Goal: Task Accomplishment & Management: Use online tool/utility

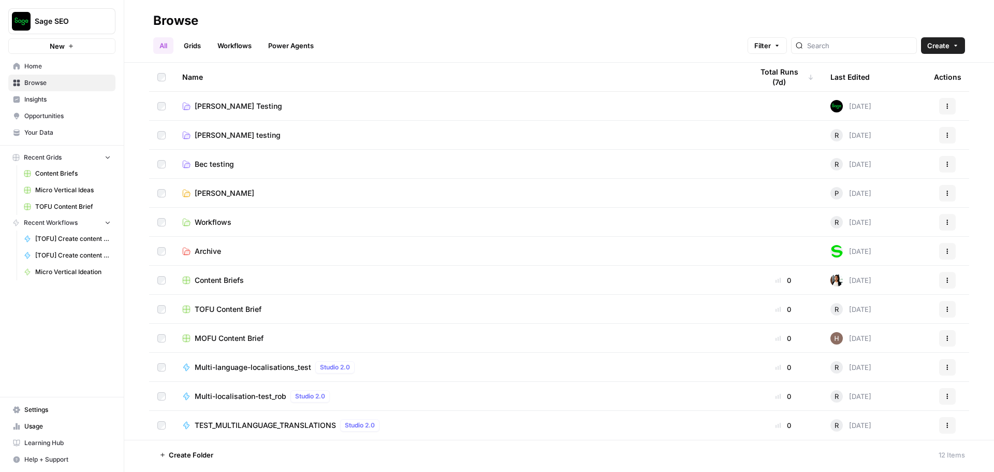
click at [56, 22] on span "Sage SEO" at bounding box center [66, 21] width 63 height 10
click at [88, 92] on span "September Cohort" at bounding box center [100, 94] width 137 height 10
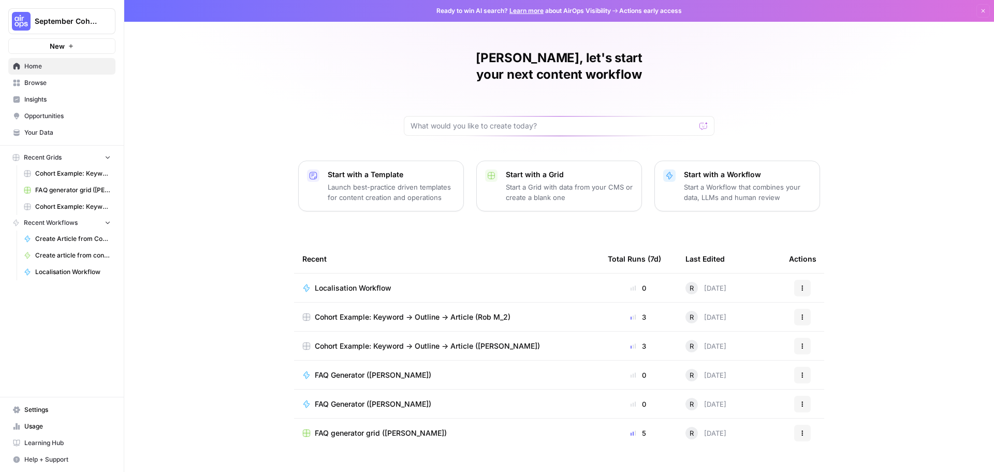
click at [376, 283] on span "Localisation Workflow" at bounding box center [353, 288] width 77 height 10
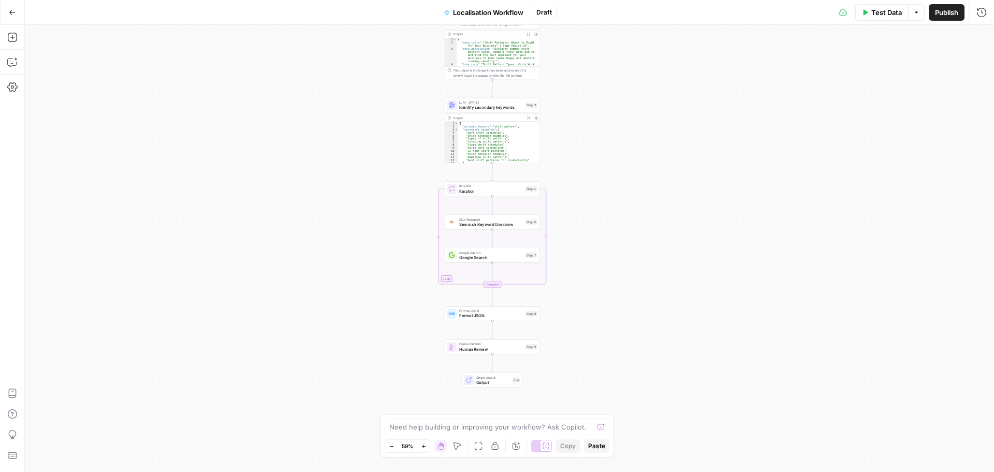
drag, startPoint x: 614, startPoint y: 313, endPoint x: 597, endPoint y: 249, distance: 66.4
click at [597, 249] on div "Workflow Input Settings Inputs LLM · GPT-4.1 Translate Content to Target Market…" at bounding box center [509, 248] width 969 height 447
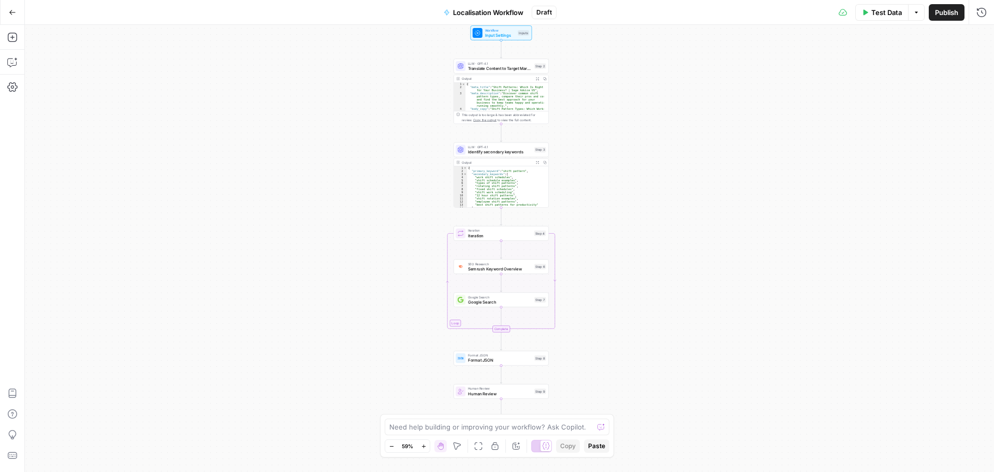
drag, startPoint x: 597, startPoint y: 249, endPoint x: 606, endPoint y: 294, distance: 45.4
click at [606, 294] on div "Workflow Input Settings Inputs LLM · GPT-4.1 Translate Content to Target Market…" at bounding box center [509, 248] width 969 height 447
click at [512, 267] on span "Semrush Keyword Overview" at bounding box center [500, 269] width 64 height 6
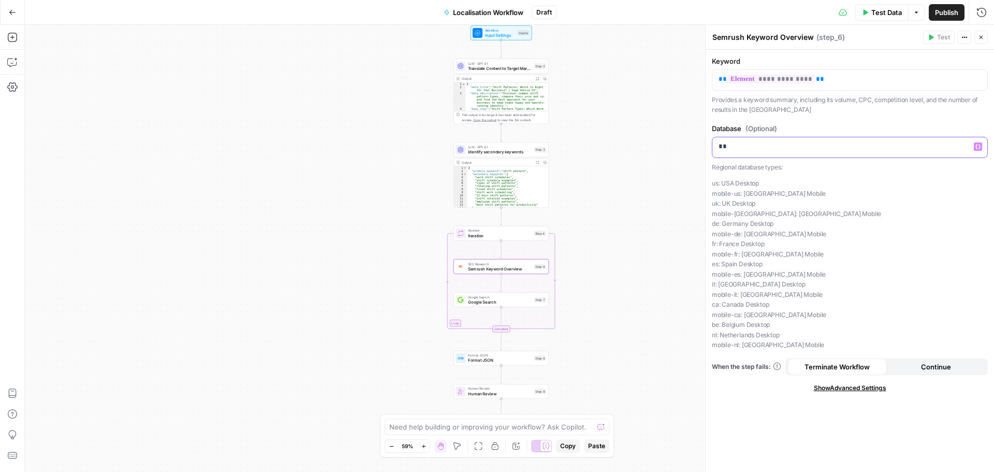
click at [742, 149] on p "**" at bounding box center [850, 146] width 262 height 10
click at [742, 150] on p "**" at bounding box center [850, 146] width 262 height 10
click at [743, 150] on p "**" at bounding box center [850, 146] width 262 height 10
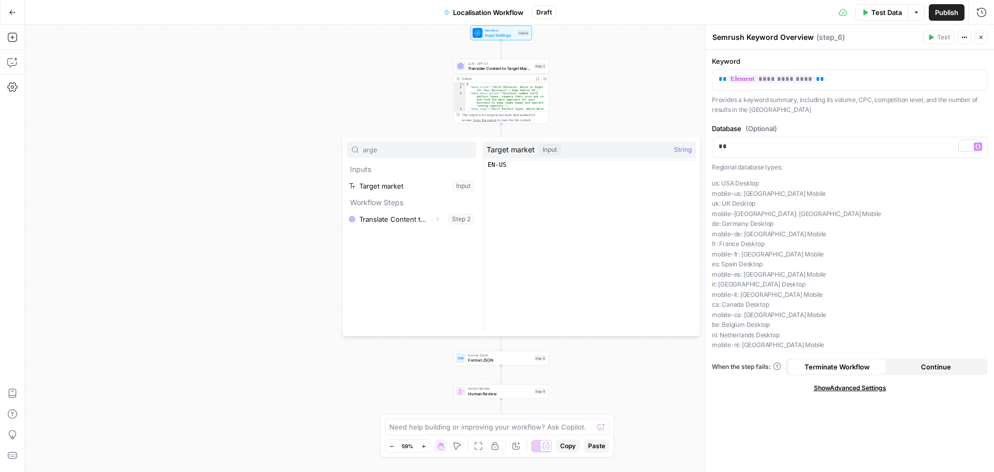
type input "arge"
click at [393, 189] on button "Select variable Target market" at bounding box center [411, 186] width 129 height 17
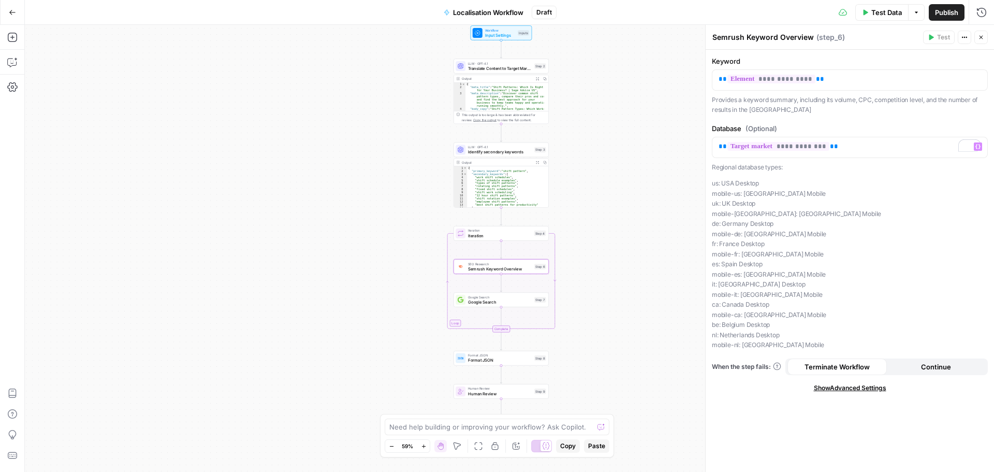
click at [629, 213] on div "Workflow Input Settings Inputs LLM · GPT-4.1 Translate Content to Target Market…" at bounding box center [509, 248] width 969 height 447
click at [504, 232] on span "Iteration" at bounding box center [501, 234] width 64 height 6
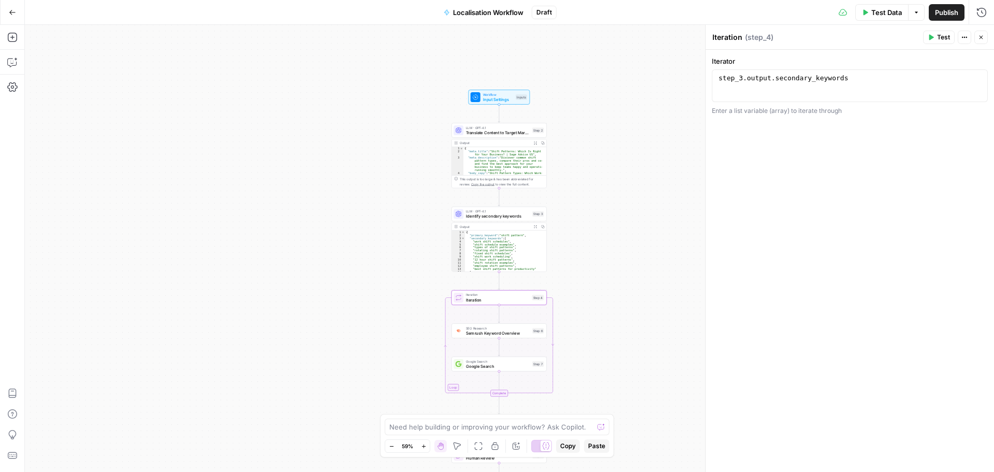
drag, startPoint x: 614, startPoint y: 173, endPoint x: 611, endPoint y: 238, distance: 65.3
click at [611, 238] on div "Workflow Input Settings Inputs LLM · GPT-4.1 Translate Content to Target Market…" at bounding box center [509, 248] width 969 height 447
click at [19, 37] on button "Add Steps" at bounding box center [12, 37] width 17 height 17
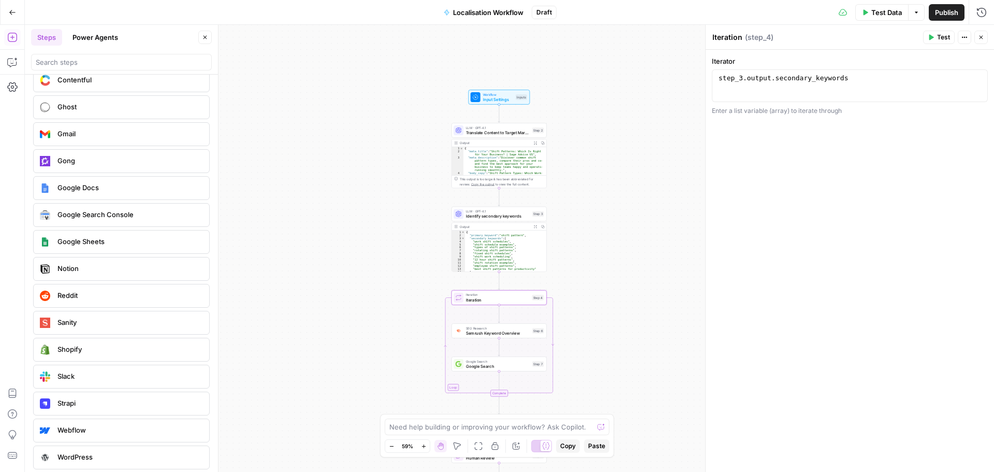
scroll to position [1967, 0]
click at [85, 33] on button "Power Agents" at bounding box center [95, 37] width 58 height 17
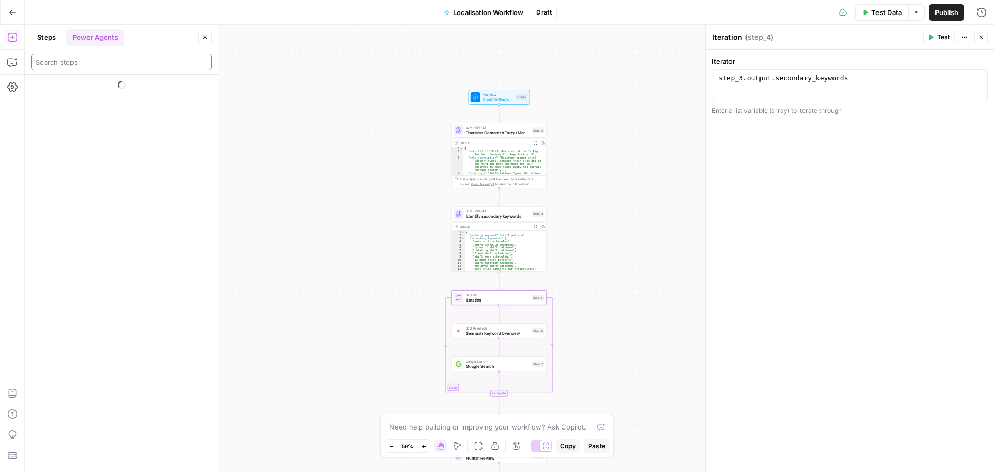
click at [93, 61] on input "search" at bounding box center [121, 62] width 171 height 10
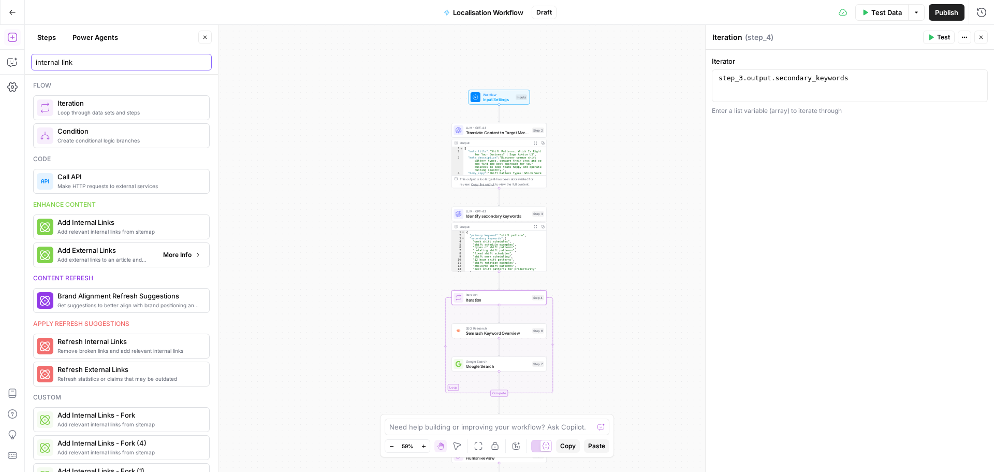
type input "internal links"
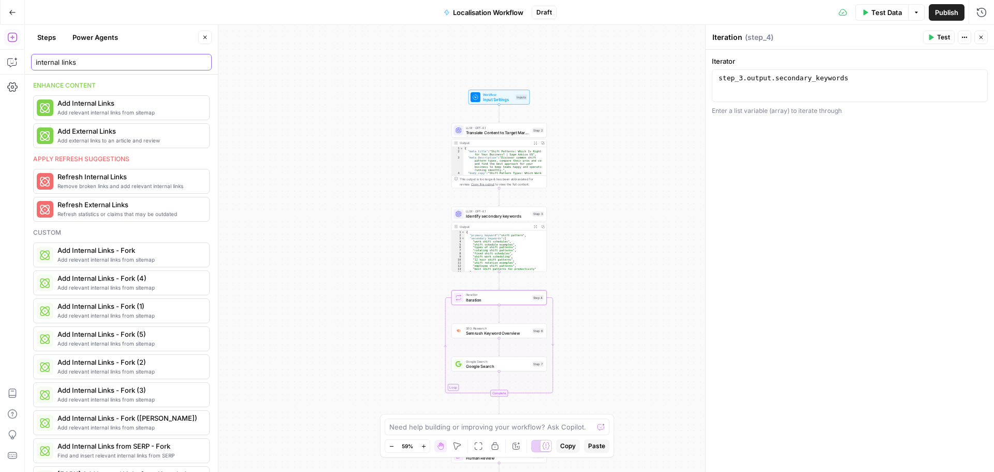
click at [106, 65] on input "internal links" at bounding box center [121, 62] width 171 height 10
click at [106, 66] on input "internal links" at bounding box center [121, 62] width 171 height 10
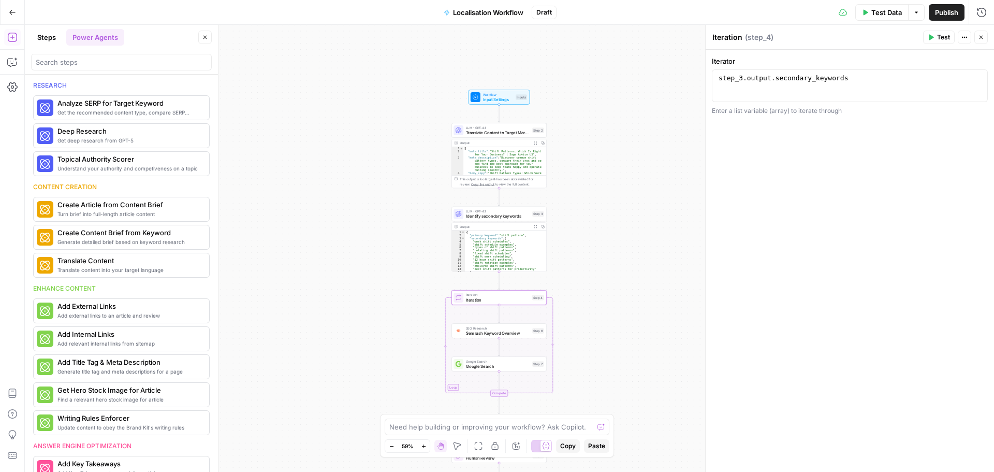
click at [40, 37] on button "Steps" at bounding box center [46, 37] width 31 height 17
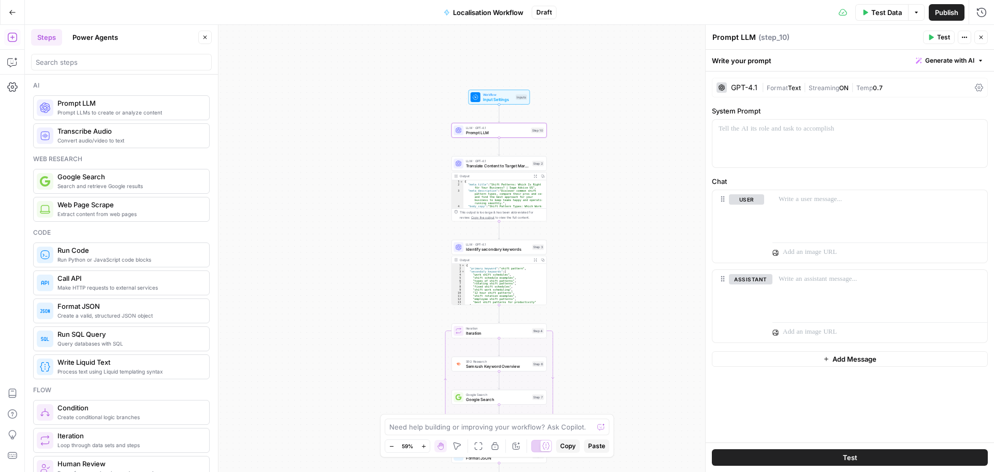
click at [734, 38] on textarea "Prompt LLM" at bounding box center [733, 37] width 43 height 10
type textarea "Extract internal links"
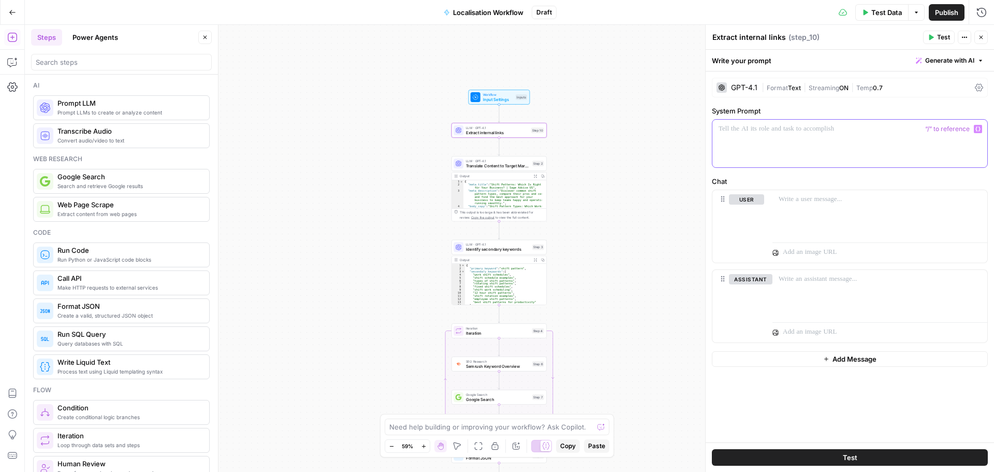
click at [808, 127] on p at bounding box center [850, 129] width 262 height 10
click at [818, 198] on p at bounding box center [880, 199] width 202 height 10
click at [823, 201] on p "To enrich screen reader interactions, please activate Accessibility in Grammarl…" at bounding box center [880, 199] width 202 height 10
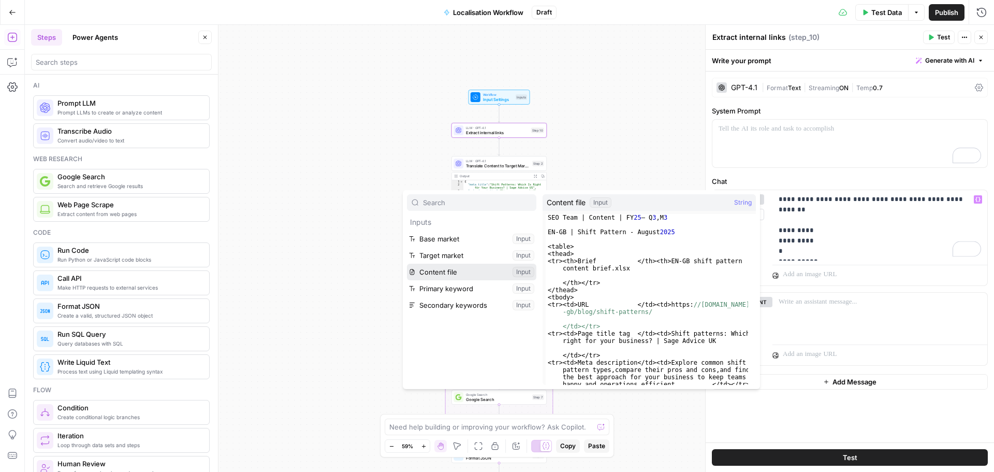
click at [437, 267] on button "Select variable Content file" at bounding box center [471, 271] width 129 height 17
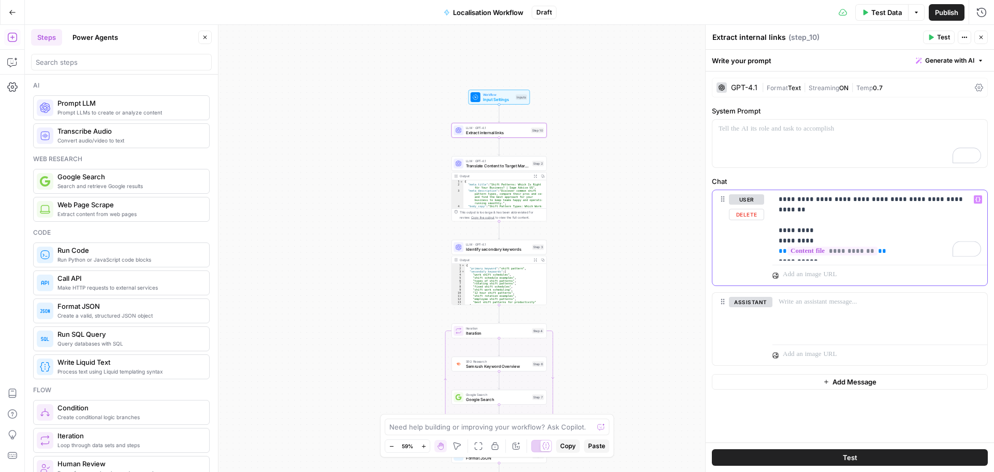
click at [843, 253] on p "**********" at bounding box center [880, 225] width 202 height 62
click at [778, 276] on div "**********" at bounding box center [879, 235] width 215 height 91
click at [860, 271] on p "**********" at bounding box center [880, 235] width 202 height 83
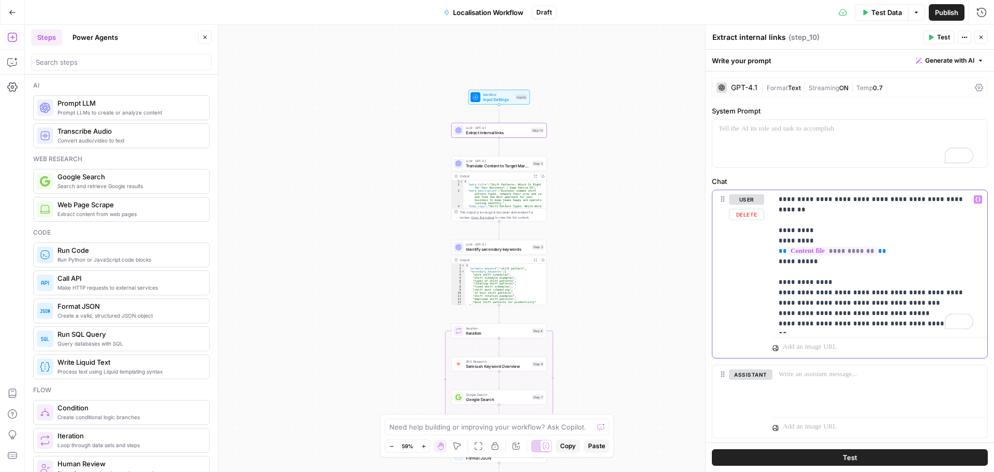
click at [932, 316] on p "**********" at bounding box center [876, 261] width 195 height 135
click at [881, 321] on p "**********" at bounding box center [876, 261] width 195 height 135
click at [853, 331] on p "**********" at bounding box center [876, 266] width 195 height 145
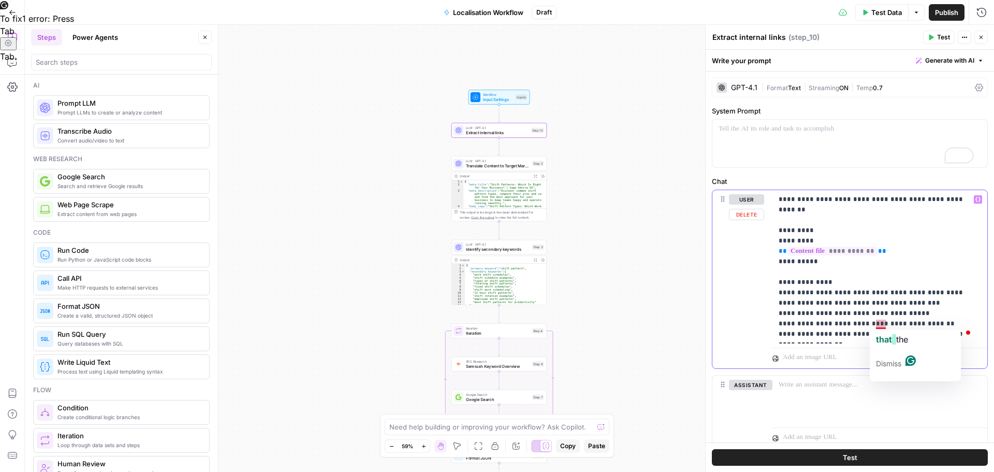
click at [880, 323] on p "**********" at bounding box center [876, 266] width 195 height 145
click at [883, 337] on p "**********" at bounding box center [876, 266] width 195 height 145
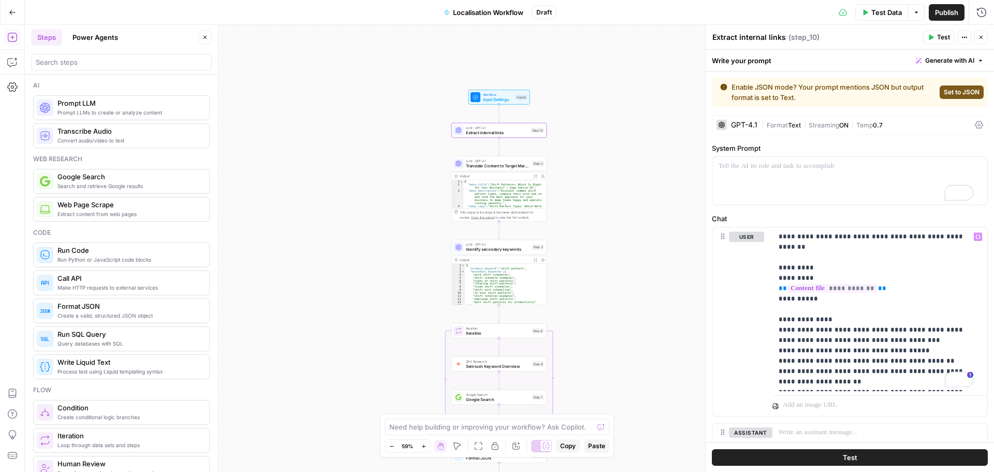
click at [955, 92] on span "Set to JSON" at bounding box center [962, 91] width 36 height 9
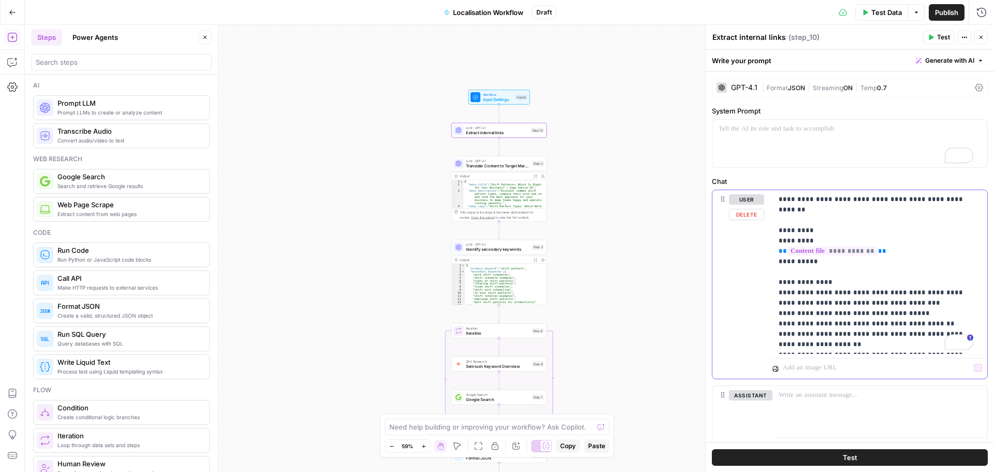
click at [927, 350] on div "**********" at bounding box center [879, 272] width 215 height 164
click at [939, 345] on p "**********" at bounding box center [876, 271] width 195 height 155
click at [785, 142] on div "To enrich screen reader interactions, please activate Accessibility in Grammarl…" at bounding box center [849, 144] width 275 height 48
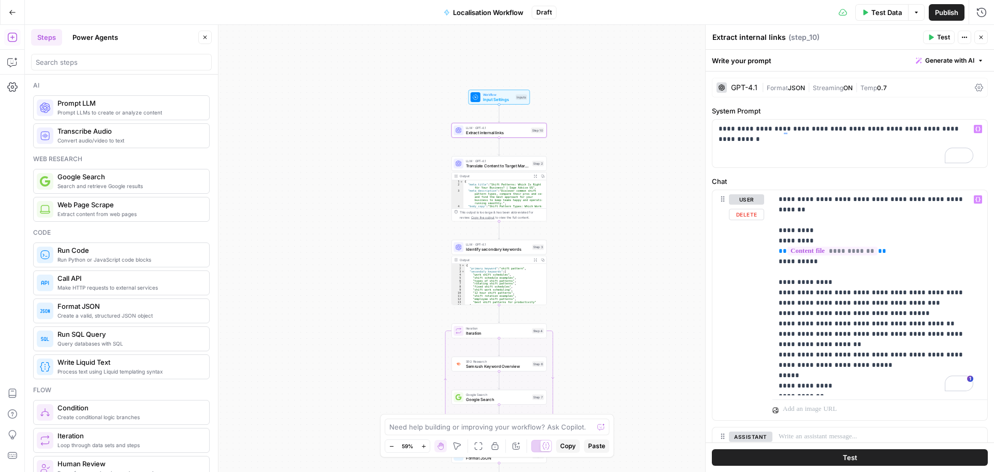
click at [579, 203] on div "Workflow Input Settings Inputs LLM · GPT-4.1 Extract internal links Step 10 LLM…" at bounding box center [509, 248] width 969 height 447
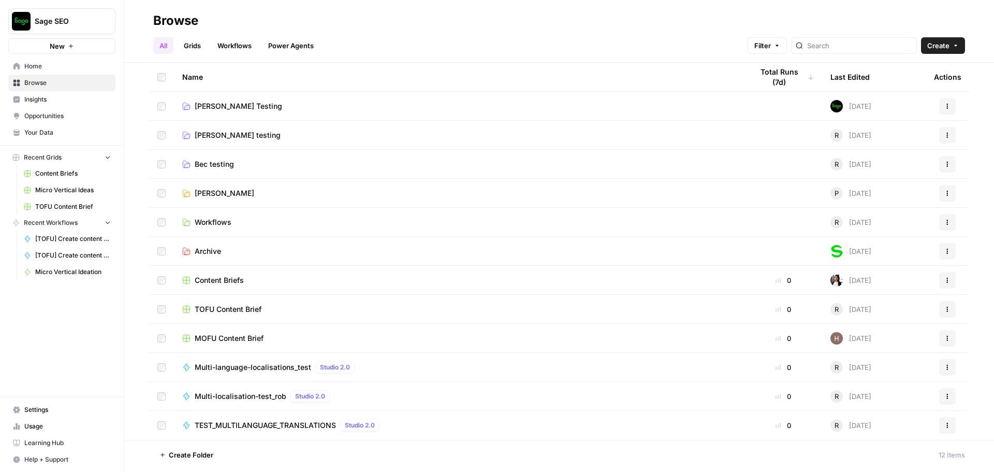
click at [953, 49] on button "Create" at bounding box center [943, 45] width 44 height 17
click at [918, 82] on span "Grid" at bounding box center [923, 84] width 58 height 10
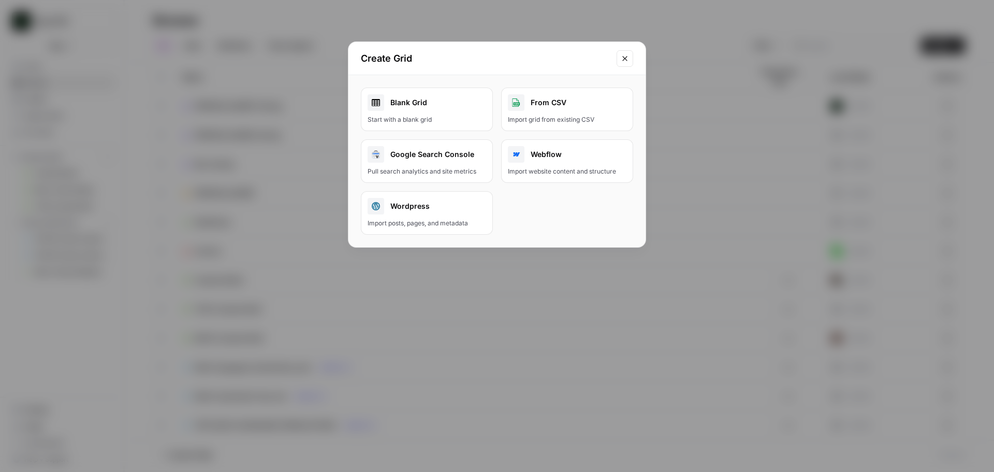
click at [447, 112] on link "Blank Grid Start with a blank grid" at bounding box center [427, 108] width 132 height 43
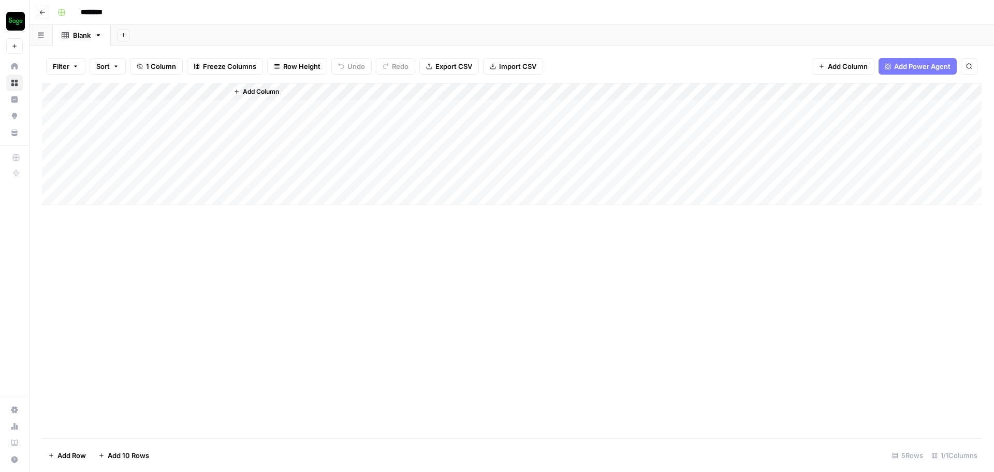
click at [93, 17] on input "********" at bounding box center [105, 12] width 58 height 17
click at [119, 16] on input "**********" at bounding box center [109, 12] width 66 height 17
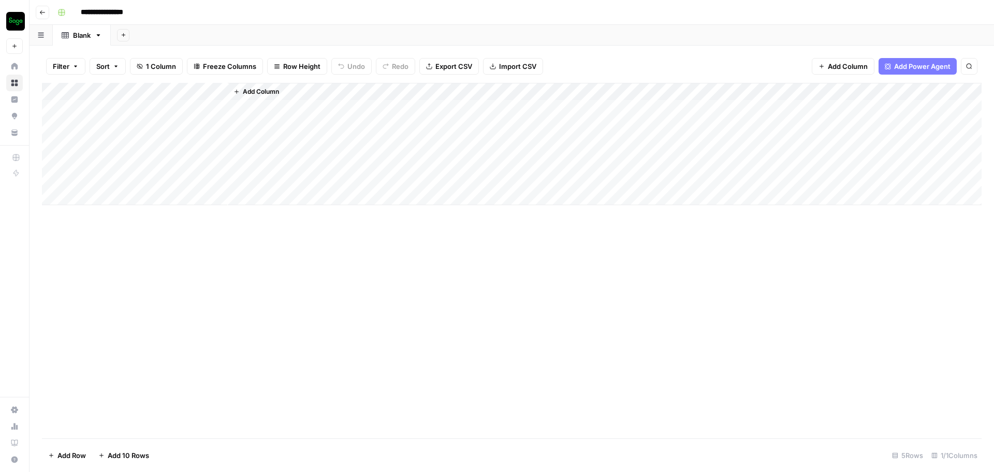
click at [136, 13] on input "**********" at bounding box center [109, 12] width 66 height 17
type input "**********"
click at [86, 37] on div "Blank" at bounding box center [82, 35] width 18 height 10
click at [80, 36] on input "*****" at bounding box center [82, 34] width 19 height 13
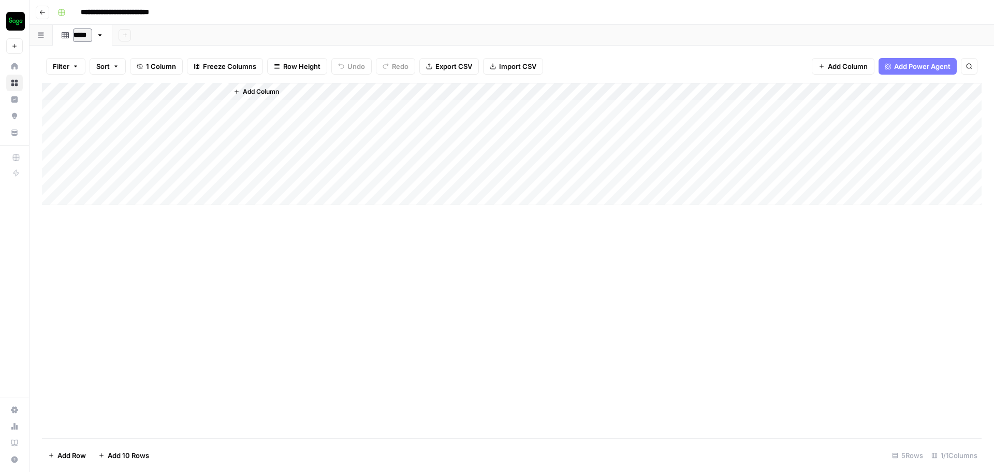
click at [80, 36] on input "*****" at bounding box center [82, 34] width 19 height 13
type input "********"
click at [133, 37] on icon "button" at bounding box center [135, 35] width 6 height 6
click at [154, 69] on span "Blank" at bounding box center [186, 71] width 76 height 10
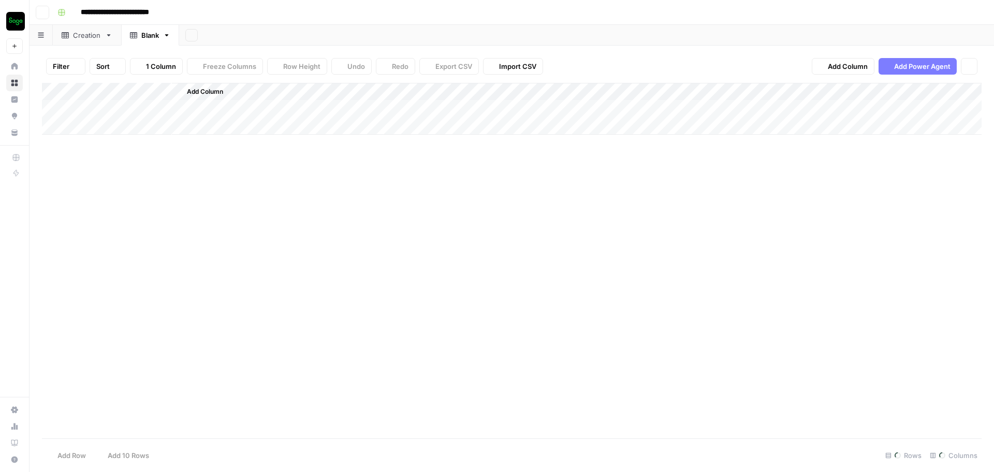
click at [138, 37] on div "Blank" at bounding box center [144, 35] width 29 height 10
click at [150, 37] on input "*****" at bounding box center [150, 34] width 19 height 13
type input "**********"
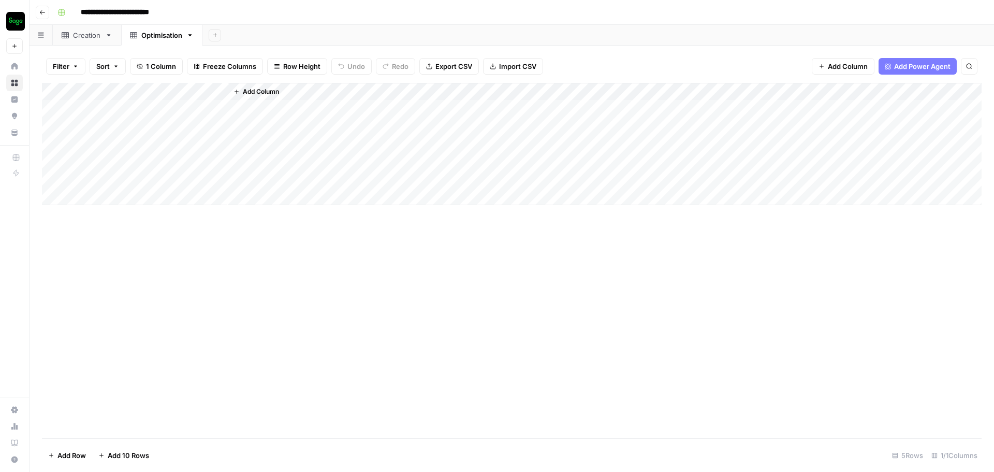
click at [209, 35] on div "Add Sheet" at bounding box center [598, 35] width 792 height 21
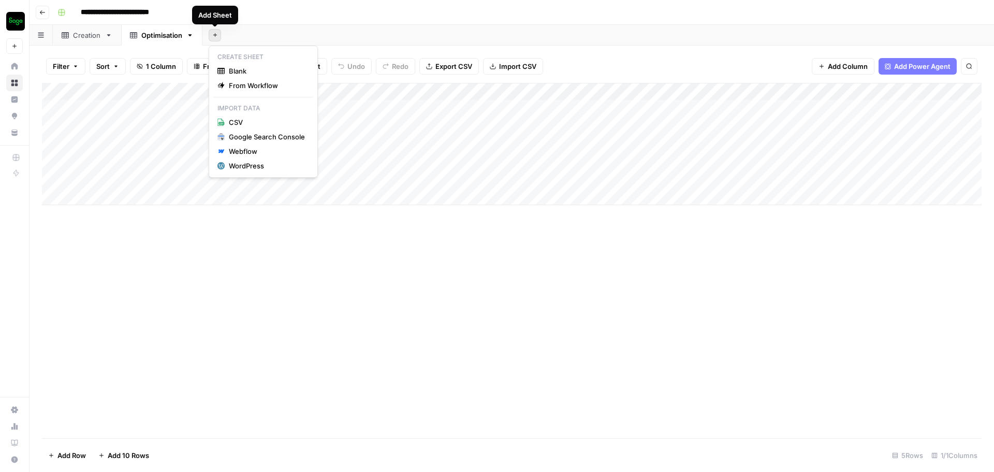
click at [214, 35] on icon "button" at bounding box center [215, 35] width 6 height 6
click at [231, 73] on span "Blank" at bounding box center [267, 71] width 76 height 10
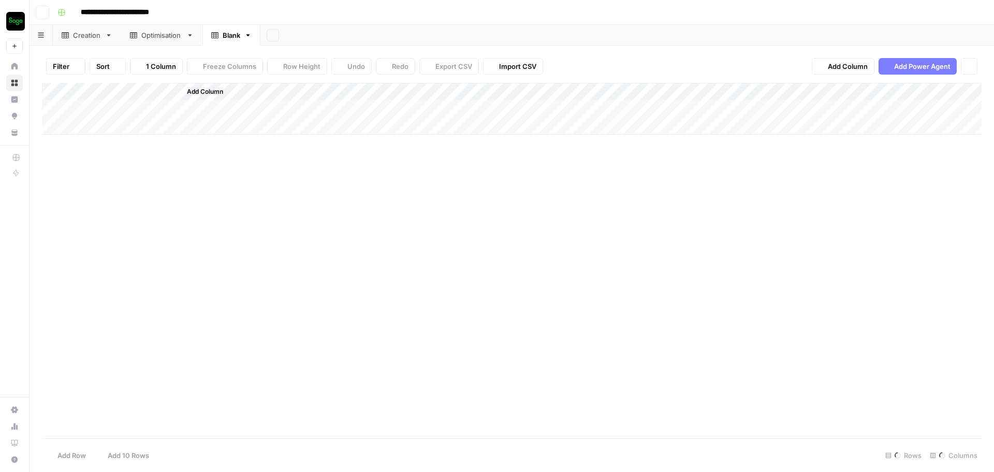
click at [219, 36] on div "Blank" at bounding box center [225, 35] width 29 height 10
type input "**********"
click at [92, 33] on div "Creation" at bounding box center [87, 35] width 28 height 10
click at [45, 10] on icon "button" at bounding box center [42, 12] width 6 height 6
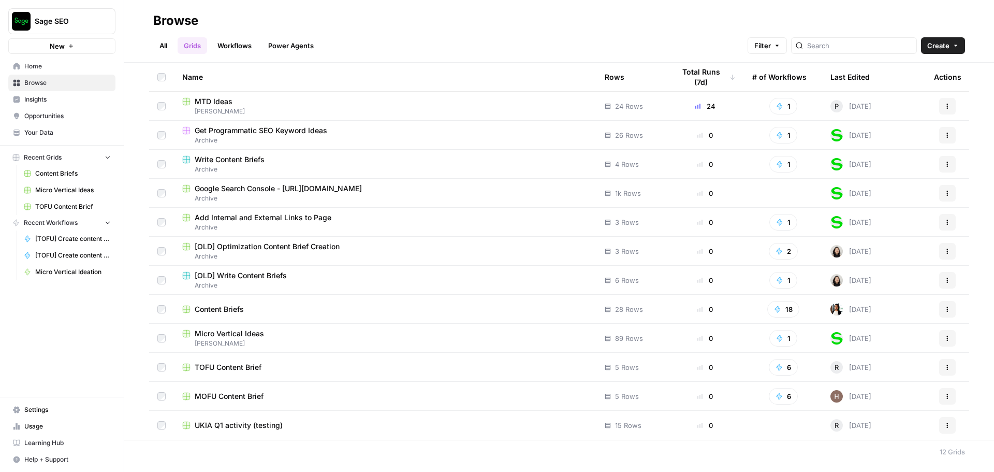
click at [227, 104] on span "MTD Ideas" at bounding box center [214, 101] width 38 height 10
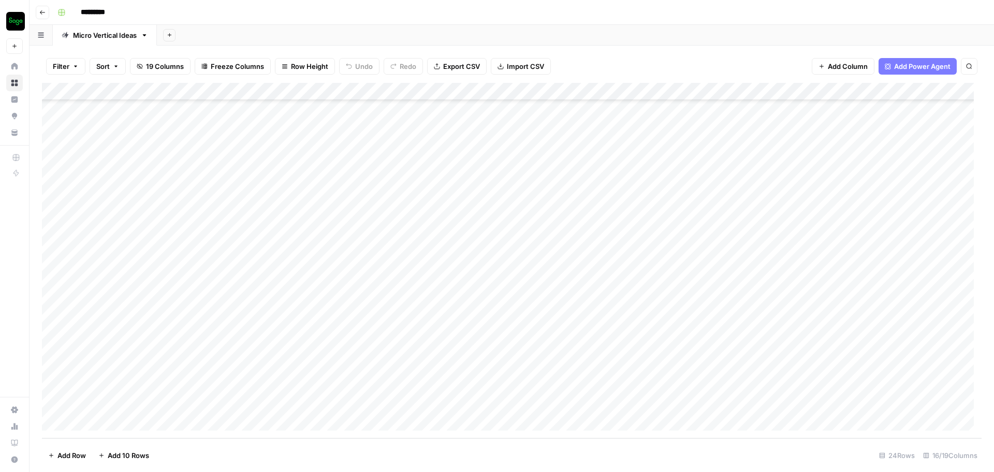
scroll to position [109, 0]
click at [44, 13] on icon "button" at bounding box center [42, 12] width 6 height 6
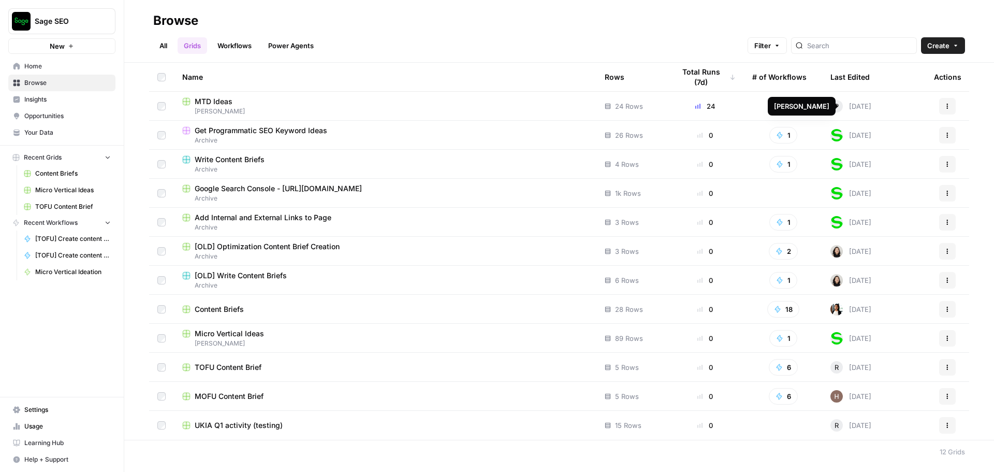
click at [846, 75] on div "Last Edited" at bounding box center [849, 77] width 39 height 28
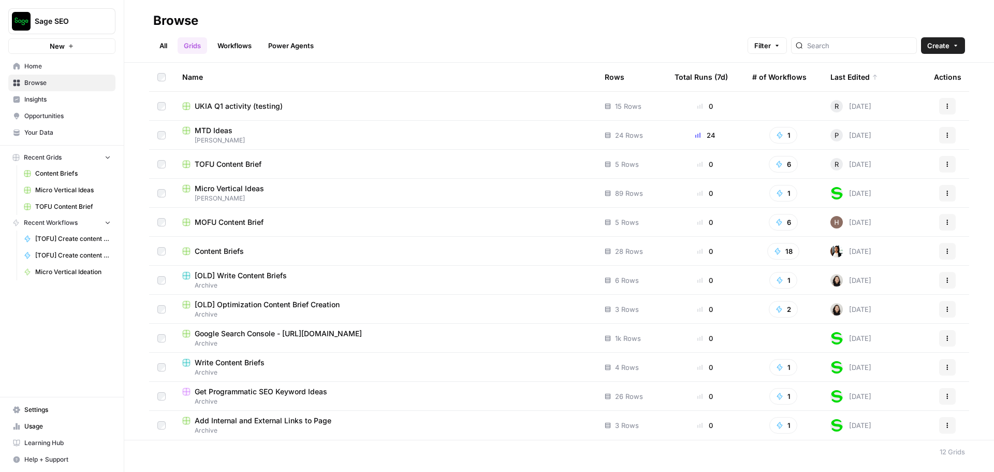
click at [257, 109] on span "UKIA Q1 activity (testing)" at bounding box center [239, 106] width 88 height 10
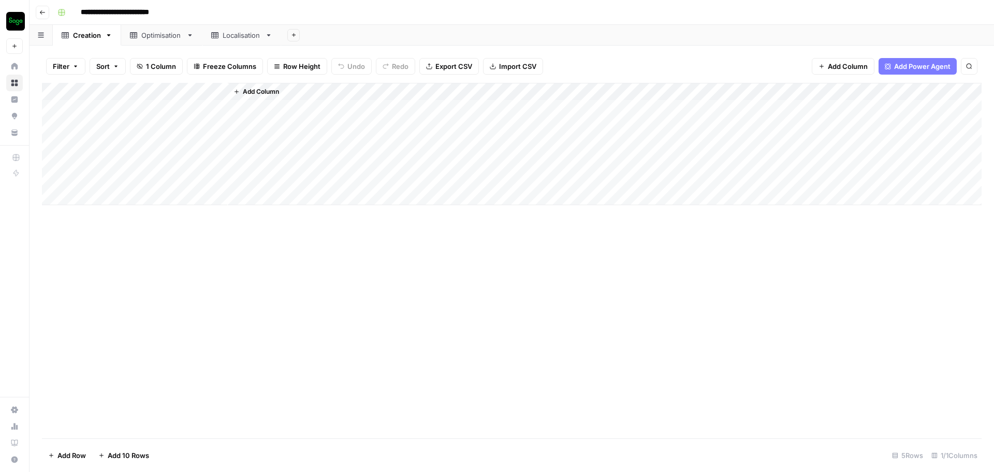
click at [271, 92] on span "Add Column" at bounding box center [261, 91] width 36 height 9
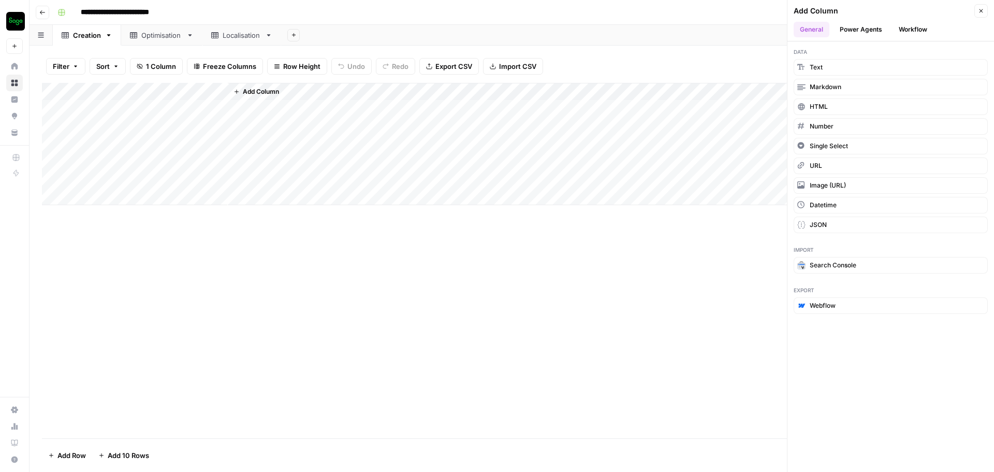
click at [921, 30] on button "Workflow" at bounding box center [912, 30] width 41 height 16
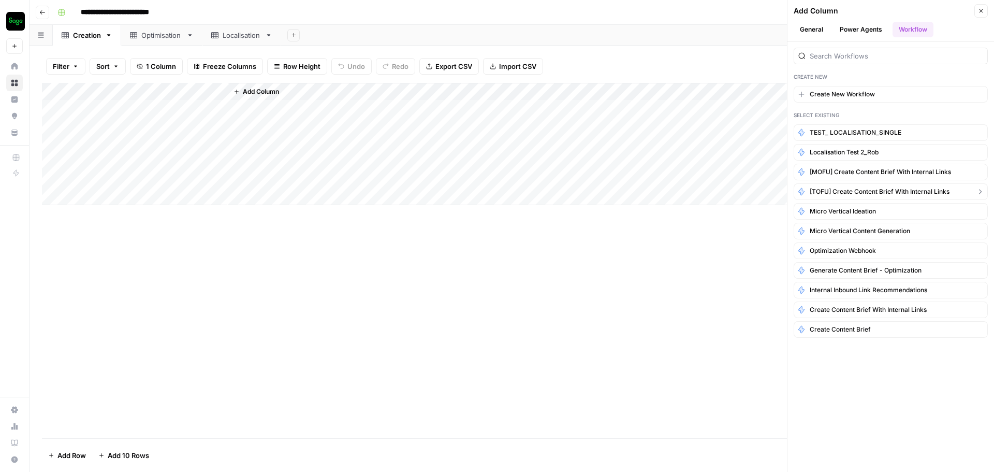
click at [870, 188] on span "[TOFU] Create content brief with internal links" at bounding box center [880, 191] width 140 height 9
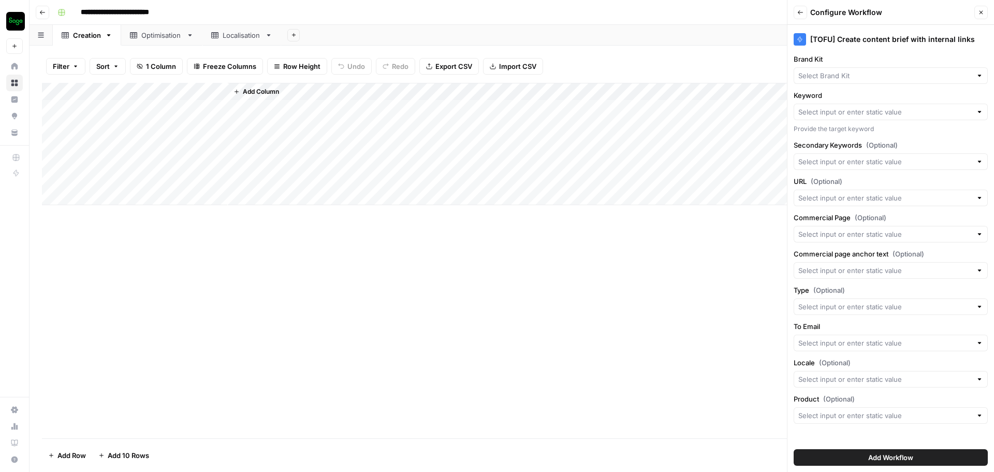
type input "Create New Column"
type input "Sage"
click at [853, 114] on input "Keyword" at bounding box center [889, 112] width 159 height 10
type input "Create New Column"
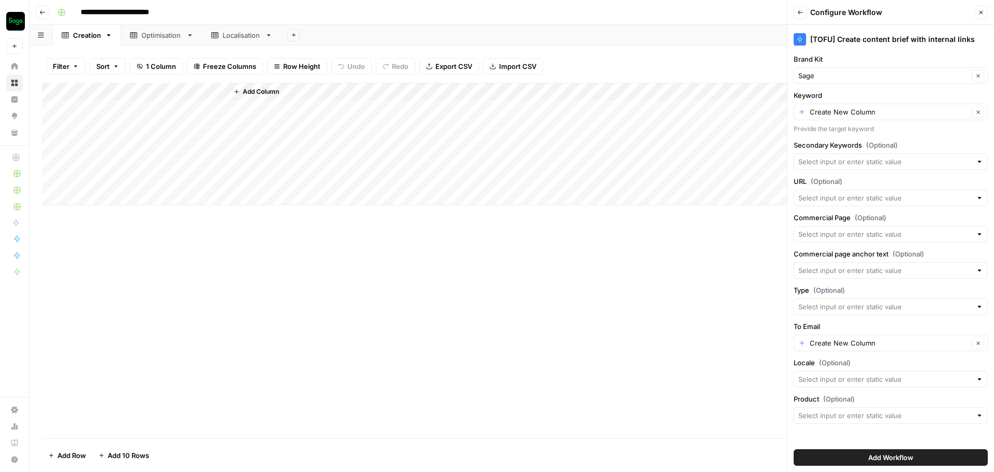
click at [96, 91] on div "Add Column" at bounding box center [512, 144] width 940 height 122
click at [106, 113] on input "Title" at bounding box center [139, 116] width 105 height 10
type input "Keyword"
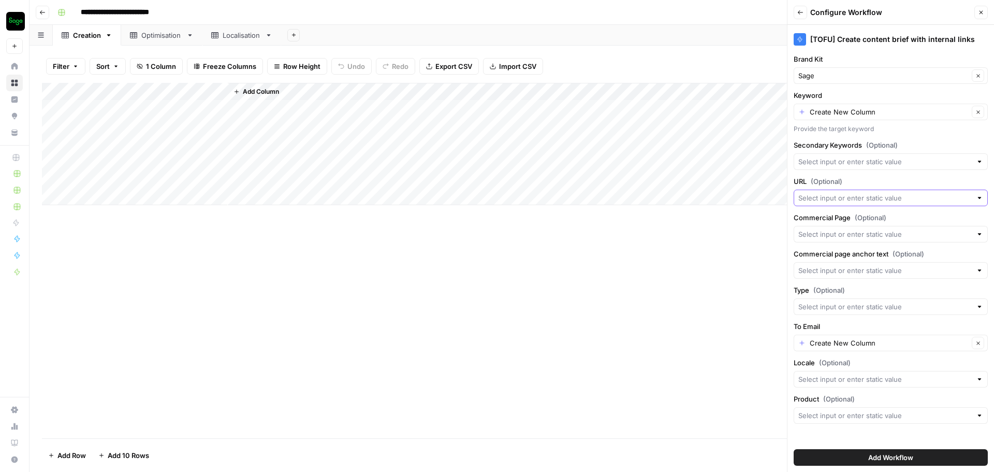
click at [901, 201] on input "URL (Optional)" at bounding box center [884, 198] width 173 height 10
click at [579, 261] on div "Add Column" at bounding box center [512, 260] width 940 height 355
click at [837, 237] on input "Commercial Page (Optional)" at bounding box center [884, 234] width 173 height 10
click at [845, 260] on span "Create New Column" at bounding box center [894, 258] width 161 height 10
type input "Create New Column"
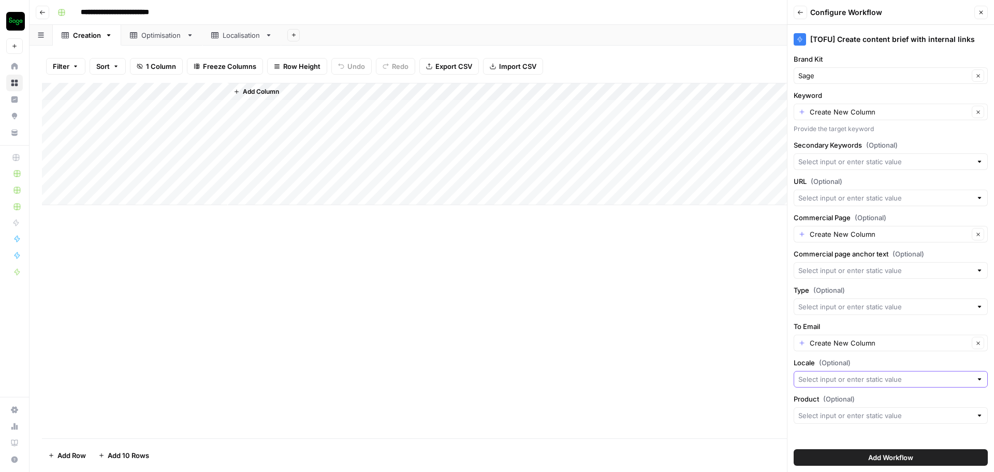
click at [844, 380] on input "Locale (Optional)" at bounding box center [884, 379] width 173 height 10
click at [842, 400] on span "Create New Column" at bounding box center [894, 403] width 161 height 10
type input "Create New Column"
click at [843, 341] on input "To Email" at bounding box center [889, 343] width 159 height 10
type input "Create New Column"
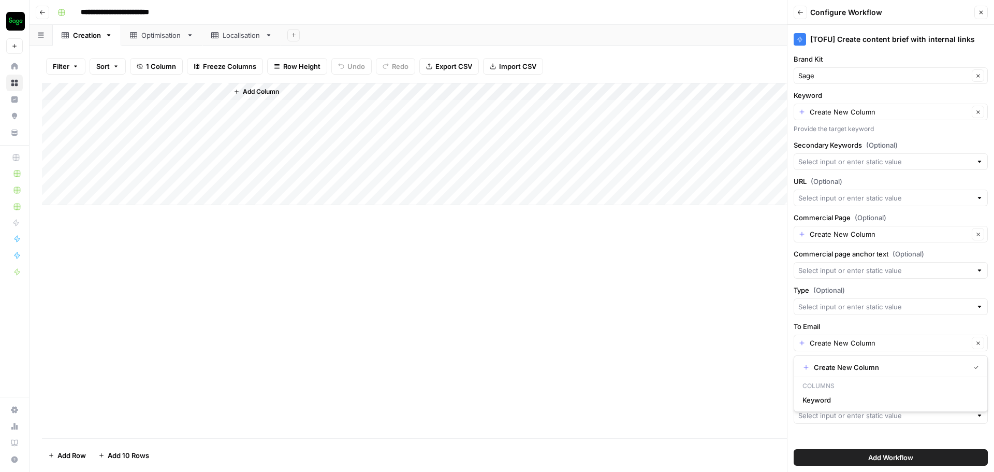
click at [609, 323] on div "Add Column" at bounding box center [512, 260] width 940 height 355
click at [862, 307] on input "Type (Optional)" at bounding box center [884, 306] width 173 height 10
click at [666, 304] on div "Add Column" at bounding box center [512, 260] width 940 height 355
click at [257, 91] on span "Add Column" at bounding box center [261, 91] width 36 height 9
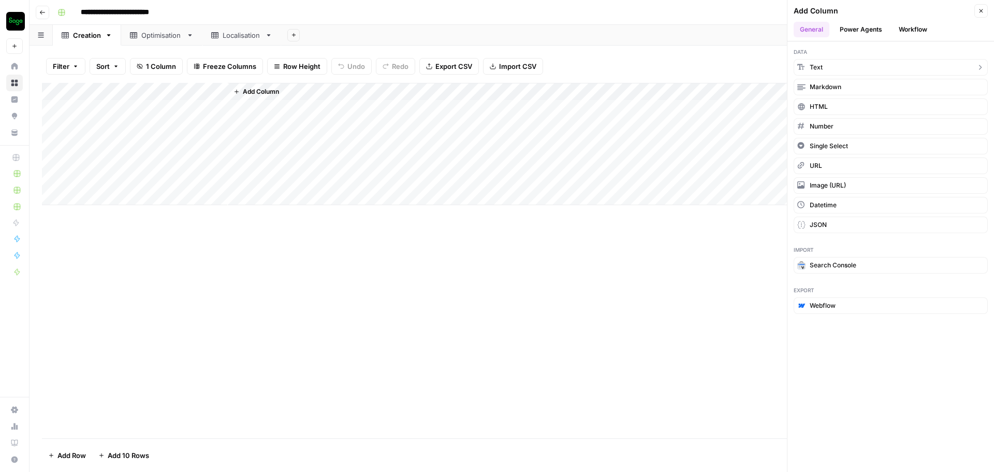
click at [823, 71] on button "Text" at bounding box center [891, 67] width 194 height 17
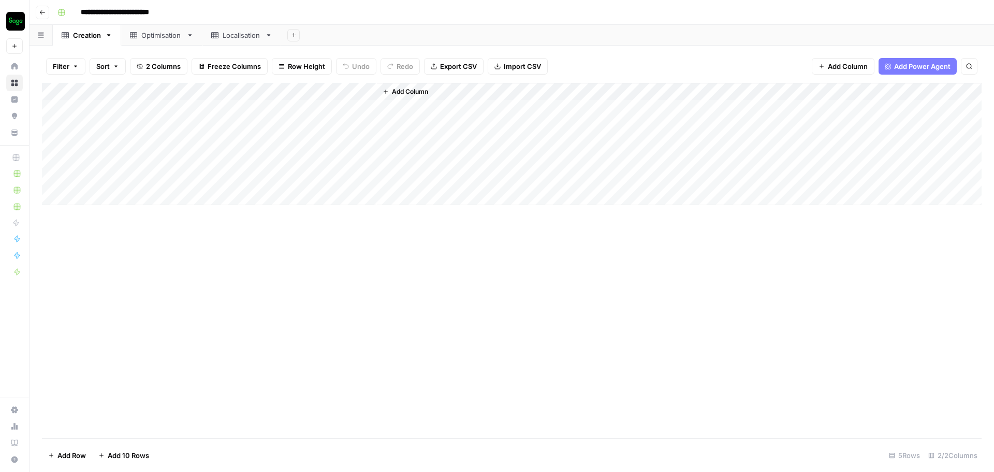
click at [292, 89] on div "Add Column" at bounding box center [512, 144] width 940 height 122
click at [259, 115] on input "New Column" at bounding box center [289, 116] width 105 height 10
click at [259, 116] on input "New Column" at bounding box center [289, 116] width 105 height 10
click at [254, 116] on input "URL" at bounding box center [289, 116] width 105 height 10
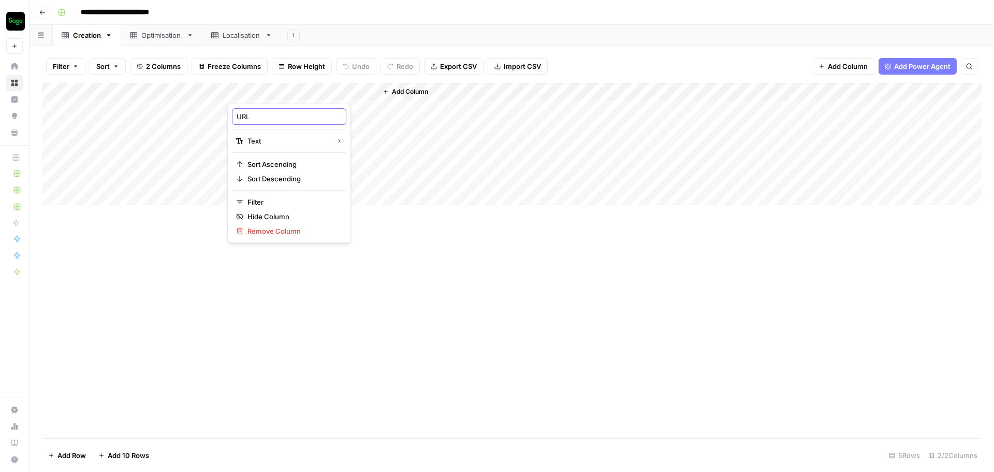
click at [253, 116] on input "URL" at bounding box center [289, 116] width 105 height 10
type input "Commercial page"
click at [397, 91] on span "Add Column" at bounding box center [410, 91] width 36 height 9
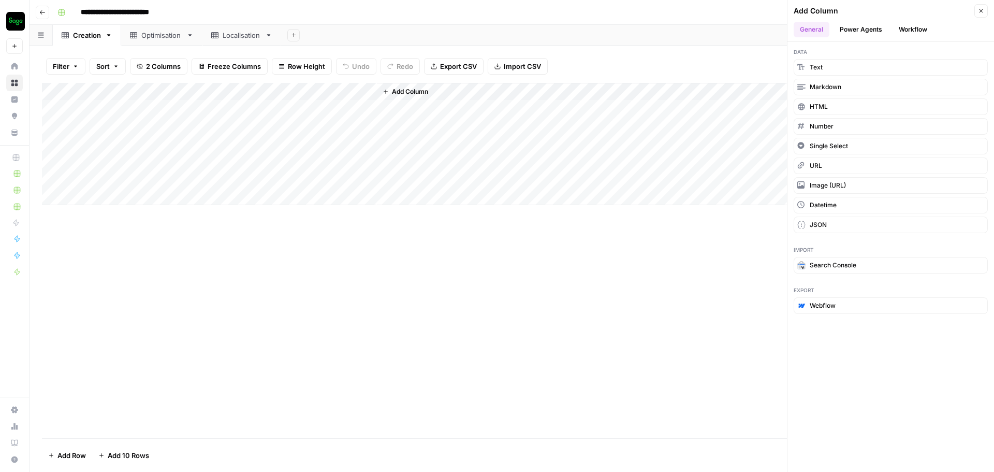
click at [906, 27] on button "Workflow" at bounding box center [912, 30] width 41 height 16
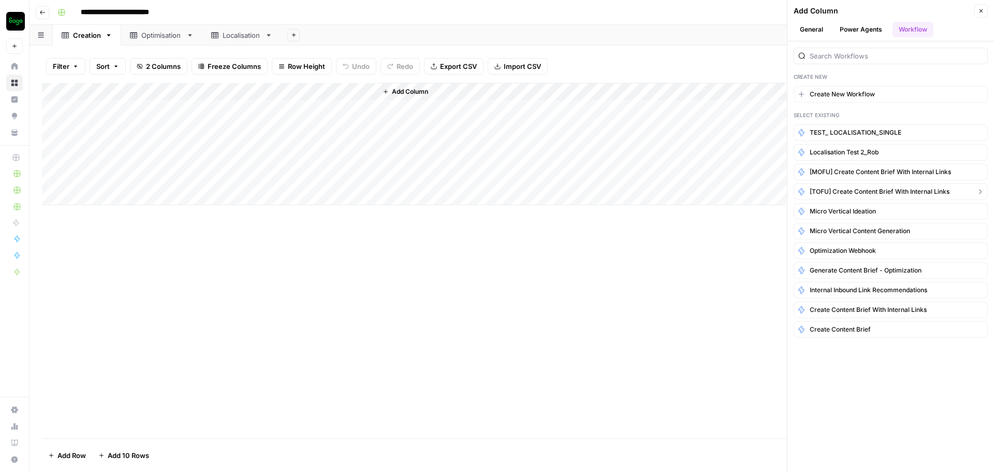
click at [868, 195] on span "[TOFU] Create content brief with internal links" at bounding box center [880, 191] width 140 height 9
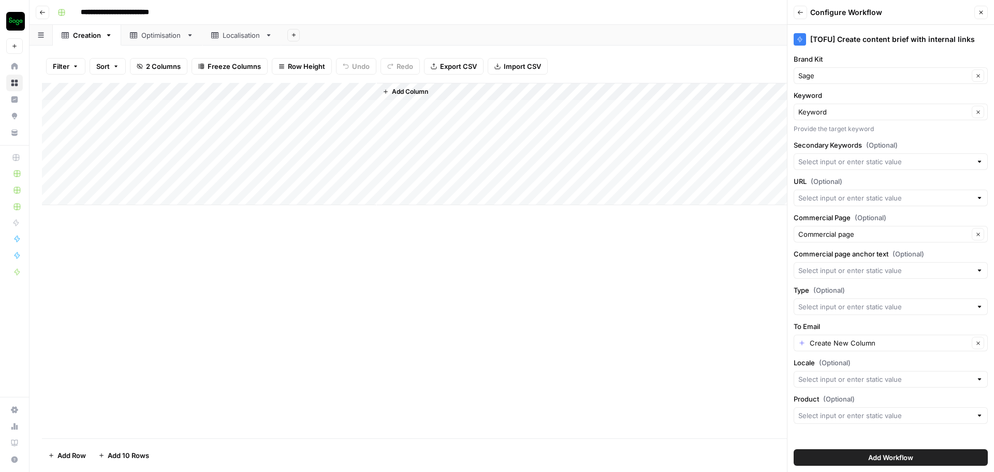
click at [411, 94] on span "Add Column" at bounding box center [410, 91] width 36 height 9
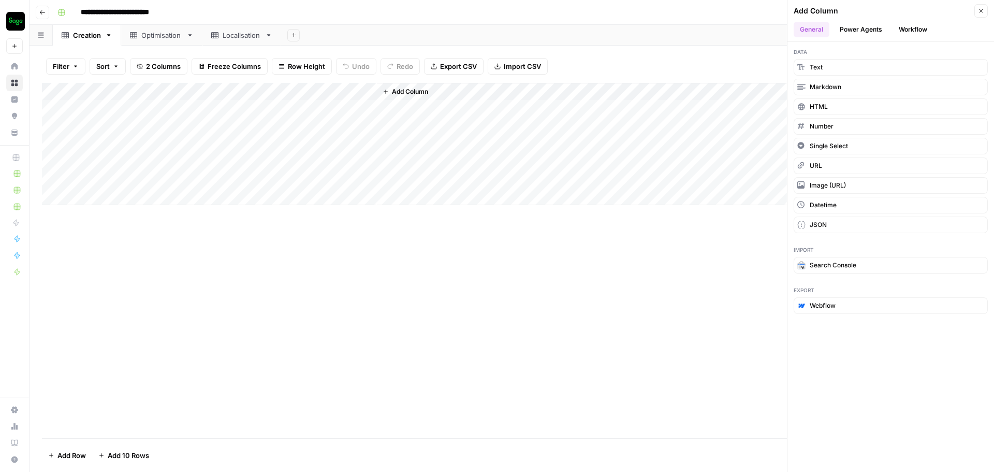
click at [409, 92] on span "Add Column" at bounding box center [410, 91] width 36 height 9
click at [826, 70] on button "Text" at bounding box center [891, 67] width 194 height 17
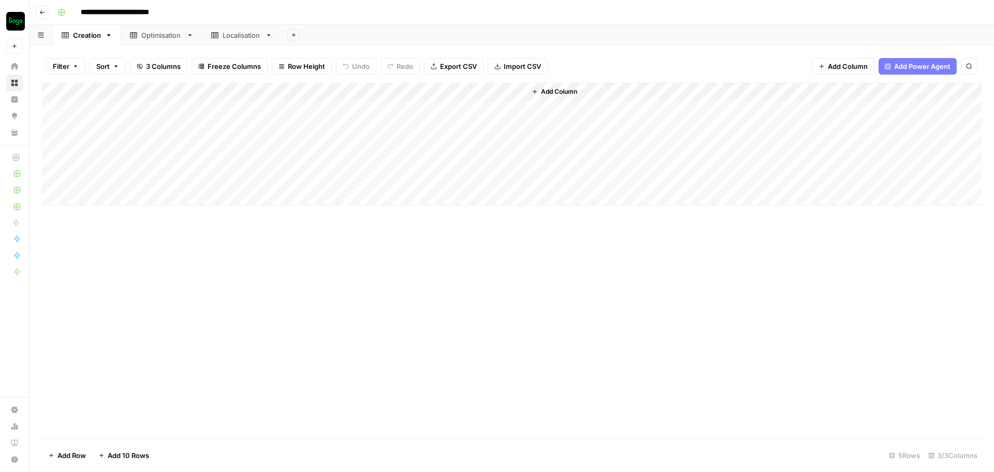
click at [447, 92] on div "Add Column" at bounding box center [512, 144] width 940 height 122
click at [408, 117] on input "New Column" at bounding box center [438, 116] width 105 height 10
type input "Commercial page anchor text"
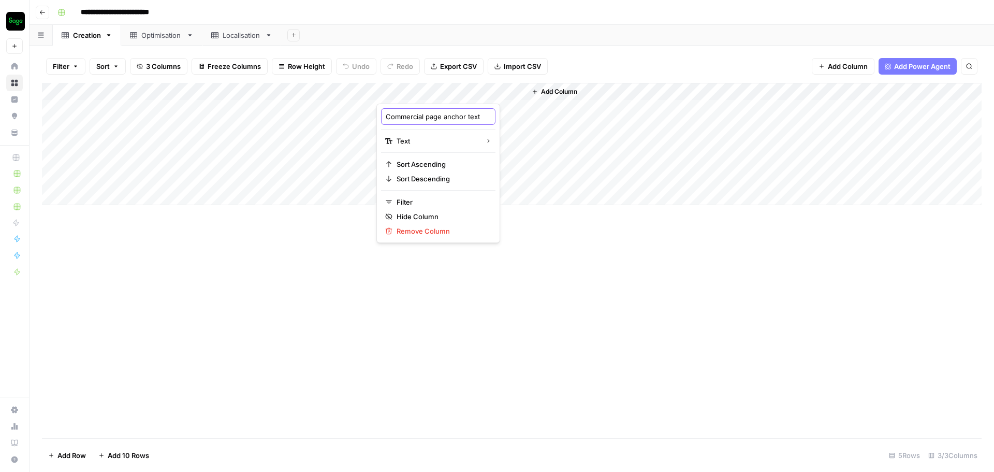
scroll to position [0, 5]
click at [539, 251] on div "Add Column" at bounding box center [512, 260] width 940 height 355
click at [543, 95] on span "Add Column" at bounding box center [559, 91] width 36 height 9
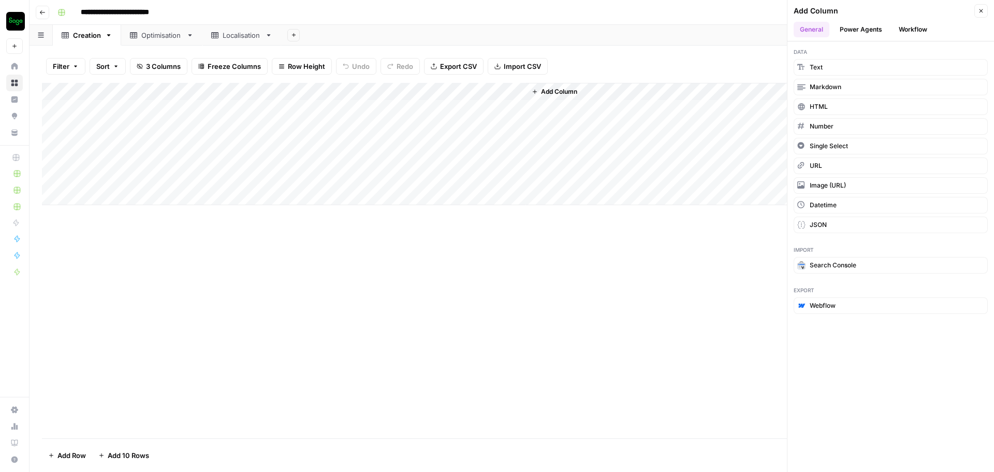
click at [905, 38] on header "Add Column Close General Power Agents Workflow" at bounding box center [890, 20] width 207 height 41
click at [905, 33] on button "Workflow" at bounding box center [912, 30] width 41 height 16
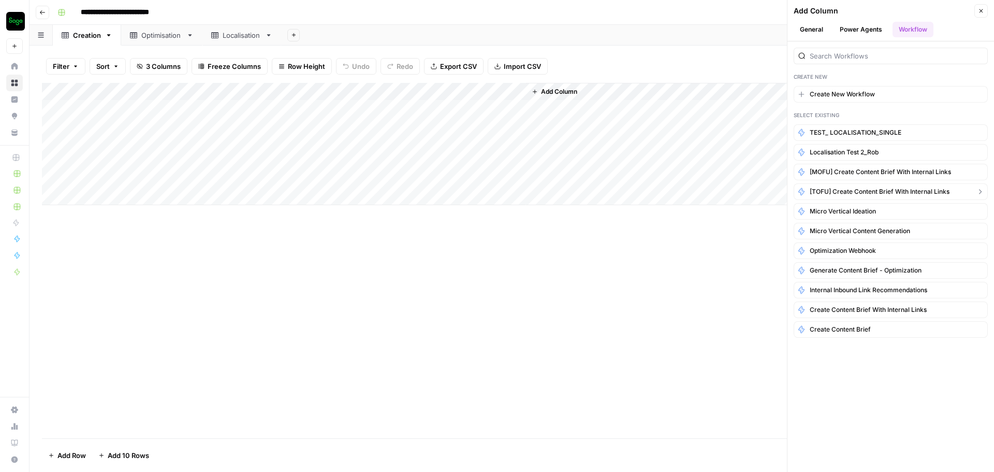
click at [899, 186] on button "[TOFU] Create content brief with internal links" at bounding box center [891, 191] width 194 height 17
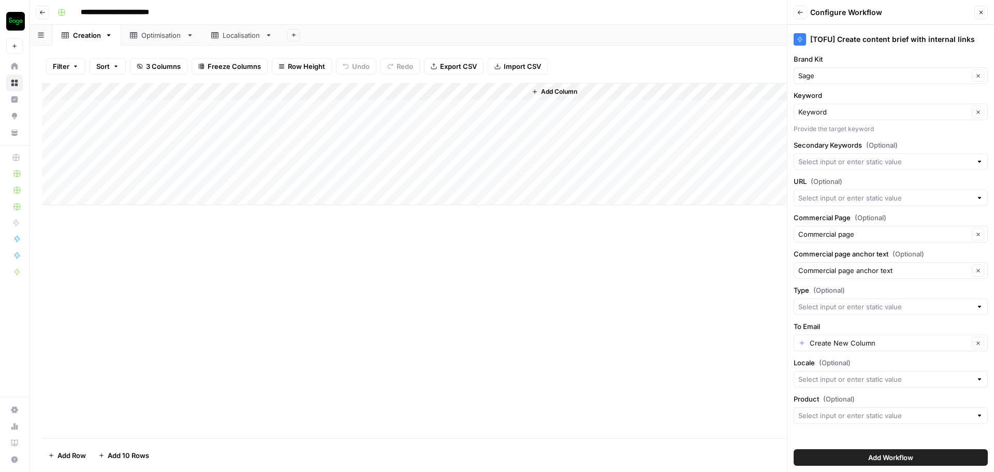
click at [592, 281] on div "Add Column" at bounding box center [512, 260] width 940 height 355
click at [561, 90] on span "Add Column" at bounding box center [559, 91] width 36 height 9
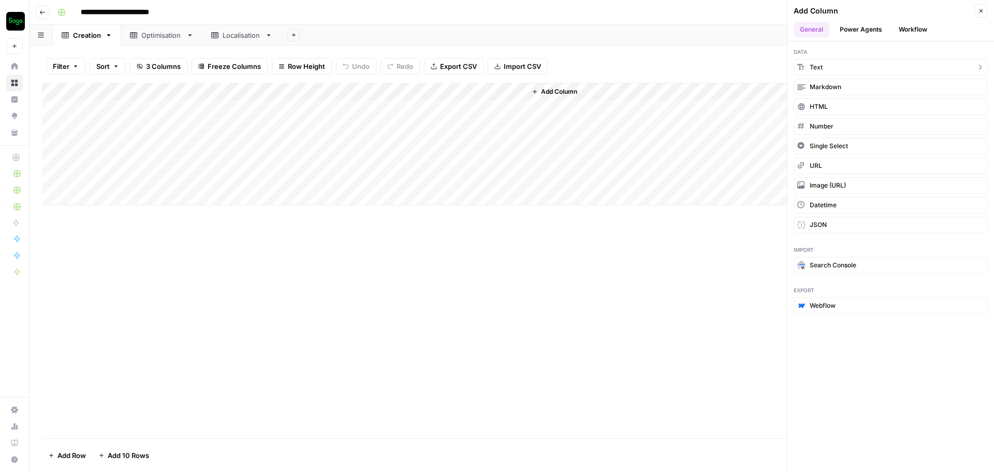
click at [821, 70] on span "Text" at bounding box center [816, 67] width 13 height 9
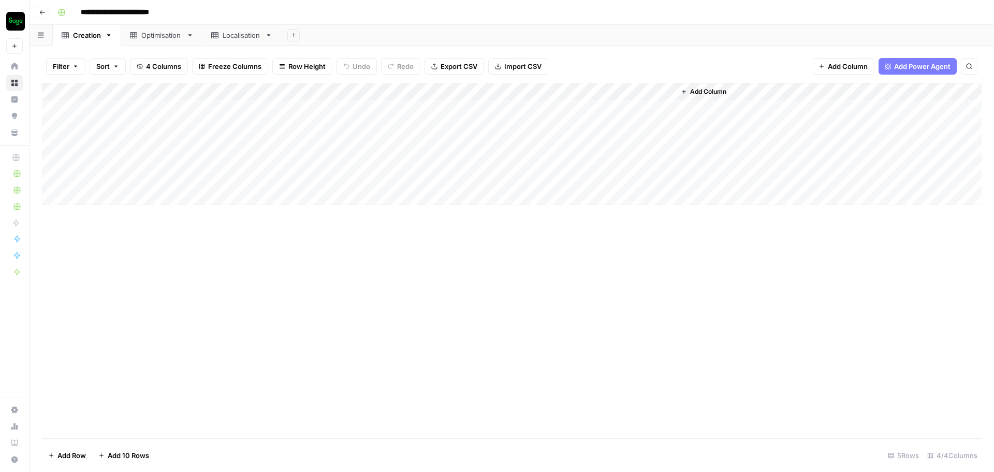
click at [560, 90] on div "Add Column" at bounding box center [512, 144] width 940 height 122
click at [565, 119] on input "New Column" at bounding box center [587, 116] width 105 height 10
type input "Locale"
click at [702, 93] on span "Add Column" at bounding box center [708, 91] width 36 height 9
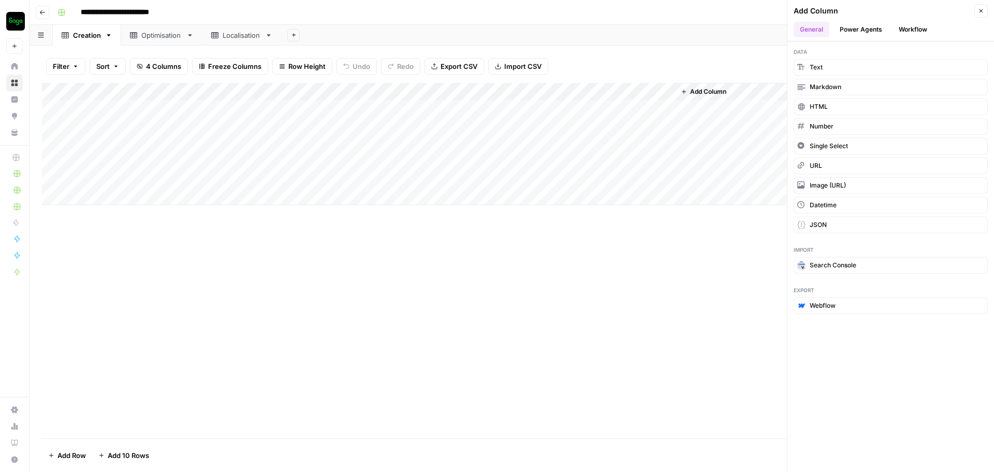
click at [909, 25] on button "Workflow" at bounding box center [912, 30] width 41 height 16
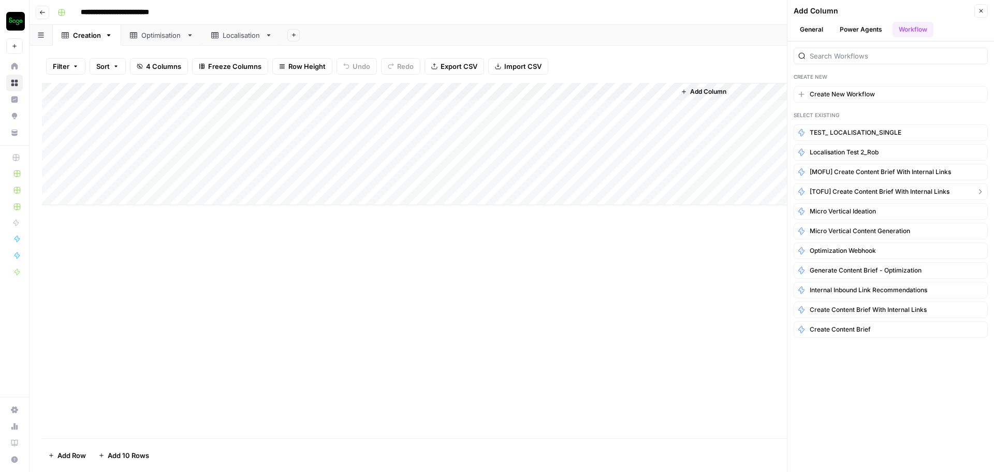
click at [896, 190] on span "[TOFU] Create content brief with internal links" at bounding box center [880, 191] width 140 height 9
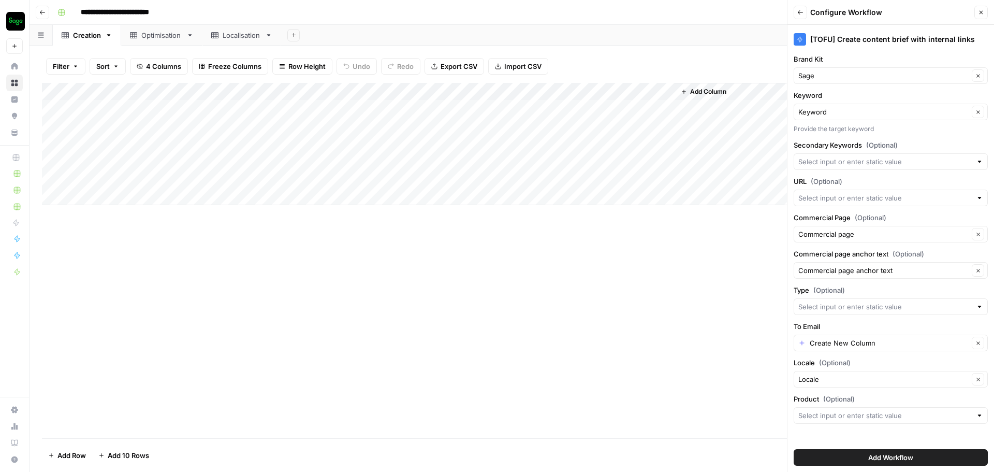
click at [899, 456] on span "Add Workflow" at bounding box center [890, 457] width 45 height 10
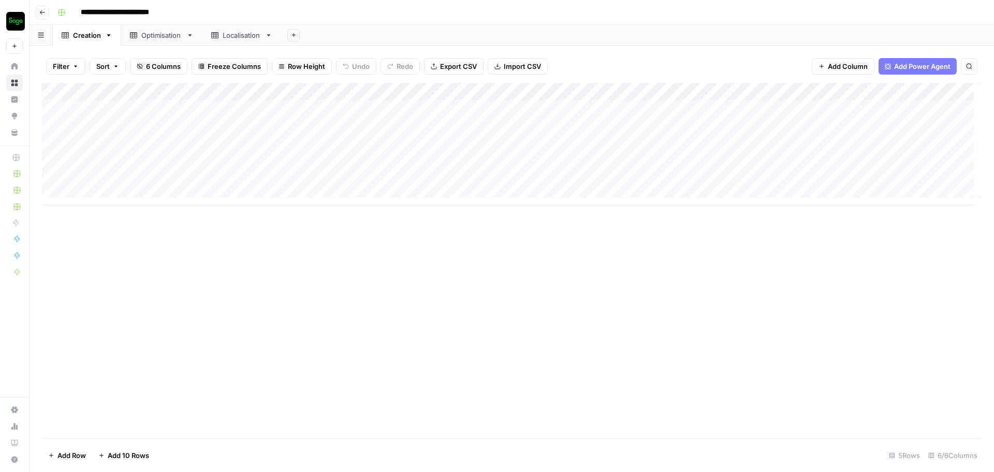
scroll to position [0, 0]
click at [552, 112] on div "Add Column" at bounding box center [512, 144] width 940 height 122
click at [554, 107] on div "Add Column" at bounding box center [512, 144] width 940 height 122
type textarea "*****"
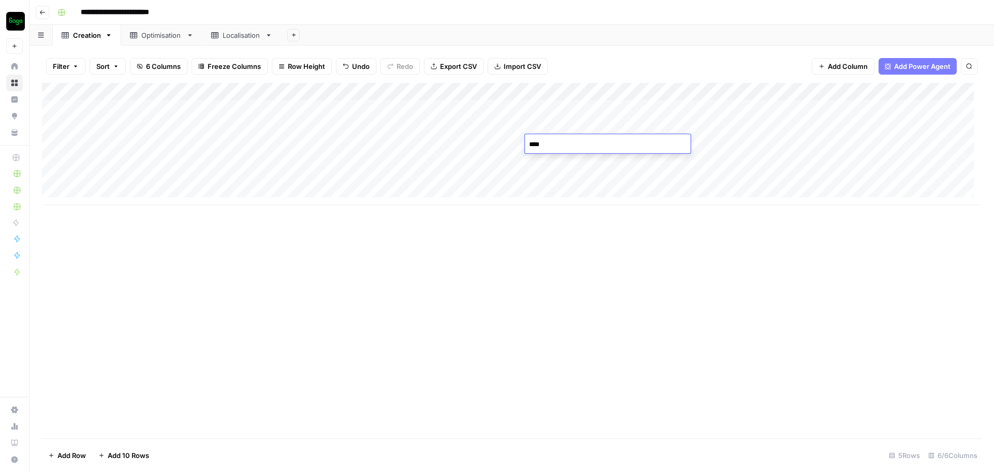
type textarea "*****"
click at [174, 110] on div "Add Column" at bounding box center [512, 144] width 940 height 122
type textarea "**********"
click at [162, 121] on div "Add Column" at bounding box center [512, 144] width 940 height 122
type textarea "**********"
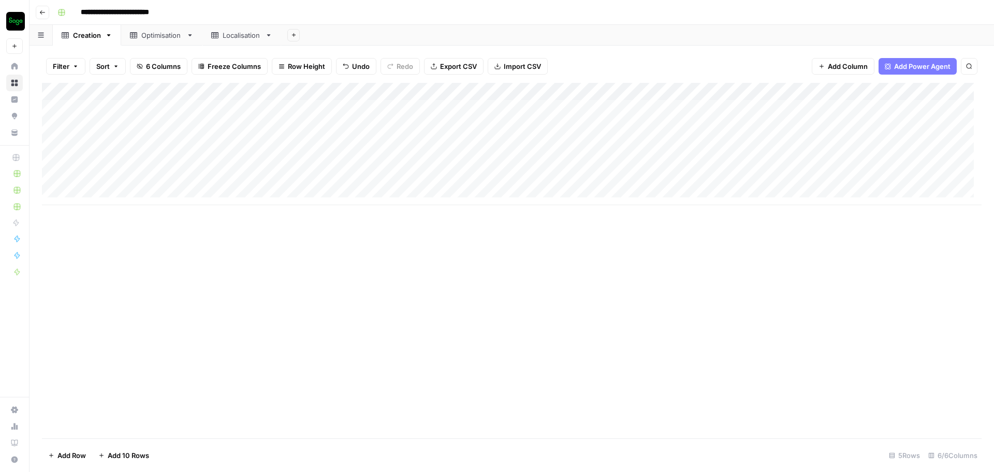
click at [321, 108] on div "Add Column" at bounding box center [512, 144] width 940 height 122
click at [307, 112] on div "Add Column" at bounding box center [512, 144] width 940 height 122
type textarea "**********"
click at [306, 124] on div "Add Column" at bounding box center [512, 144] width 940 height 122
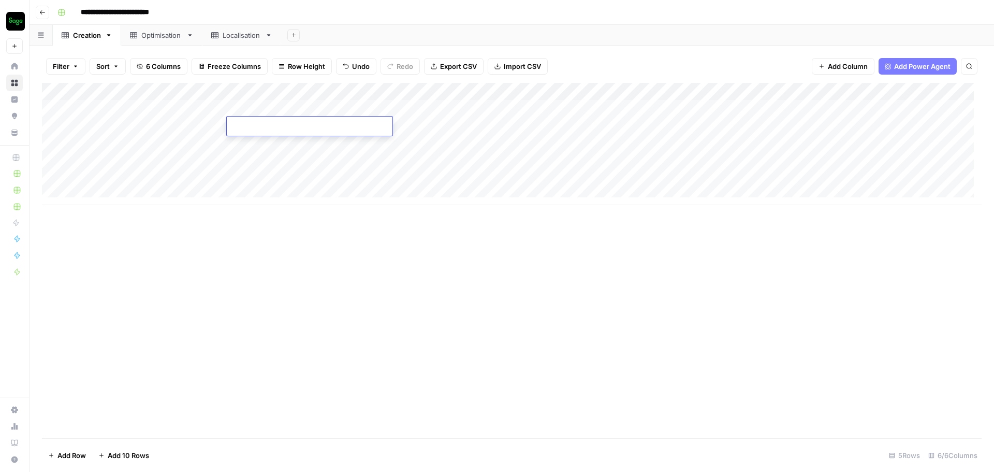
type textarea "**********"
click at [415, 114] on div "Add Column" at bounding box center [512, 144] width 940 height 122
click at [409, 110] on div "Add Column" at bounding box center [512, 144] width 940 height 122
click at [409, 110] on textarea at bounding box center [459, 109] width 166 height 14
type textarea "**********"
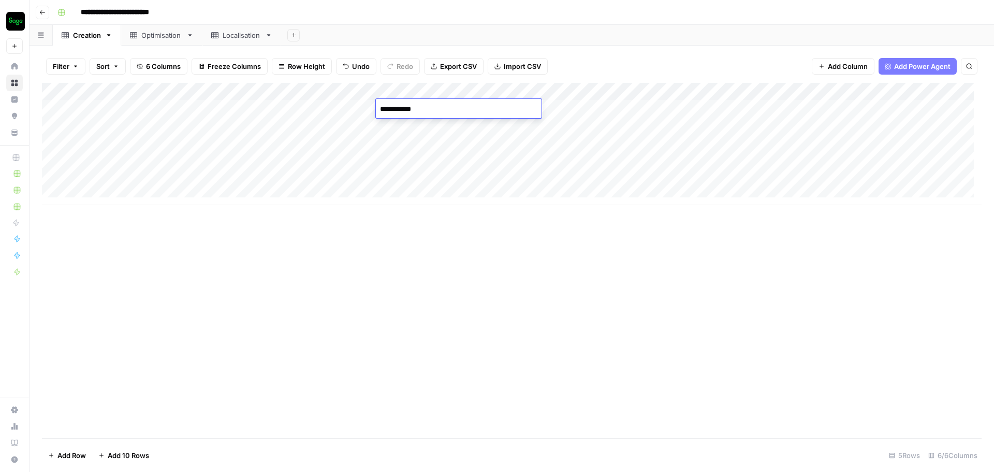
click at [423, 126] on div "Add Column" at bounding box center [512, 144] width 940 height 122
click at [402, 127] on textarea "*" at bounding box center [459, 127] width 166 height 14
type textarea "**********"
click at [706, 110] on div "Add Column" at bounding box center [512, 144] width 940 height 122
click at [785, 106] on div "Add Column" at bounding box center [512, 144] width 940 height 122
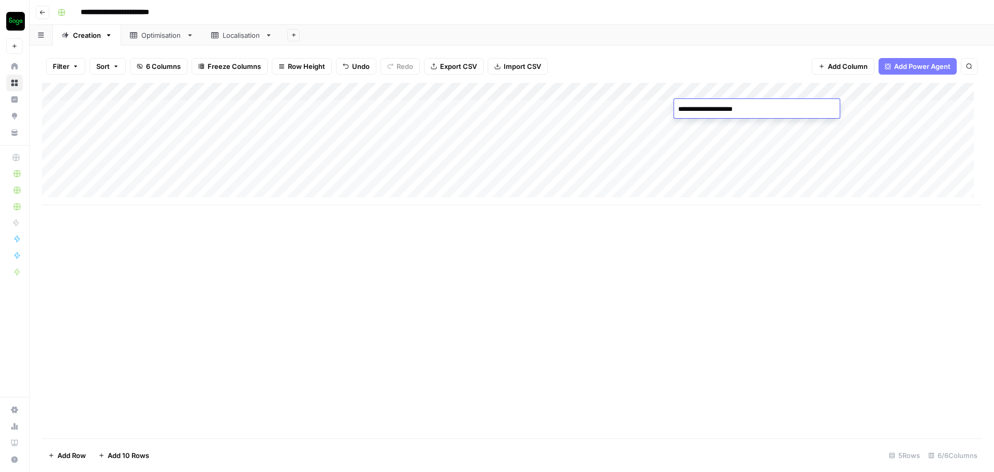
type textarea "**********"
click at [763, 55] on div "Filter Sort 6 Columns Freeze Columns Row Height Undo Redo Export CSV Import CSV…" at bounding box center [512, 66] width 940 height 33
click at [889, 90] on div "Add Column" at bounding box center [512, 144] width 940 height 122
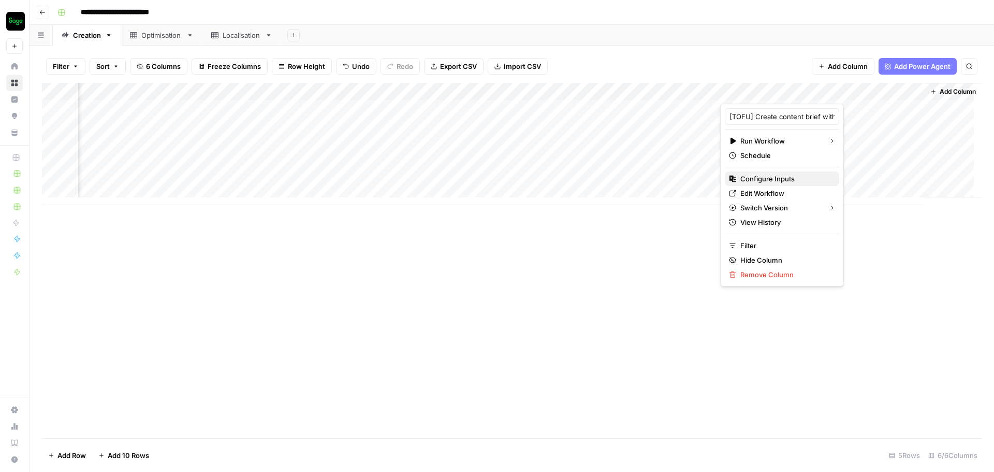
click at [794, 179] on span "Configure Inputs" at bounding box center [785, 178] width 91 height 10
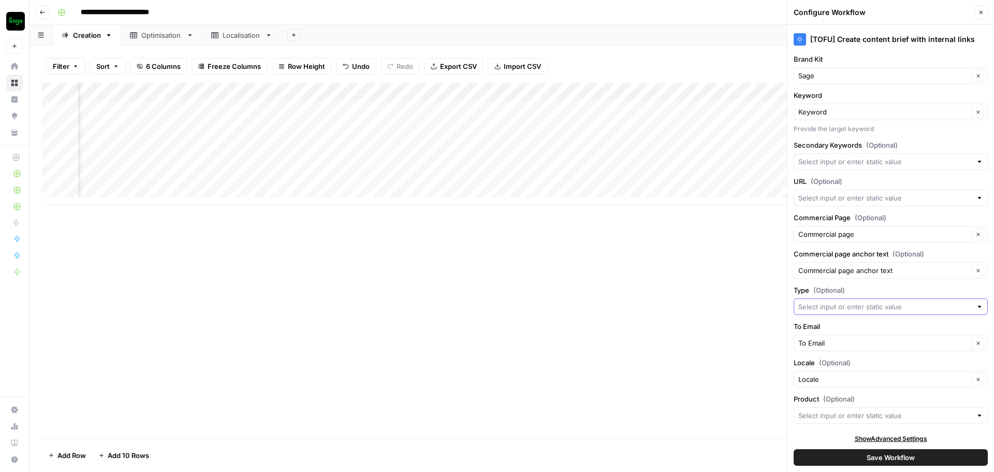
click at [852, 306] on input "Type (Optional)" at bounding box center [884, 306] width 173 height 10
click at [737, 302] on div "Add Column" at bounding box center [512, 260] width 940 height 355
click at [834, 415] on input "Product (Optional)" at bounding box center [884, 415] width 173 height 10
click at [715, 399] on div "Add Column" at bounding box center [512, 260] width 940 height 355
click at [634, 301] on div "Add Column" at bounding box center [512, 260] width 940 height 355
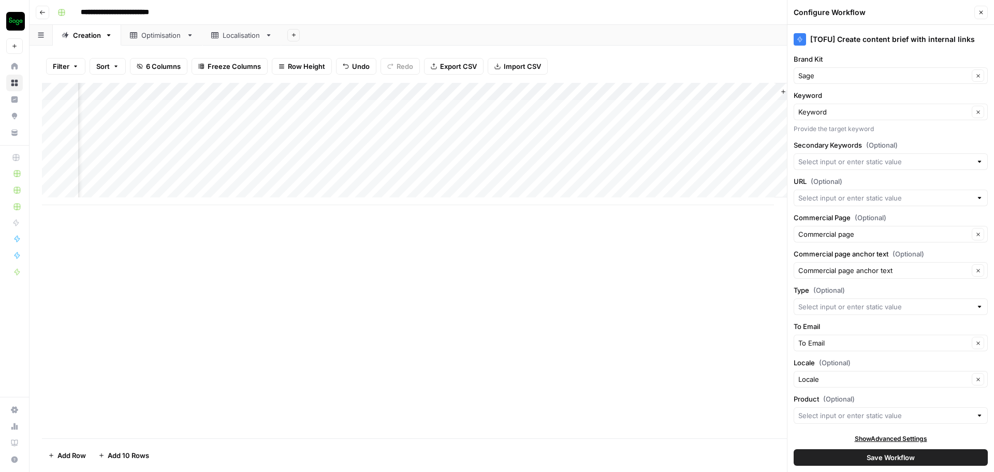
scroll to position [0, 250]
click at [746, 88] on div "Add Column" at bounding box center [512, 144] width 940 height 122
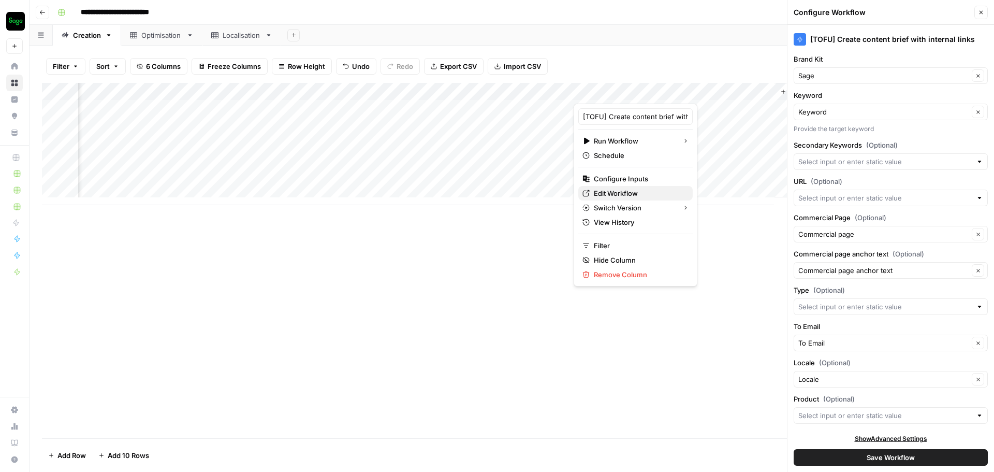
click at [639, 189] on span "Edit Workflow" at bounding box center [639, 193] width 91 height 10
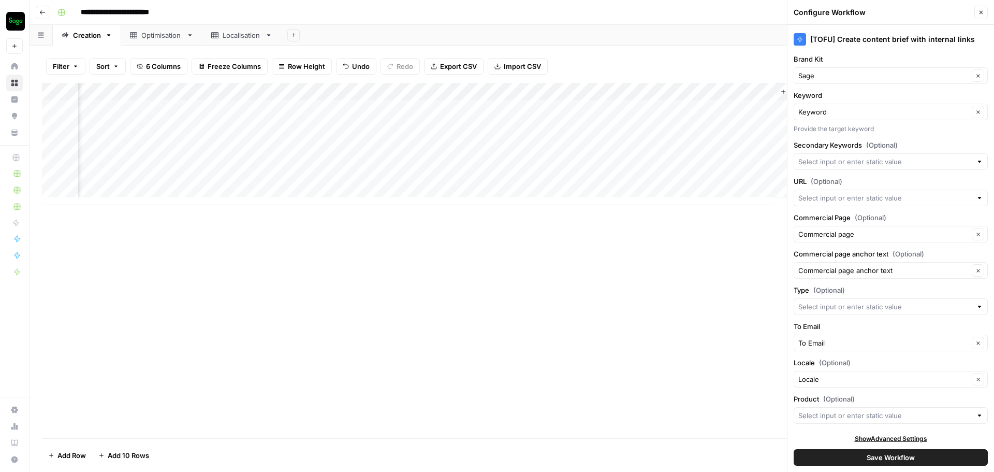
click at [780, 92] on icon "button" at bounding box center [783, 92] width 6 height 6
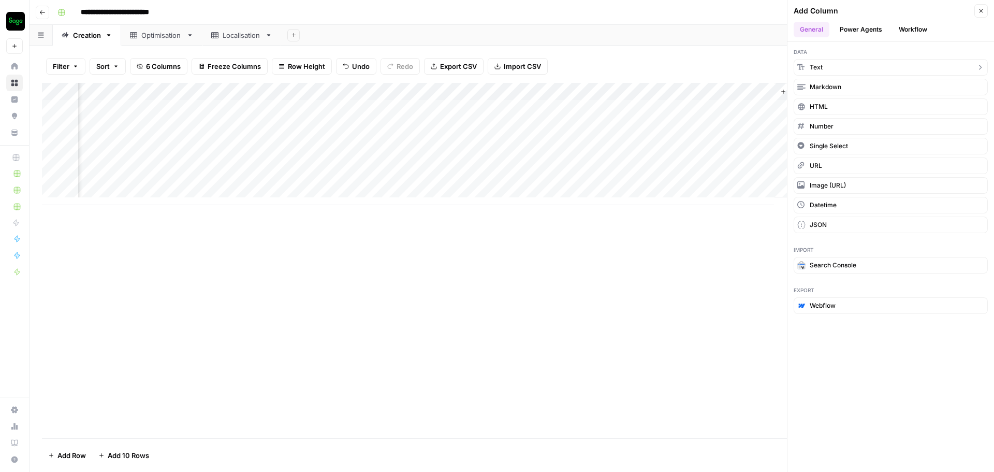
click at [830, 72] on button "Text" at bounding box center [891, 67] width 194 height 17
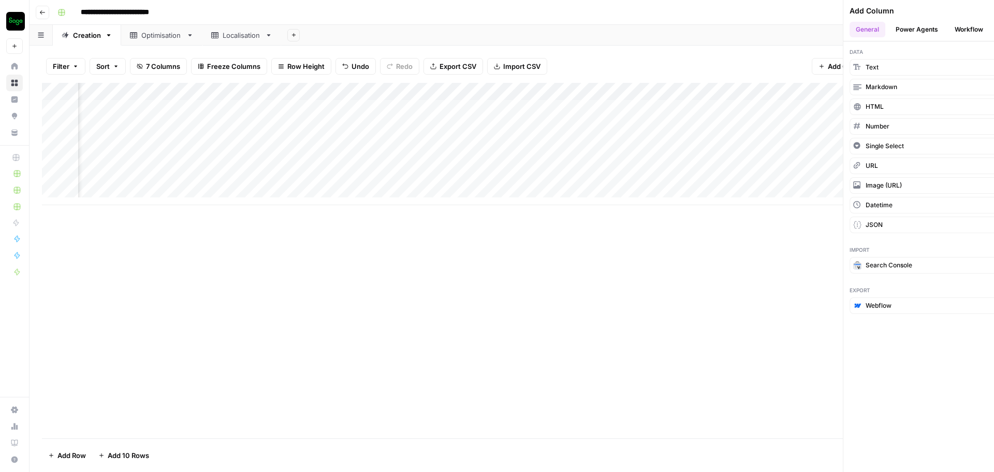
scroll to position [0, 253]
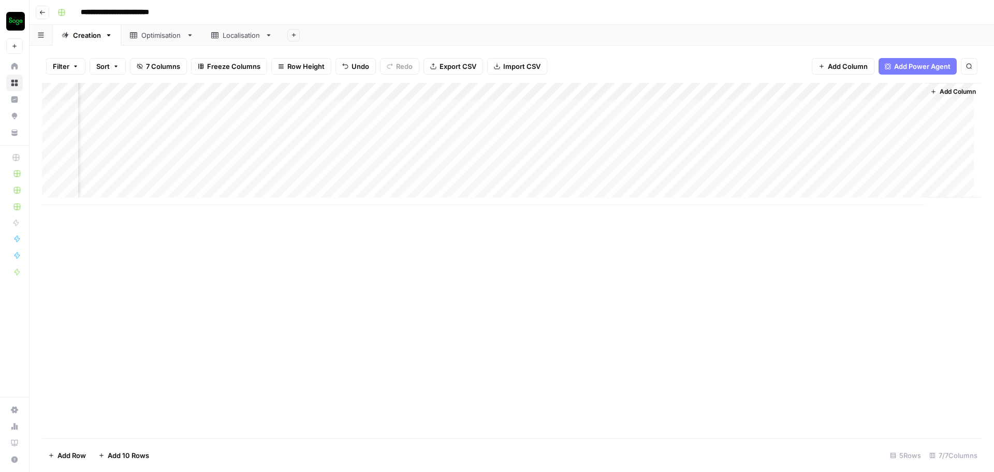
click at [799, 92] on div "Add Column" at bounding box center [512, 144] width 940 height 122
click at [802, 112] on input "New Column" at bounding box center [828, 116] width 105 height 10
type input "Type (new, refresh)"
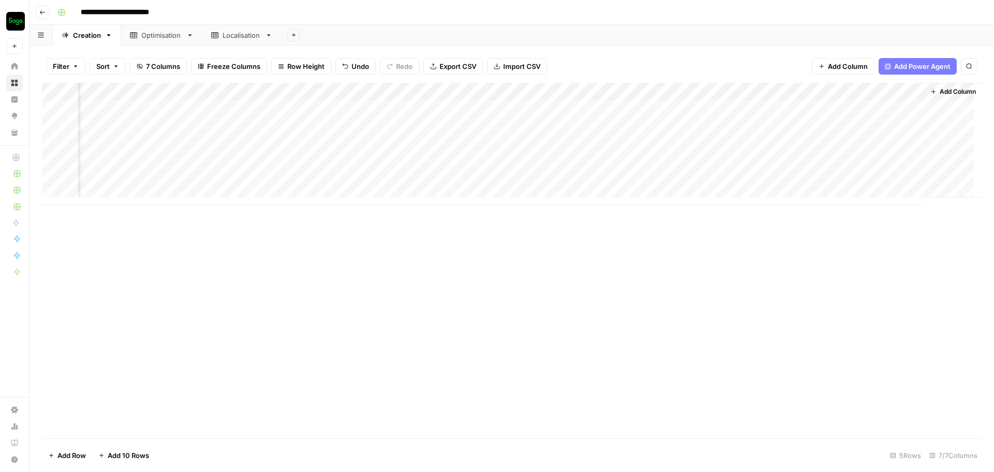
click at [805, 134] on div "Add Column" at bounding box center [512, 144] width 940 height 122
click at [805, 92] on div "Add Column" at bounding box center [512, 144] width 940 height 122
click at [899, 290] on div "Add Column" at bounding box center [512, 260] width 940 height 355
click at [818, 111] on div "Add Column" at bounding box center [512, 144] width 940 height 122
click at [812, 108] on div "Add Column" at bounding box center [512, 144] width 940 height 122
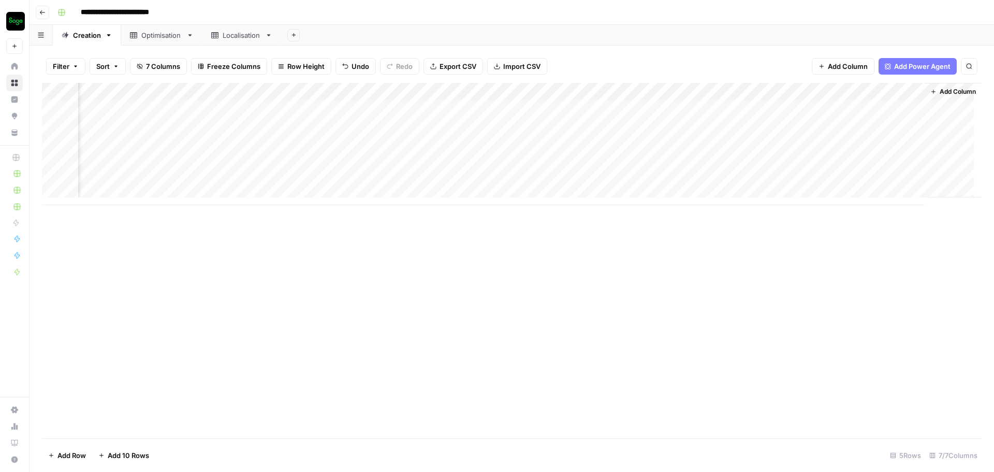
click at [857, 95] on div "Add Column" at bounding box center [512, 144] width 940 height 122
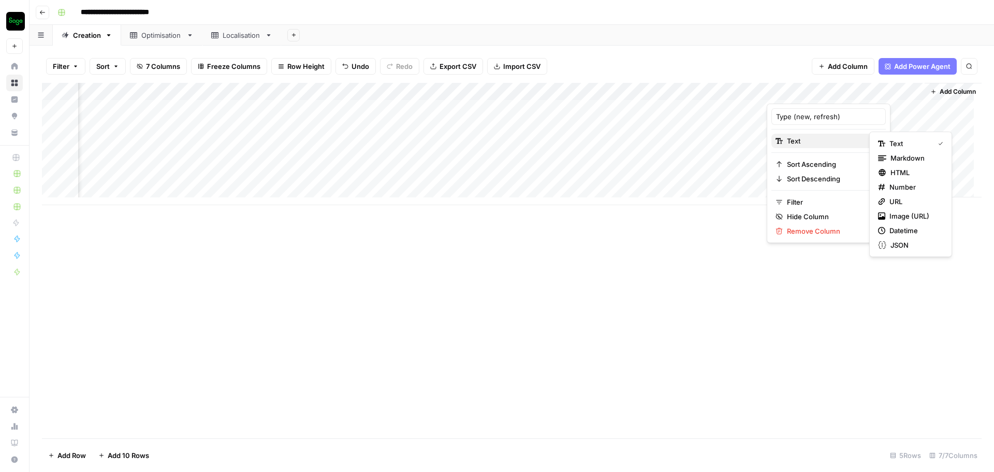
click at [825, 141] on span "Text" at bounding box center [827, 141] width 80 height 10
click at [942, 91] on span "Add Column" at bounding box center [958, 91] width 36 height 9
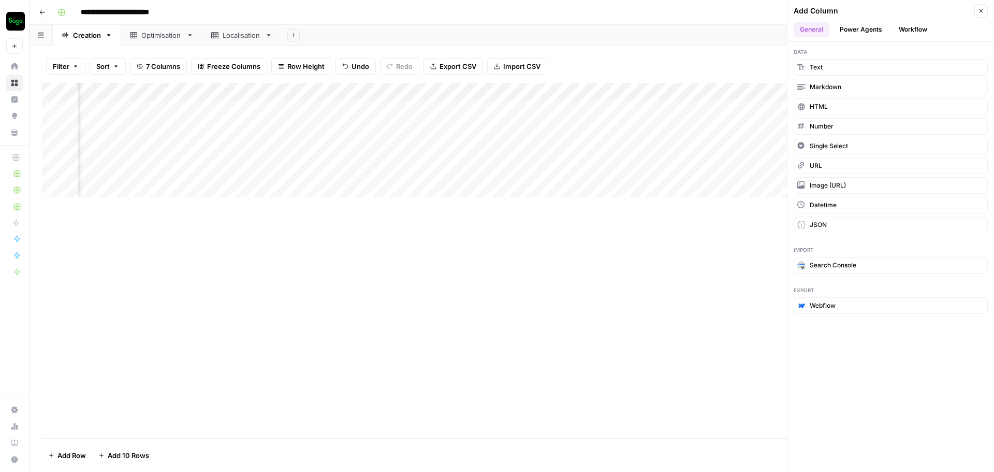
click at [727, 282] on div "Add Column" at bounding box center [512, 260] width 940 height 355
click at [709, 284] on div "Add Column" at bounding box center [512, 260] width 940 height 355
click at [981, 9] on icon "button" at bounding box center [981, 11] width 6 height 6
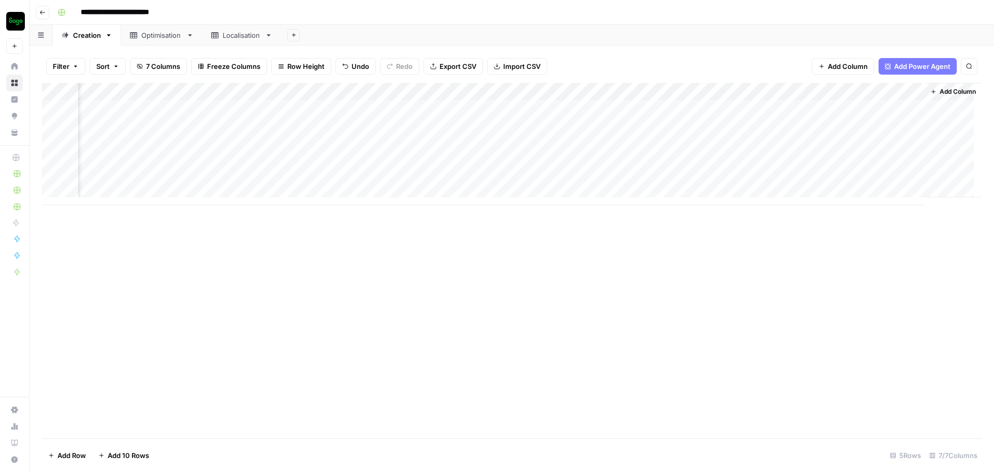
click at [911, 92] on div "Add Column" at bounding box center [512, 144] width 940 height 122
click at [816, 231] on span "Remove Column" at bounding box center [832, 231] width 91 height 10
click at [470, 113] on button "Delete" at bounding box center [460, 107] width 35 height 19
click at [944, 94] on span "Add Column" at bounding box center [958, 91] width 36 height 9
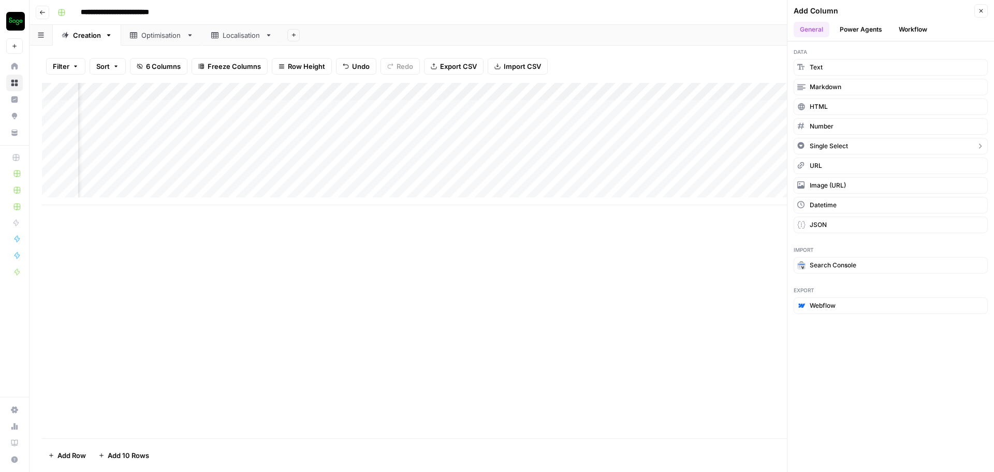
click at [889, 147] on button "Single Select" at bounding box center [891, 146] width 194 height 17
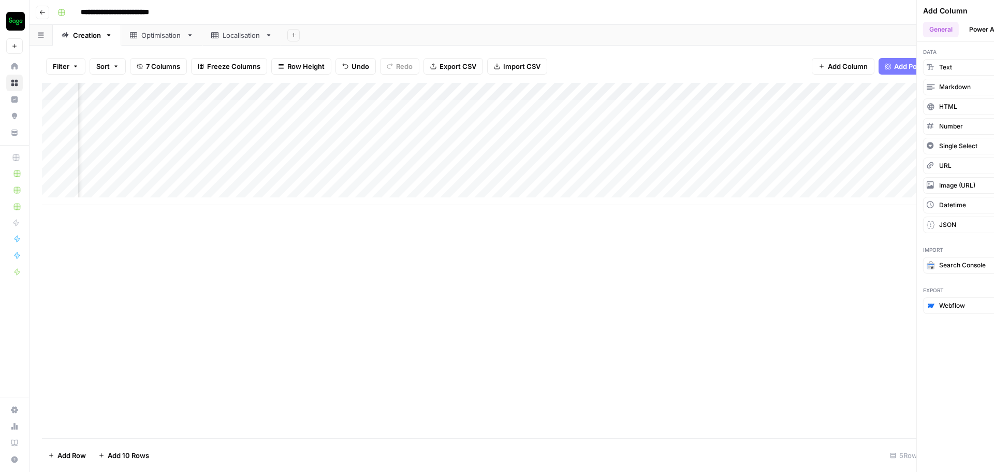
scroll to position [0, 197]
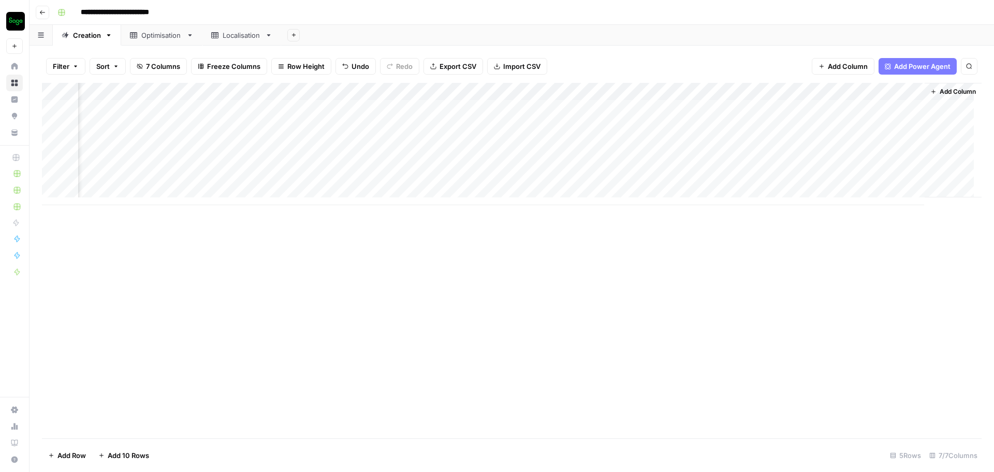
click at [859, 92] on div "Add Column" at bounding box center [512, 144] width 940 height 122
click at [859, 119] on input "New Column" at bounding box center [895, 116] width 126 height 10
type input "Type"
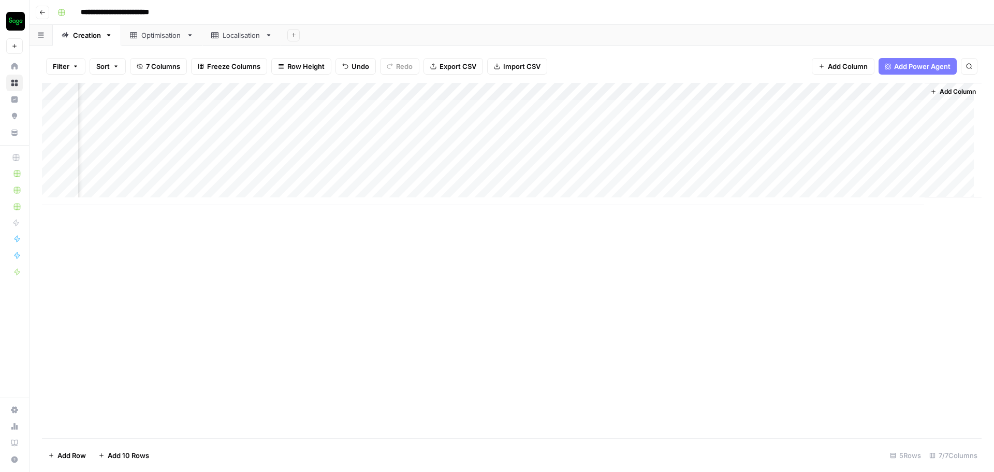
click at [863, 91] on div "Add Column" at bounding box center [512, 144] width 940 height 122
click at [870, 153] on input "Add Option" at bounding box center [905, 153] width 105 height 10
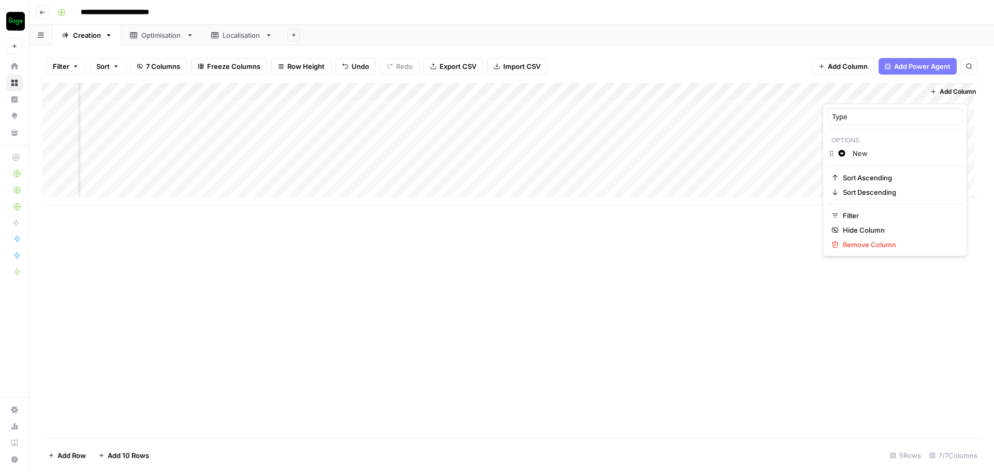
click at [899, 152] on input "New" at bounding box center [905, 153] width 105 height 10
type input "New"
click at [924, 176] on span "Sort Ascending" at bounding box center [898, 177] width 111 height 10
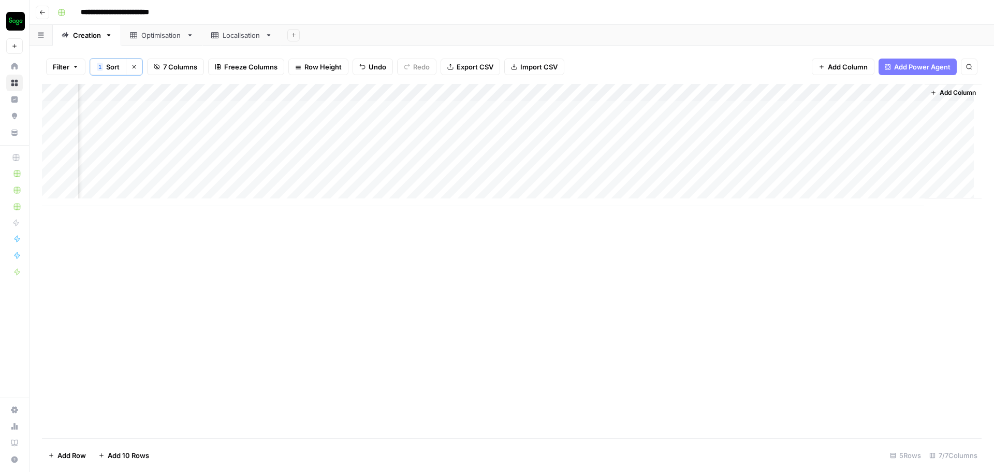
click at [876, 93] on div "Add Column" at bounding box center [512, 145] width 940 height 122
click at [881, 153] on input "New" at bounding box center [905, 155] width 105 height 10
click at [878, 168] on input "Add Option" at bounding box center [912, 170] width 119 height 10
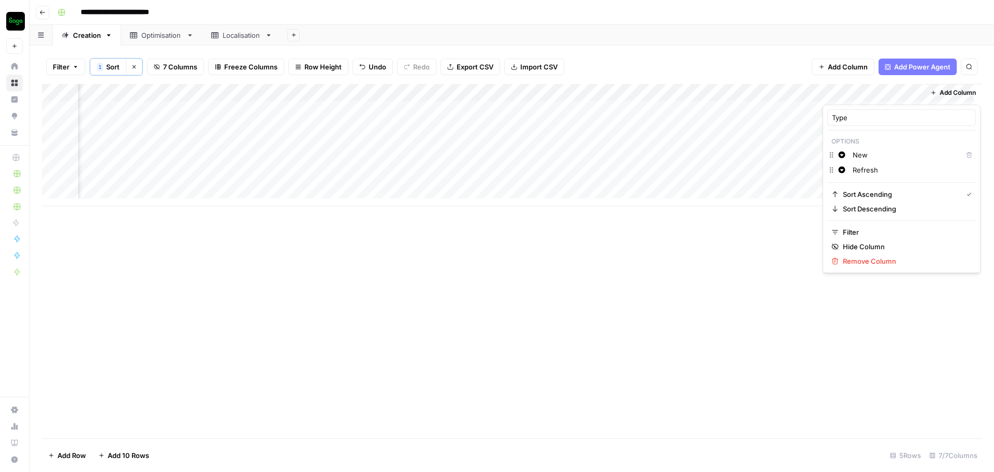
type input "Refresh"
click at [745, 263] on div "Add Column" at bounding box center [512, 261] width 940 height 354
drag, startPoint x: 864, startPoint y: 96, endPoint x: 675, endPoint y: 98, distance: 189.0
click at [675, 98] on div "Add Column" at bounding box center [512, 145] width 940 height 122
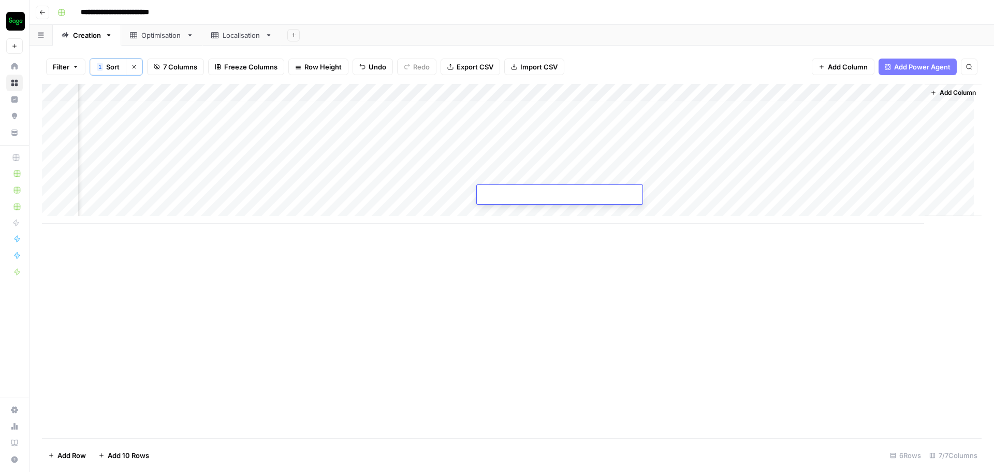
drag, startPoint x: 552, startPoint y: 196, endPoint x: 460, endPoint y: 193, distance: 92.2
click at [460, 193] on div "Add Column" at bounding box center [512, 154] width 940 height 140
click at [408, 91] on div "Add Column" at bounding box center [512, 154] width 940 height 140
click at [951, 95] on span "Add Column" at bounding box center [958, 92] width 36 height 9
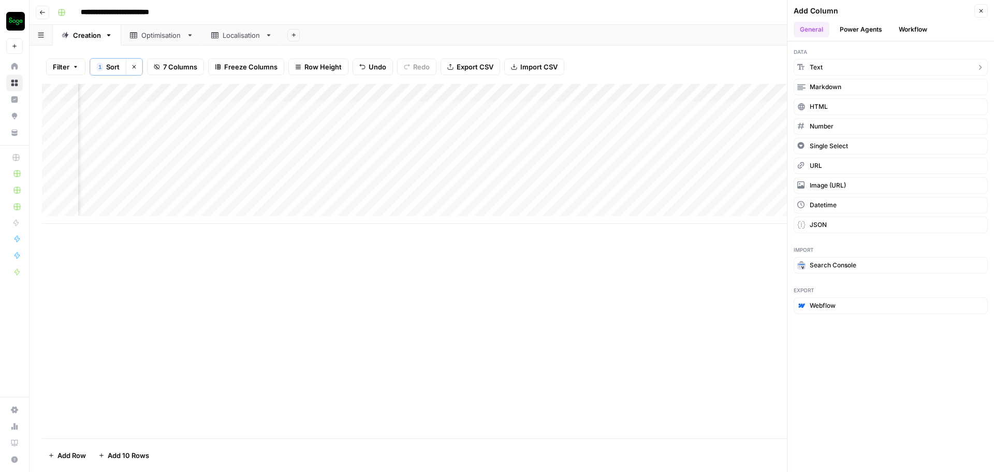
click at [809, 72] on button "Text" at bounding box center [891, 67] width 194 height 17
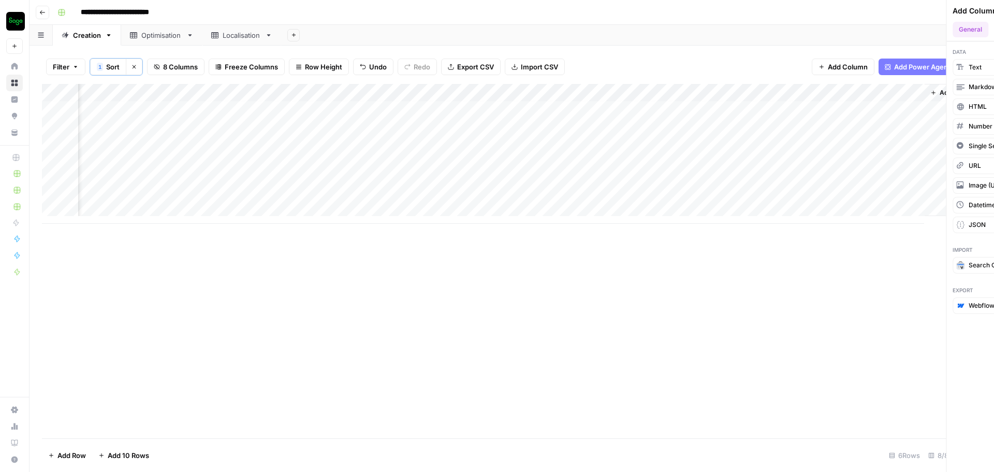
scroll to position [3, 346]
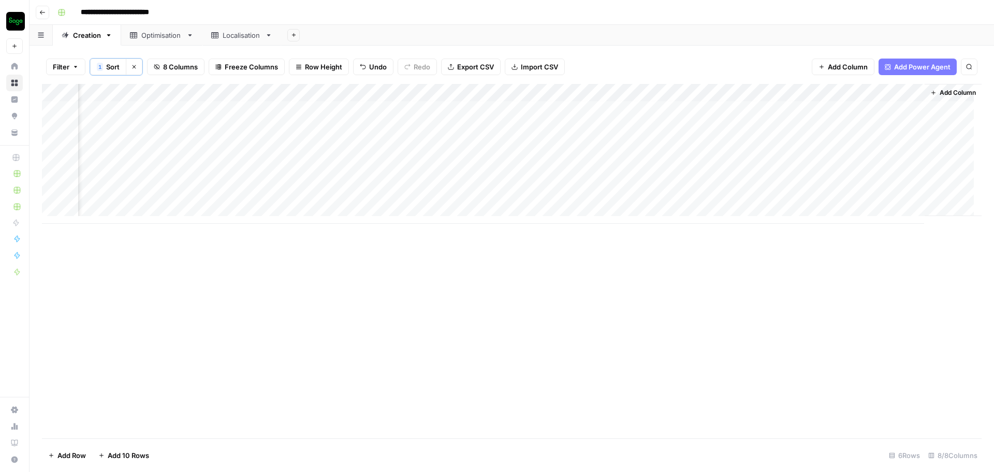
click at [809, 91] on div "Add Column" at bounding box center [512, 154] width 940 height 140
click at [807, 117] on input "New Column" at bounding box center [828, 117] width 105 height 10
click at [807, 116] on input "New ColuSemn" at bounding box center [828, 117] width 105 height 10
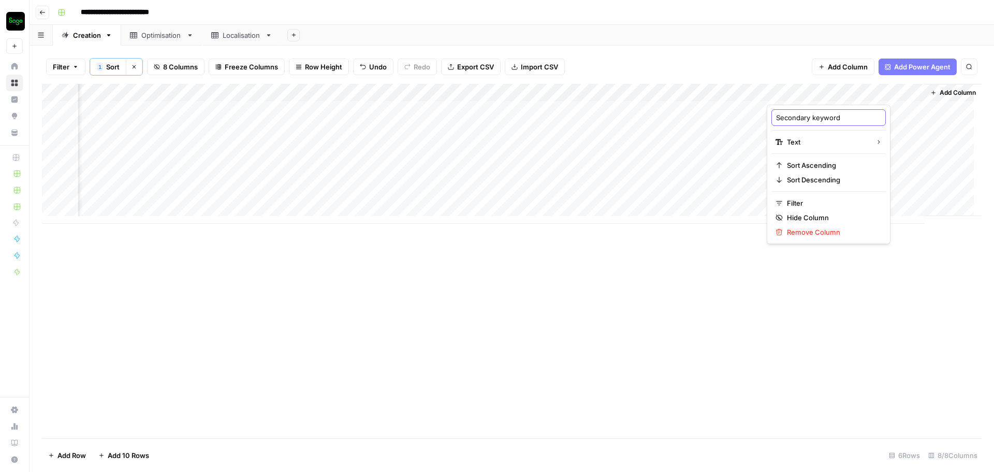
type input "Secondary keywords"
drag, startPoint x: 805, startPoint y: 93, endPoint x: 272, endPoint y: 95, distance: 533.2
click at [272, 95] on div "Add Column" at bounding box center [512, 154] width 940 height 140
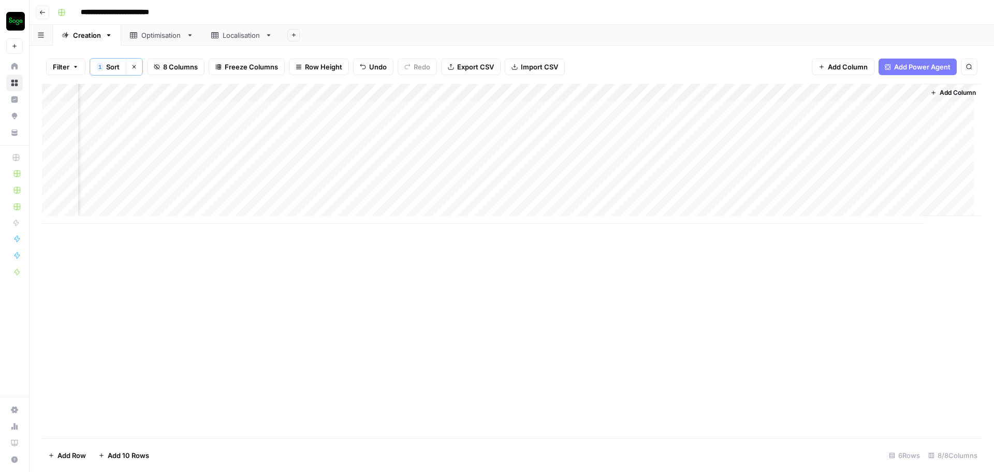
click at [948, 94] on span "Add Column" at bounding box center [958, 92] width 36 height 9
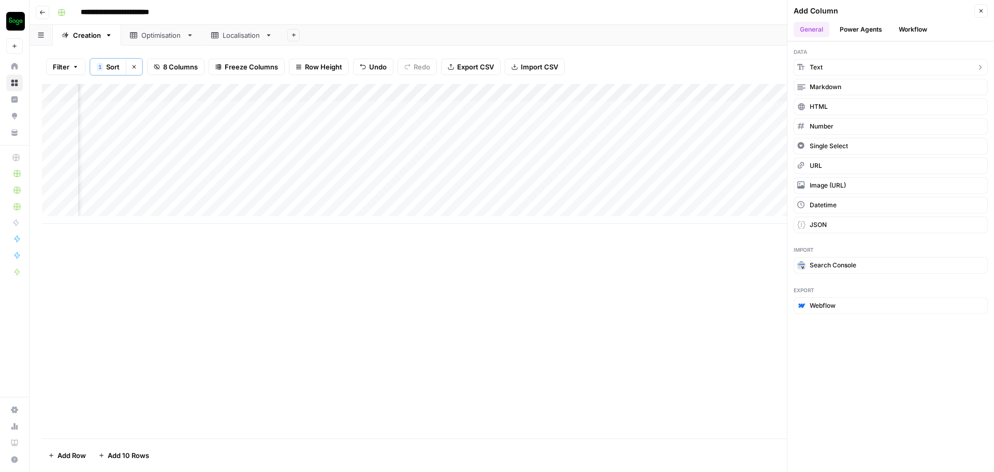
click at [834, 65] on button "Text" at bounding box center [891, 67] width 194 height 17
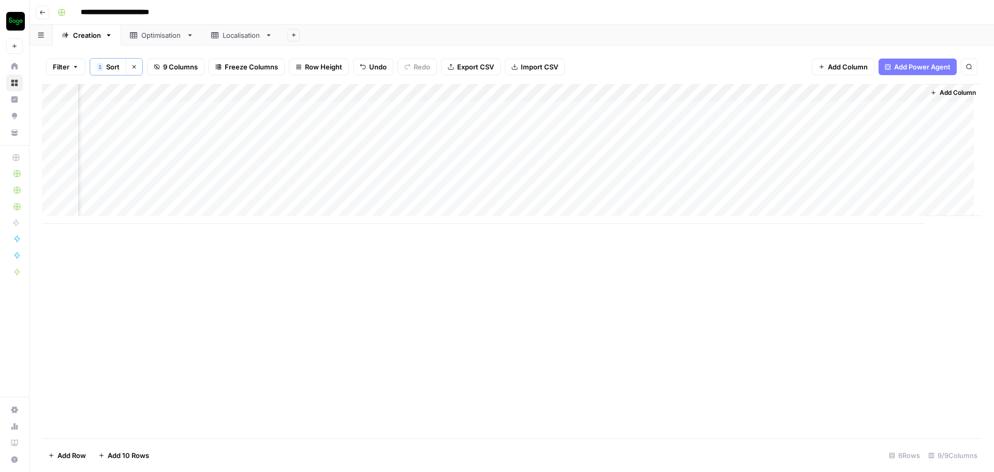
scroll to position [3, 495]
click at [794, 93] on div "Add Column" at bounding box center [512, 154] width 940 height 140
click at [810, 117] on input "New Column" at bounding box center [828, 117] width 105 height 10
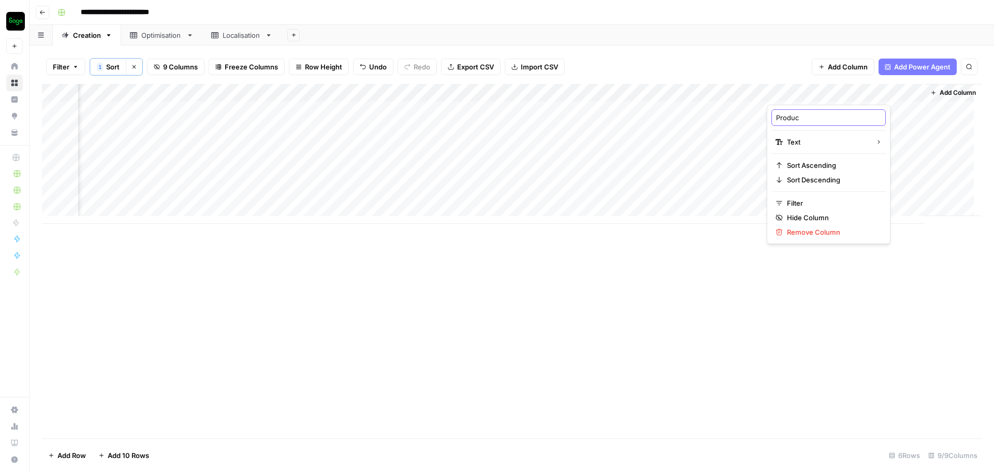
type input "Product"
drag, startPoint x: 827, startPoint y: 93, endPoint x: 224, endPoint y: 90, distance: 603.1
click at [224, 90] on div "Add Column" at bounding box center [512, 154] width 940 height 140
click at [317, 92] on div "Add Column" at bounding box center [512, 154] width 940 height 140
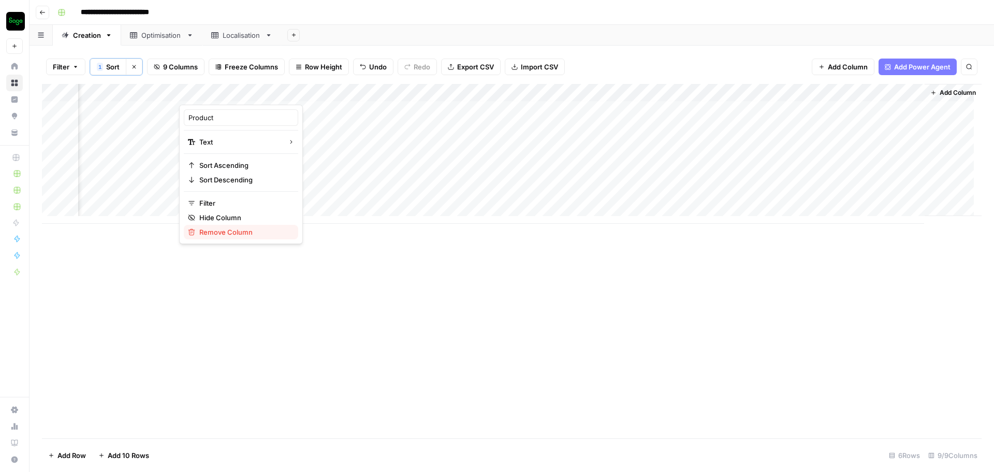
click at [243, 231] on span "Remove Column" at bounding box center [244, 232] width 91 height 10
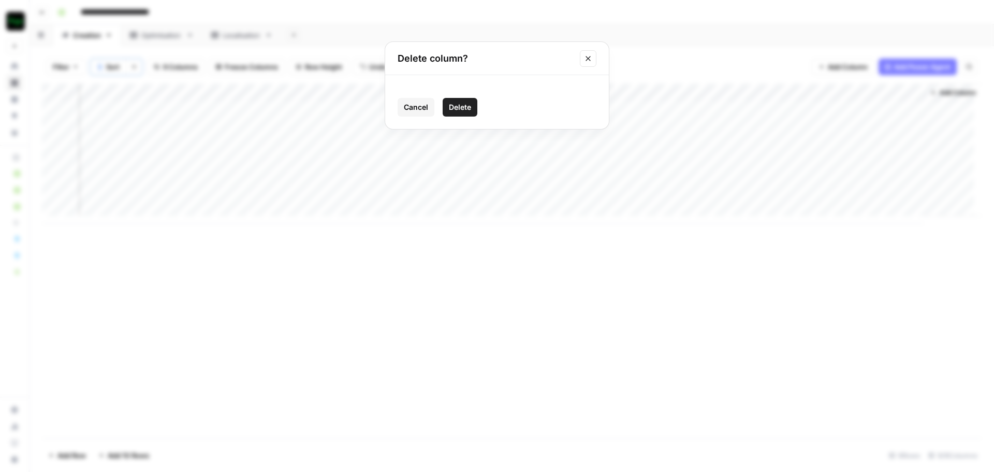
click at [591, 53] on button "Close modal" at bounding box center [588, 58] width 17 height 17
click at [268, 94] on div "Add Column" at bounding box center [512, 154] width 940 height 140
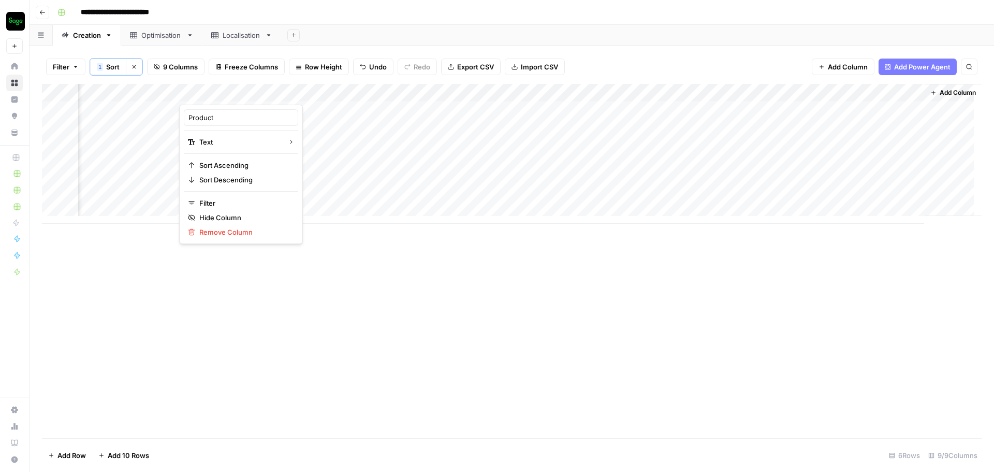
click at [268, 94] on div at bounding box center [254, 94] width 150 height 21
click at [240, 115] on input "Product" at bounding box center [240, 117] width 105 height 10
type input "URL"
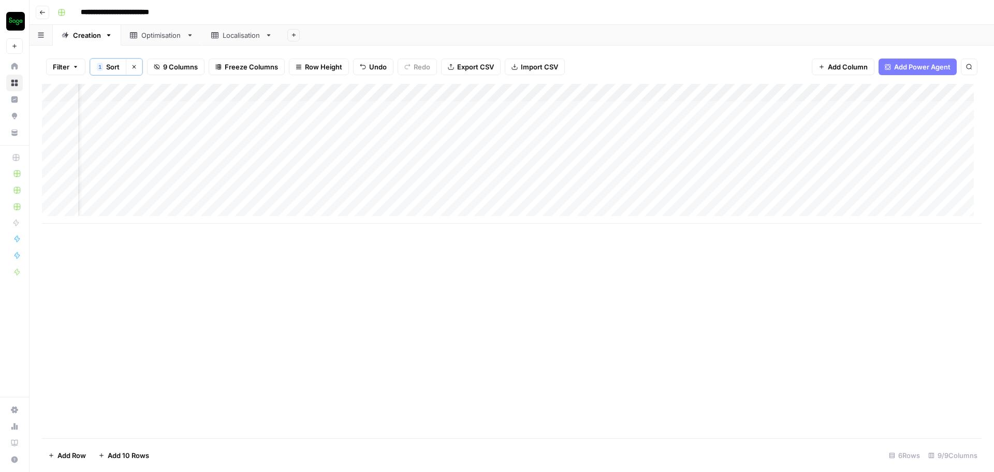
scroll to position [3, 0]
click at [53, 106] on div "Add Column" at bounding box center [512, 154] width 940 height 140
click at [54, 126] on div "Add Column" at bounding box center [512, 154] width 940 height 140
click at [57, 159] on div "Add Column" at bounding box center [512, 154] width 940 height 140
click at [54, 198] on div "Add Column" at bounding box center [512, 154] width 940 height 140
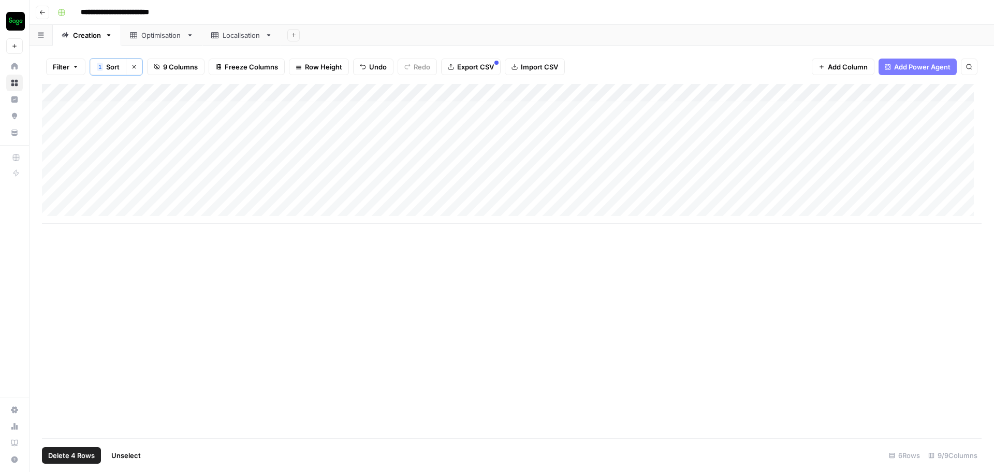
click at [131, 128] on div "Add Column" at bounding box center [512, 261] width 940 height 354
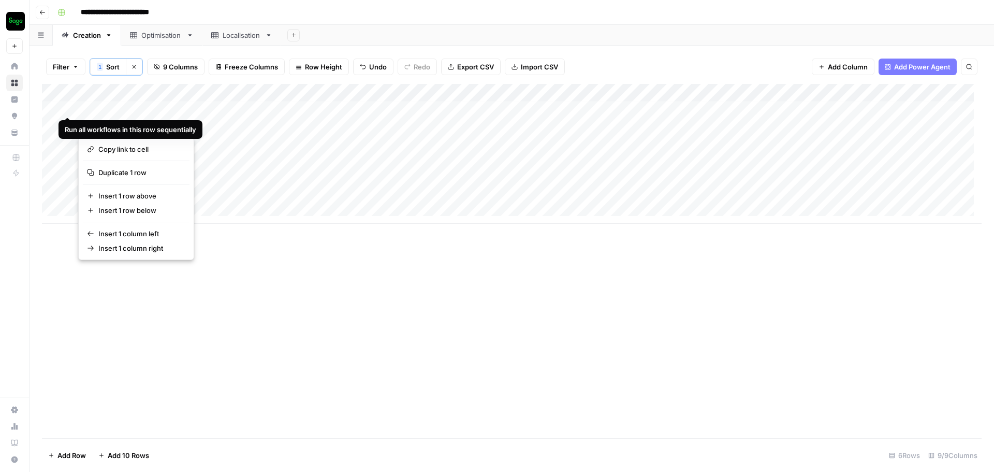
click at [65, 108] on div "Add Column" at bounding box center [512, 154] width 940 height 140
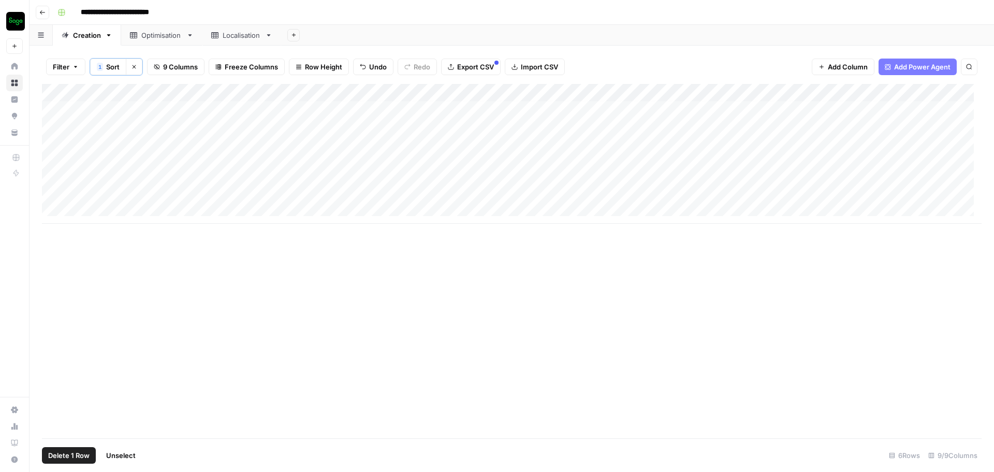
click at [52, 158] on div "Add Column" at bounding box center [512, 154] width 940 height 140
click at [51, 121] on div "Add Column" at bounding box center [512, 154] width 940 height 140
click at [50, 196] on div "Add Column" at bounding box center [512, 154] width 940 height 140
click at [68, 455] on span "Delete 4 Rows" at bounding box center [71, 455] width 47 height 10
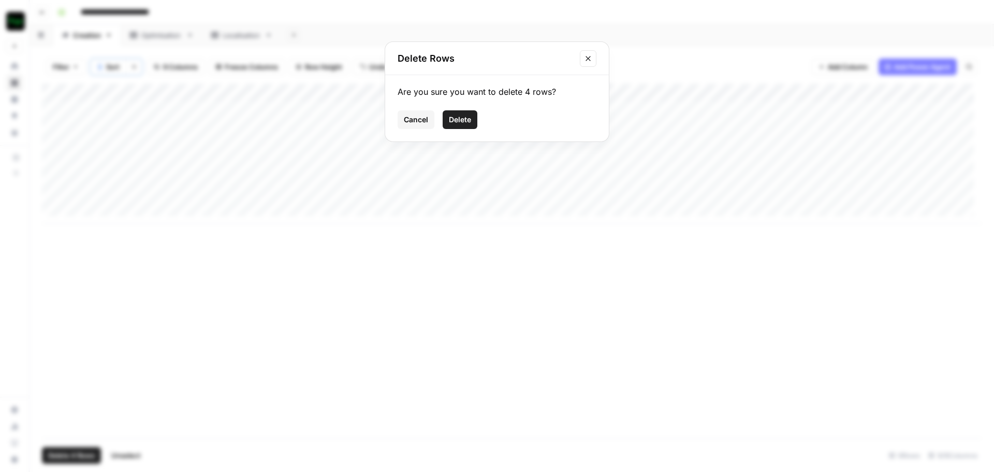
click at [456, 113] on button "Delete" at bounding box center [460, 119] width 35 height 19
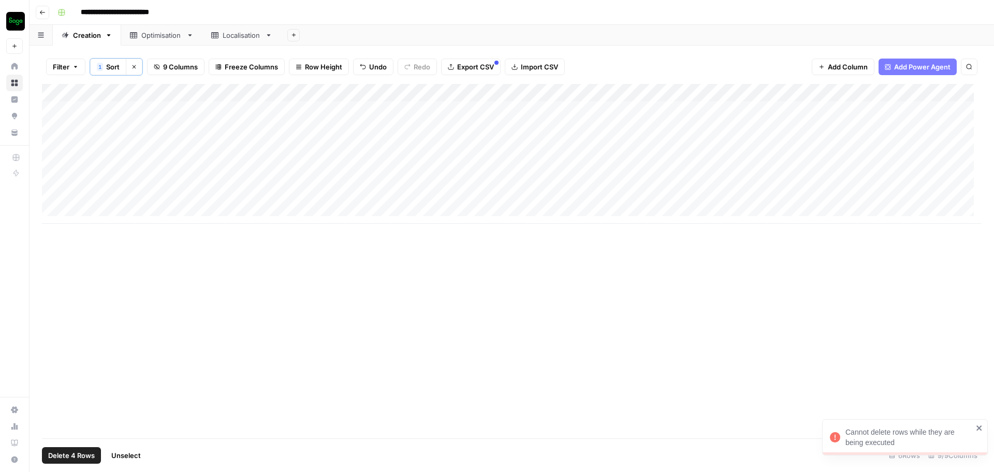
click at [982, 429] on icon "close" at bounding box center [979, 427] width 7 height 8
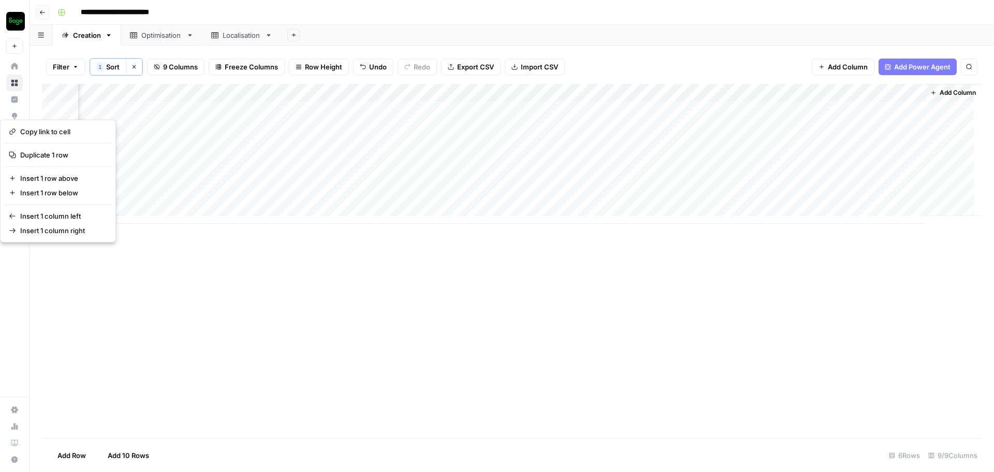
click at [861, 107] on div "Add Column" at bounding box center [512, 154] width 940 height 140
click at [860, 108] on div "Add Column" at bounding box center [512, 154] width 940 height 140
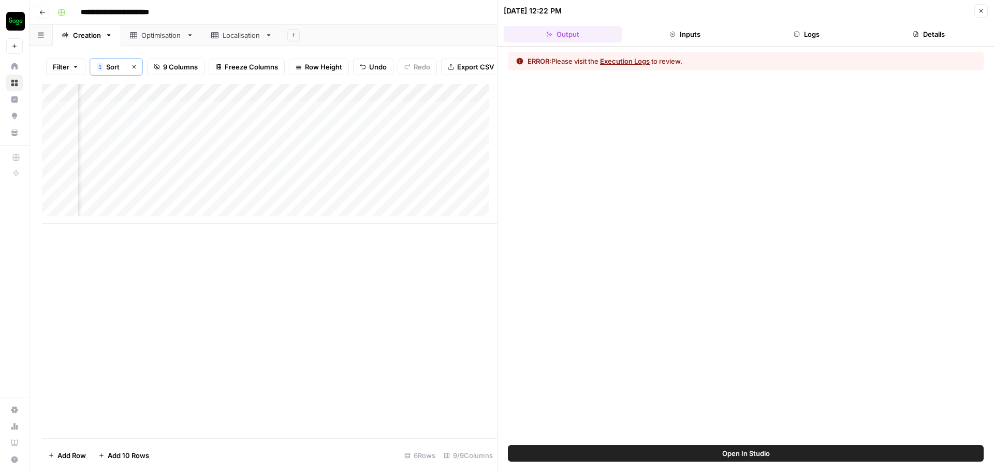
click at [634, 65] on button "Execution Logs" at bounding box center [625, 61] width 50 height 10
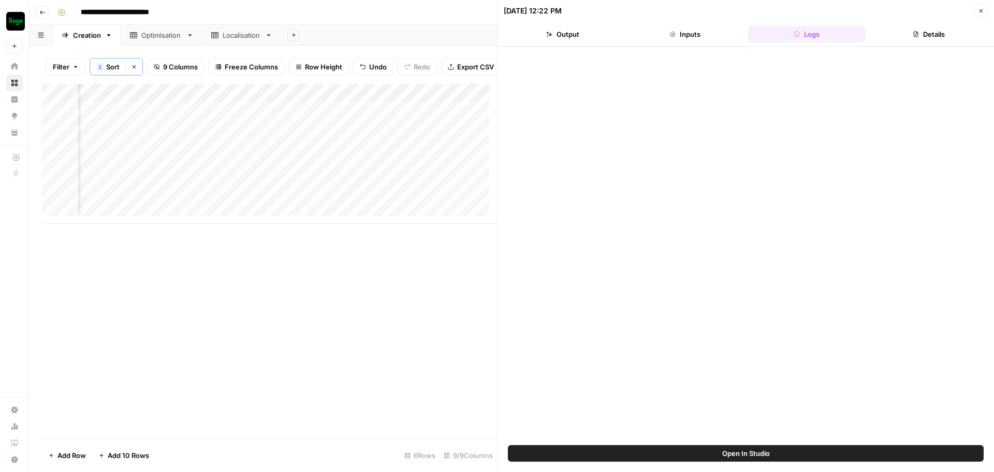
click at [975, 14] on button "Close" at bounding box center [980, 10] width 13 height 13
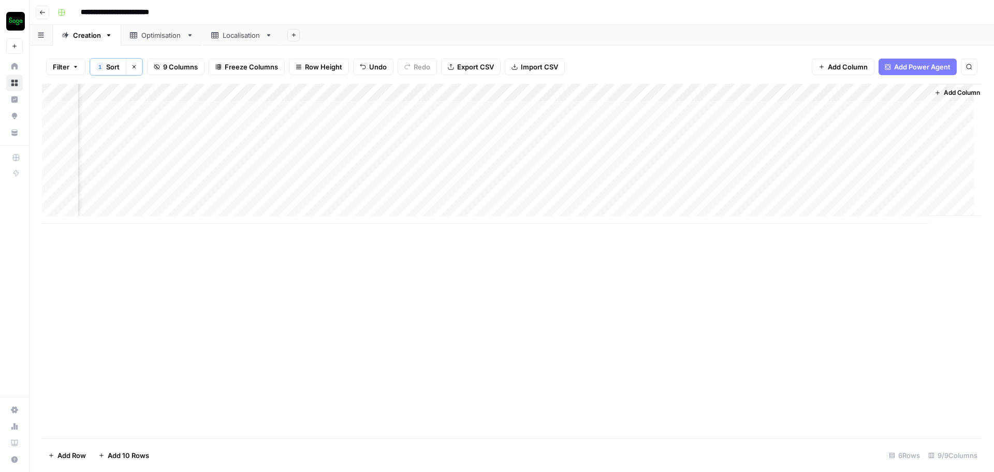
scroll to position [0, 483]
click at [52, 109] on div "Add Column" at bounding box center [512, 154] width 940 height 140
click at [75, 459] on span "Delete 1 Row" at bounding box center [68, 455] width 41 height 10
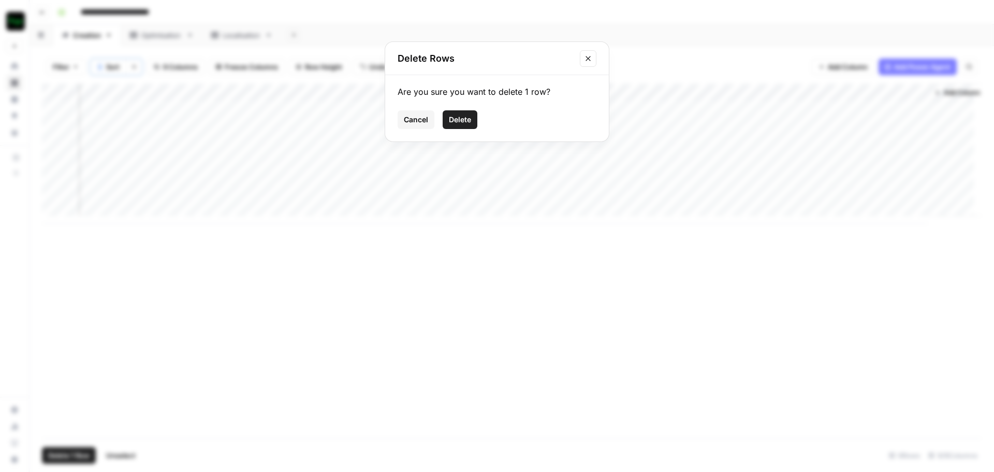
click at [469, 128] on button "Delete" at bounding box center [460, 119] width 35 height 19
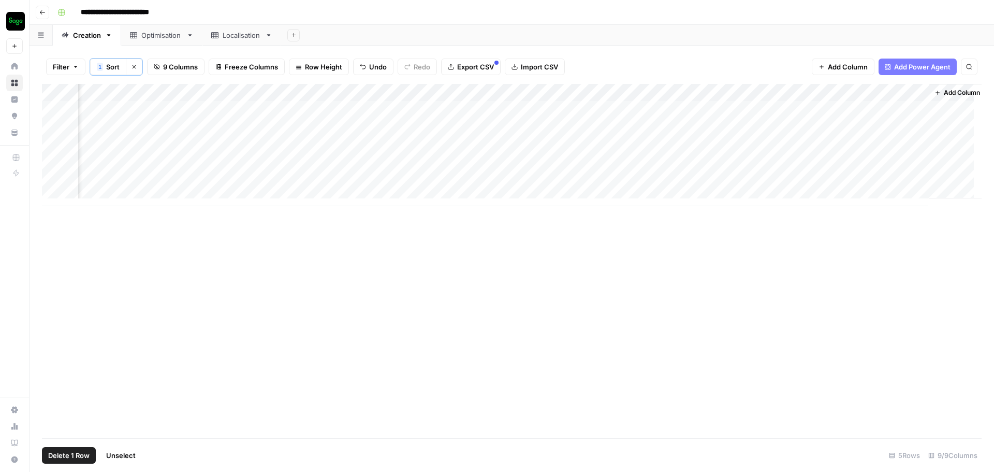
click at [51, 106] on div "Add Column" at bounding box center [512, 145] width 940 height 122
click at [49, 149] on div "Add Column" at bounding box center [512, 145] width 940 height 122
click at [53, 182] on div "Add Column" at bounding box center [512, 145] width 940 height 122
click at [75, 454] on span "Delete 3 Rows" at bounding box center [71, 455] width 46 height 10
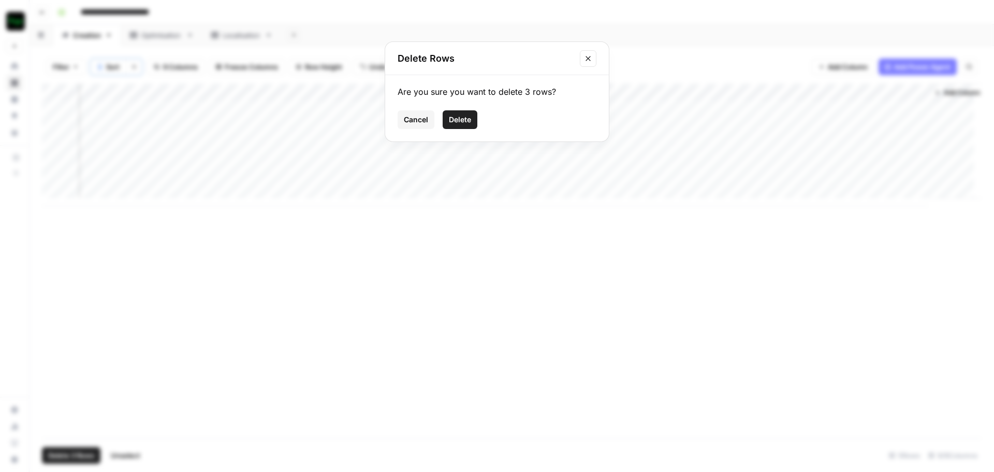
click at [448, 125] on button "Delete" at bounding box center [460, 119] width 35 height 19
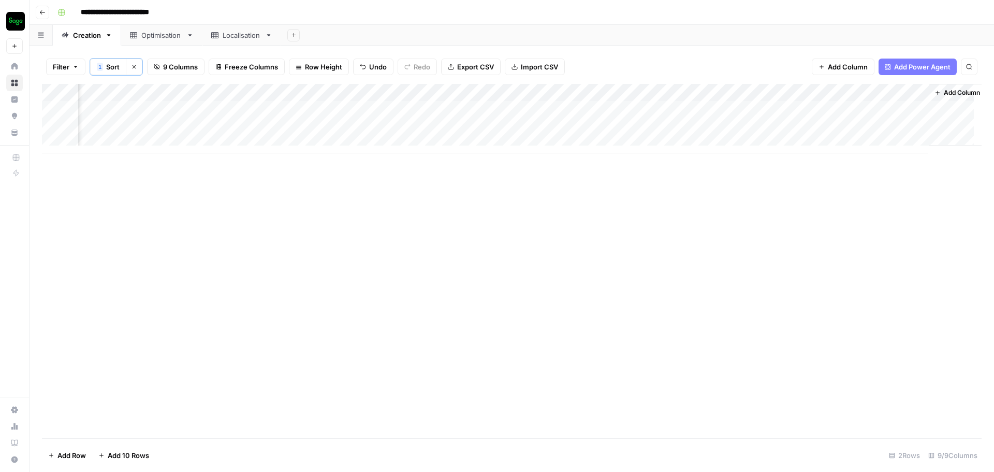
click at [529, 124] on div "Add Column" at bounding box center [512, 118] width 940 height 69
click at [528, 128] on div "Add Column" at bounding box center [512, 118] width 940 height 69
type textarea "**********"
click at [683, 114] on div "Add Column" at bounding box center [512, 118] width 940 height 69
click at [681, 109] on div "Add Column" at bounding box center [512, 118] width 940 height 69
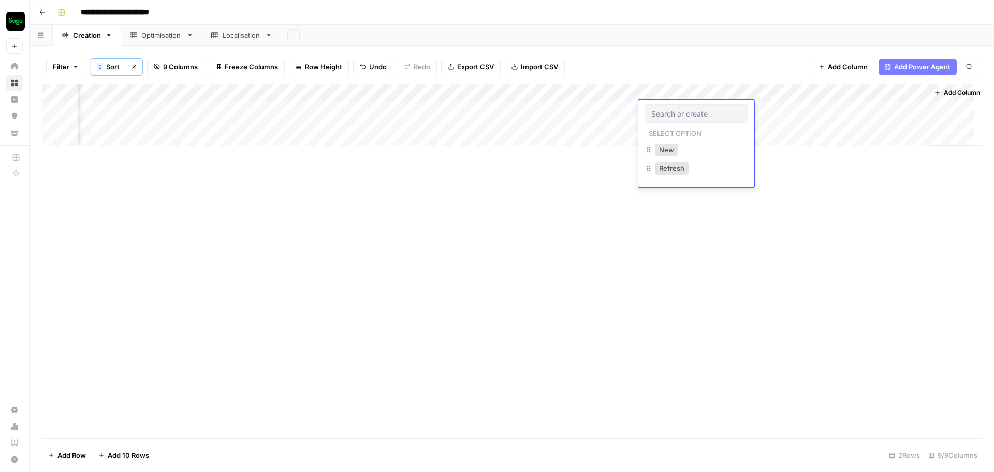
click at [687, 147] on div "New" at bounding box center [697, 150] width 104 height 19
click at [690, 153] on div "New" at bounding box center [697, 150] width 104 height 19
click at [670, 150] on button "New" at bounding box center [666, 149] width 23 height 12
click at [668, 126] on div "Add Column" at bounding box center [512, 118] width 940 height 69
click at [648, 129] on div "Add Column" at bounding box center [512, 118] width 940 height 69
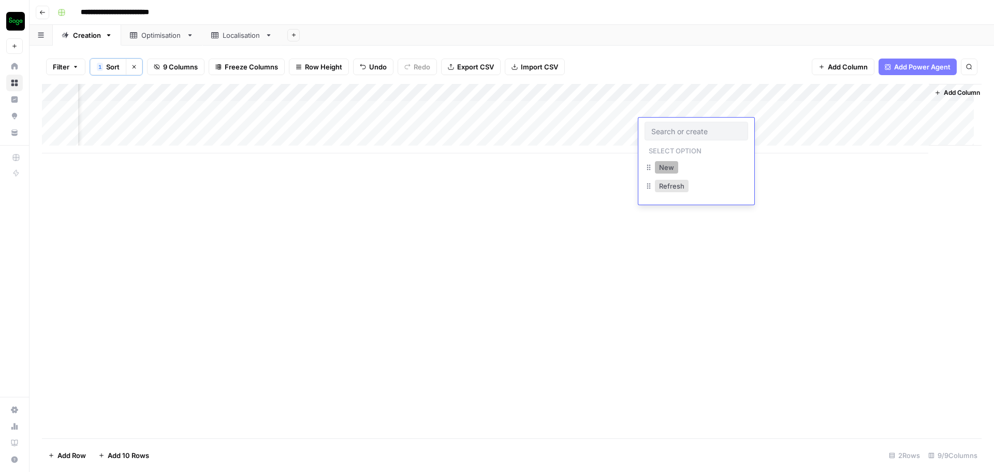
click at [664, 166] on button "New" at bounding box center [666, 167] width 23 height 12
click at [229, 107] on div "Add Column" at bounding box center [512, 118] width 940 height 69
click at [254, 112] on div "Add Column" at bounding box center [512, 118] width 940 height 69
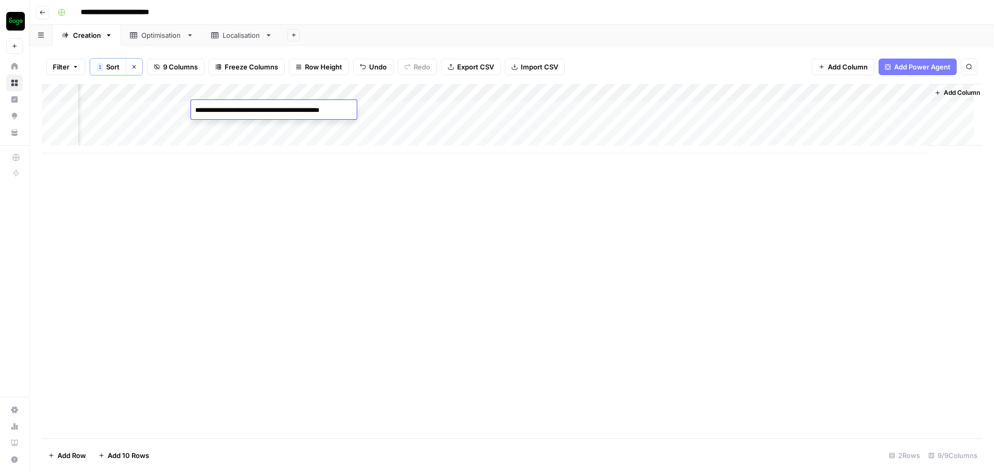
type textarea "**********"
click at [712, 109] on div "Add Column" at bounding box center [512, 118] width 940 height 69
click at [723, 109] on div "Add Column" at bounding box center [512, 118] width 940 height 69
click at [716, 128] on div "Add Column" at bounding box center [512, 118] width 940 height 69
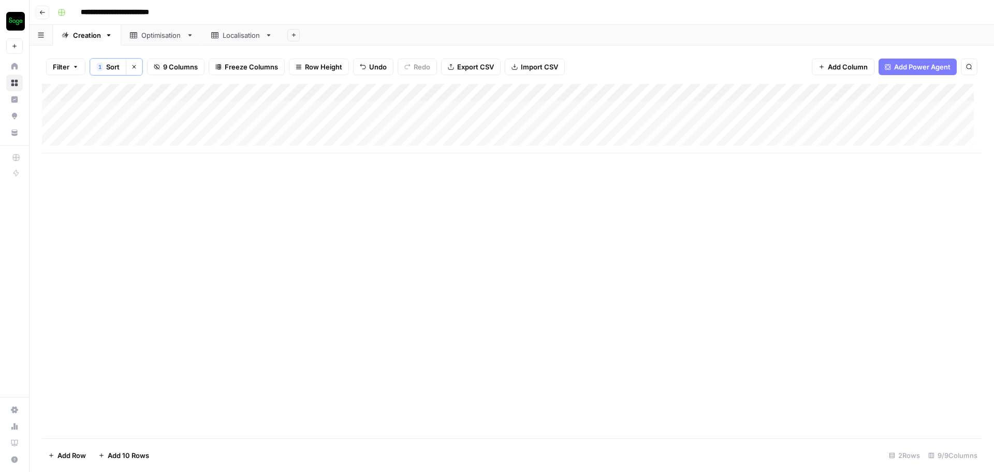
click at [710, 128] on div "Add Column" at bounding box center [512, 118] width 940 height 69
type textarea "**********"
click at [207, 198] on div "Add Column" at bounding box center [512, 261] width 940 height 354
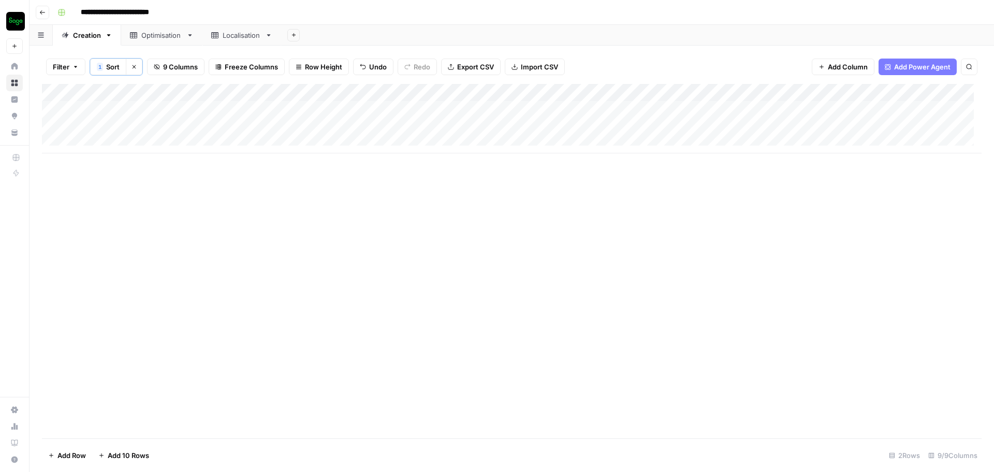
click at [287, 108] on div "Add Column" at bounding box center [512, 118] width 940 height 69
click at [285, 108] on div "Add Column" at bounding box center [512, 118] width 940 height 69
click at [373, 111] on textarea "**********" at bounding box center [310, 110] width 166 height 14
paste textarea "**********"
click at [428, 108] on textarea "**********" at bounding box center [330, 110] width 206 height 14
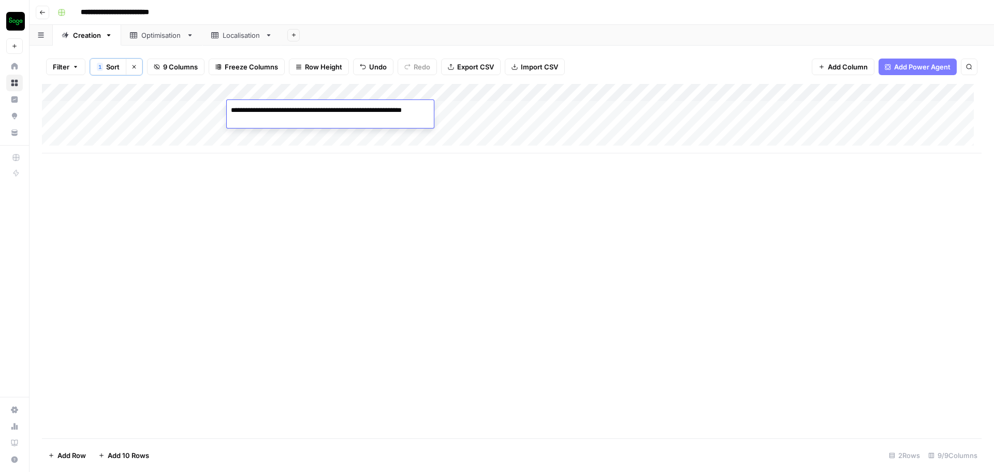
paste textarea "**********"
type textarea "**********"
click at [392, 284] on div "Add Column" at bounding box center [512, 261] width 940 height 354
click at [818, 110] on div "Add Column" at bounding box center [512, 118] width 940 height 69
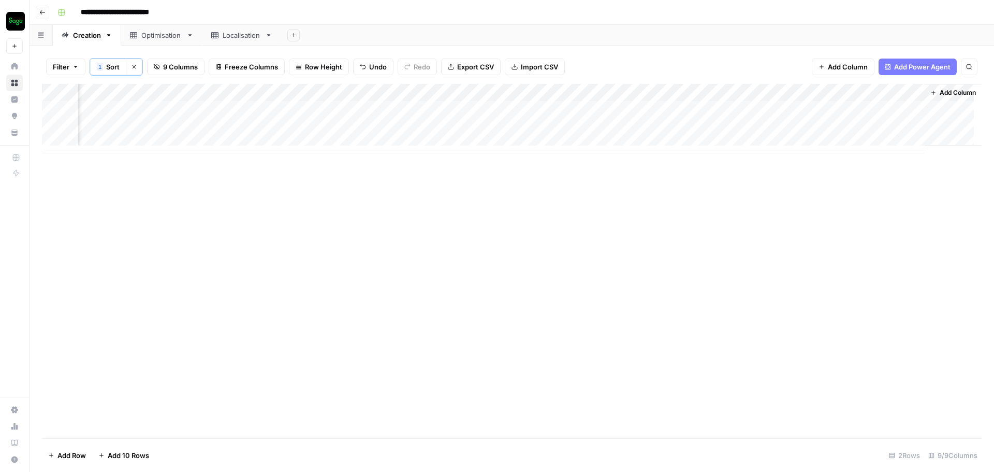
click at [818, 110] on div "Add Column" at bounding box center [512, 118] width 940 height 69
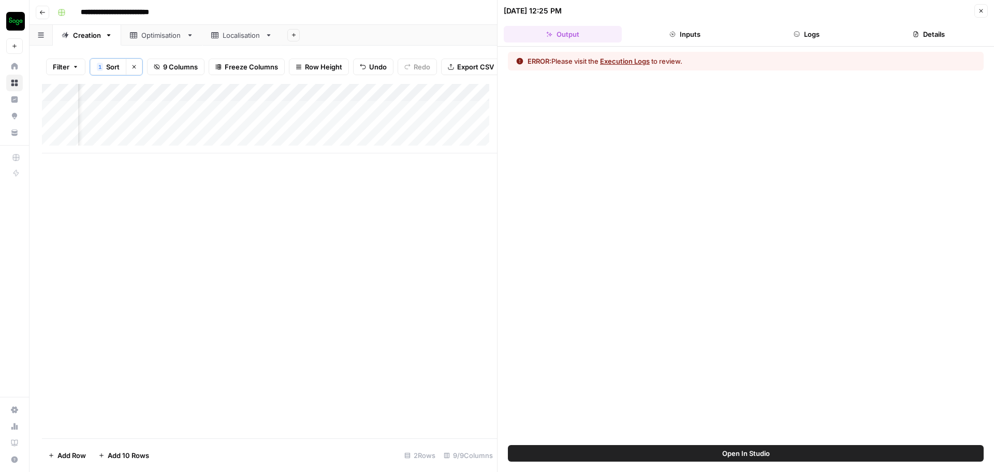
click at [639, 63] on button "Execution Logs" at bounding box center [625, 61] width 50 height 10
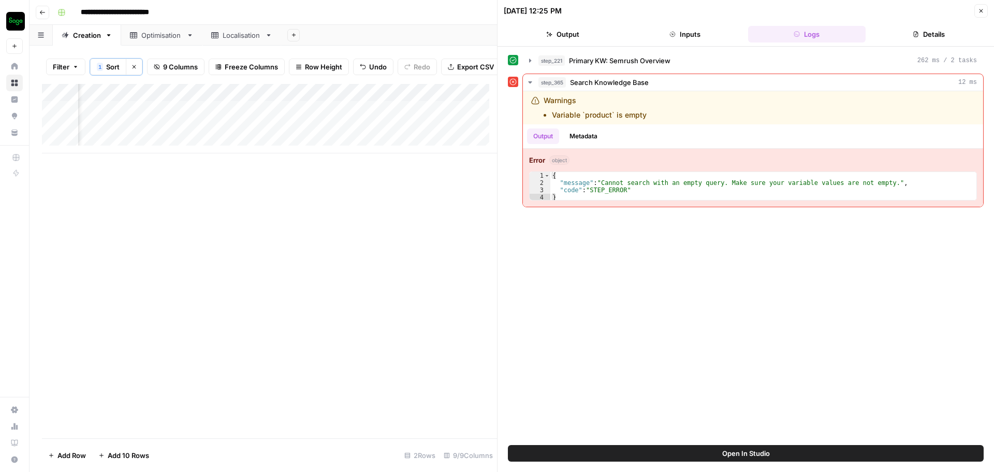
click at [985, 13] on button "Close" at bounding box center [980, 10] width 13 height 13
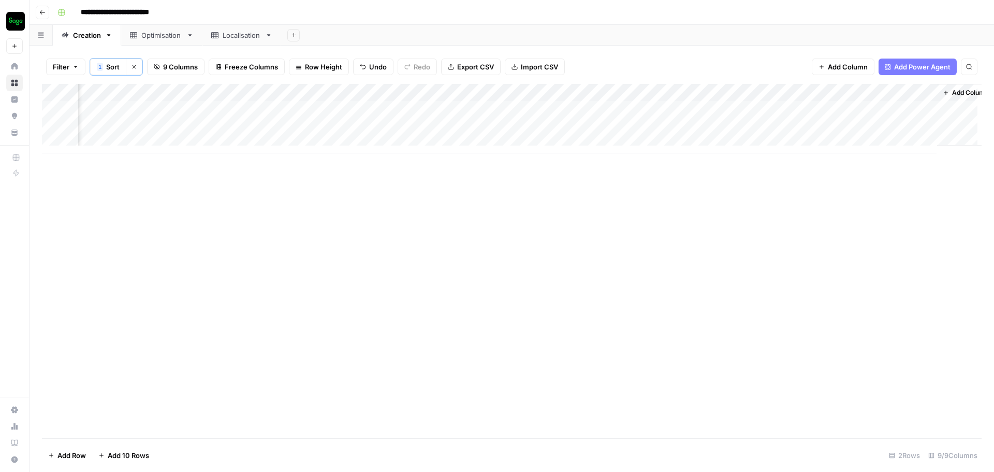
scroll to position [0, 483]
click at [915, 106] on div "Add Column" at bounding box center [512, 118] width 940 height 69
click at [769, 104] on div "Add Column" at bounding box center [512, 118] width 940 height 69
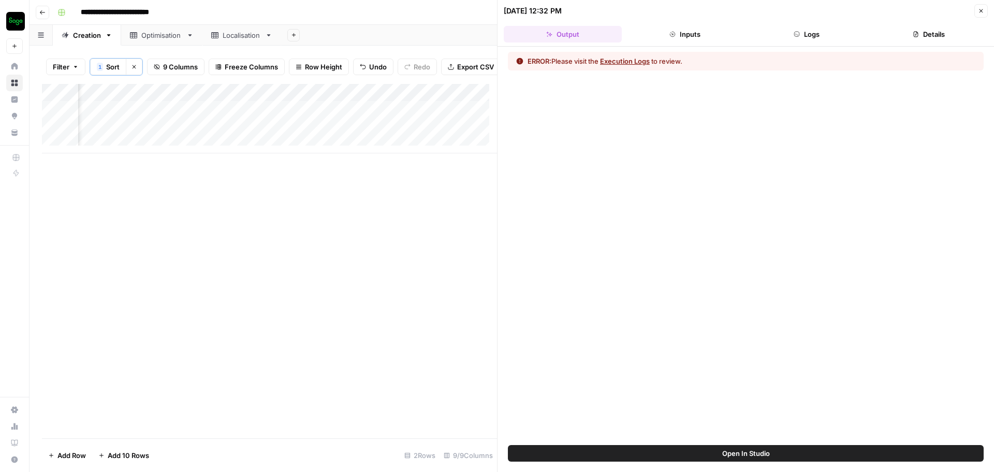
click at [617, 59] on button "Execution Logs" at bounding box center [625, 61] width 50 height 10
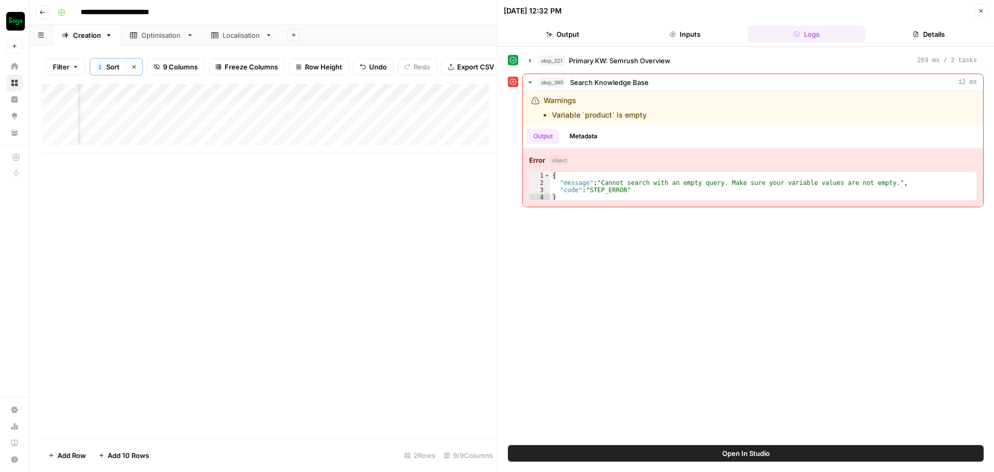
click at [979, 9] on icon "button" at bounding box center [981, 11] width 6 height 6
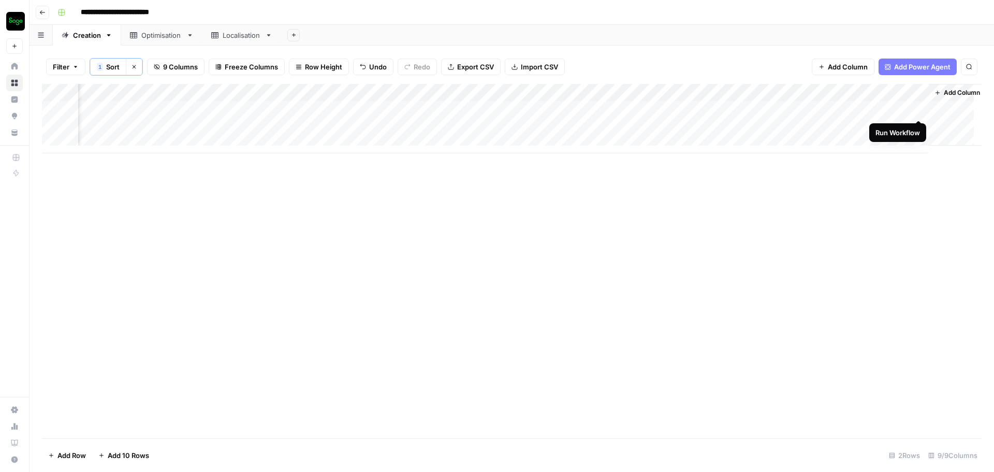
click at [920, 111] on div "Add Column" at bounding box center [512, 118] width 940 height 69
click at [766, 111] on div "Add Column" at bounding box center [512, 118] width 940 height 69
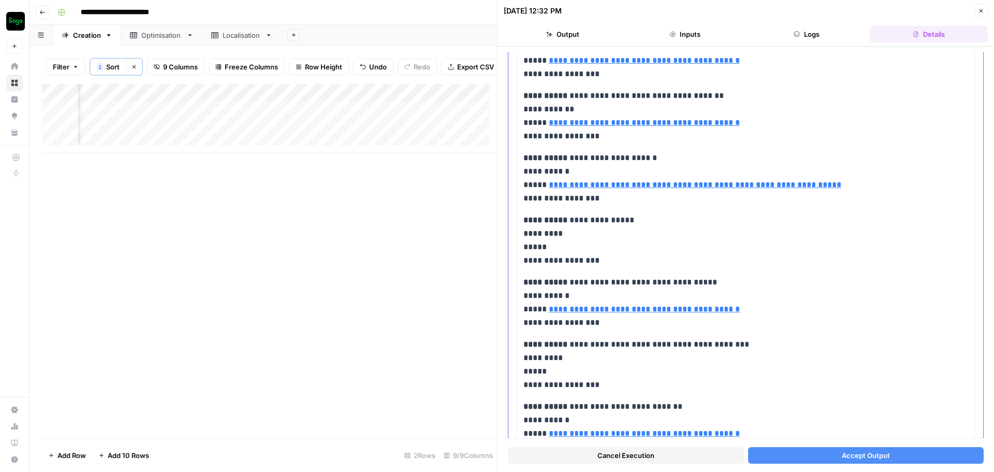
scroll to position [311, 0]
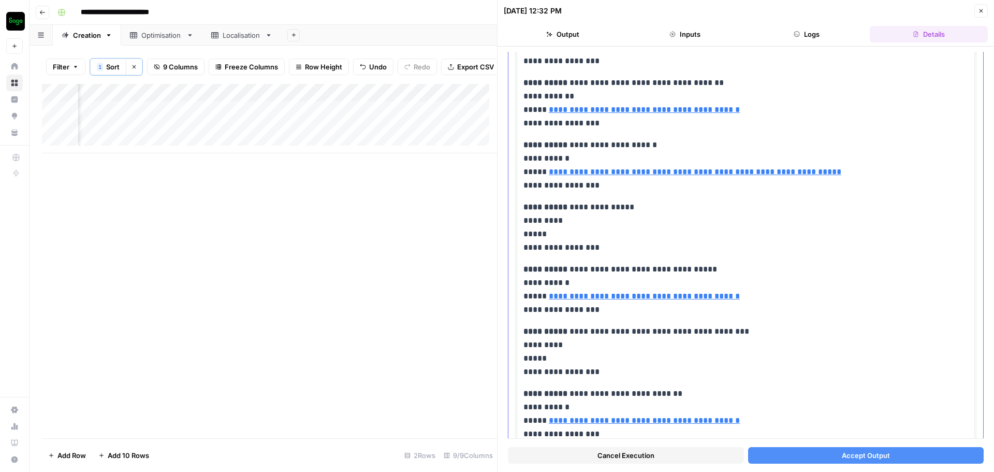
click at [580, 210] on p "**********" at bounding box center [741, 227] width 437 height 54
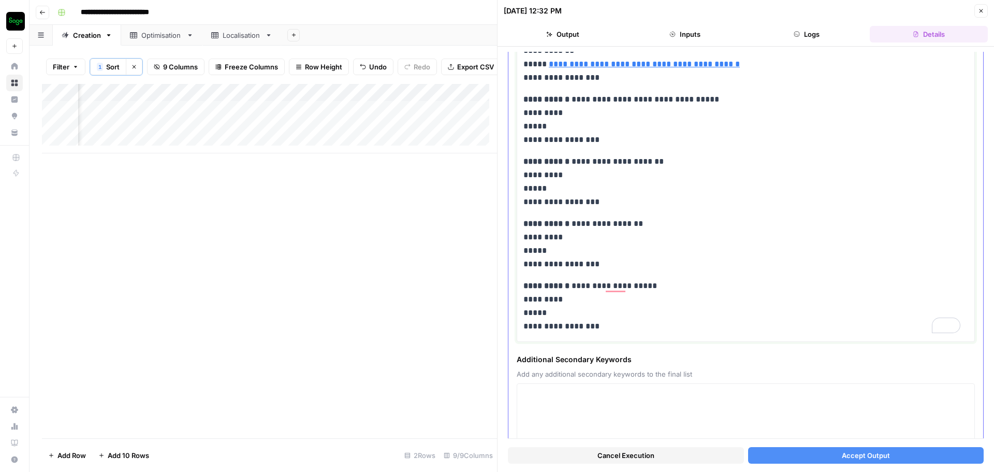
scroll to position [795, 0]
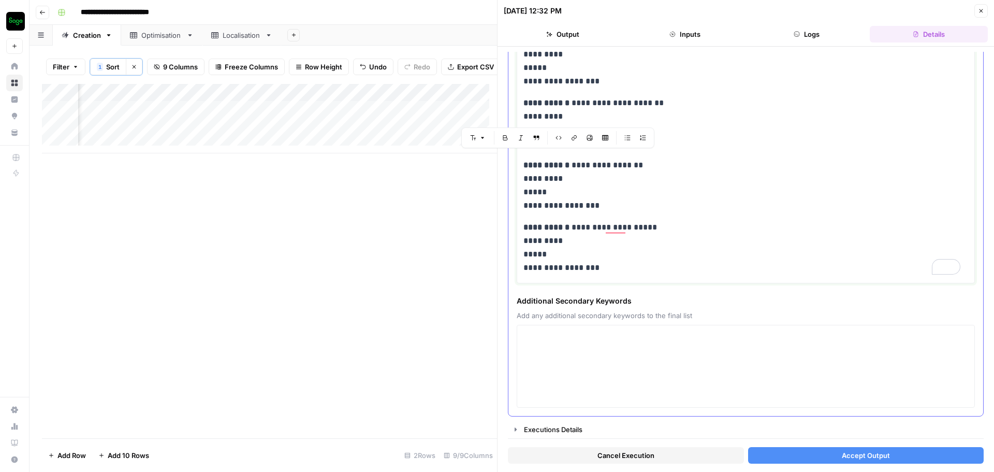
drag, startPoint x: 625, startPoint y: 261, endPoint x: 518, endPoint y: 157, distance: 148.6
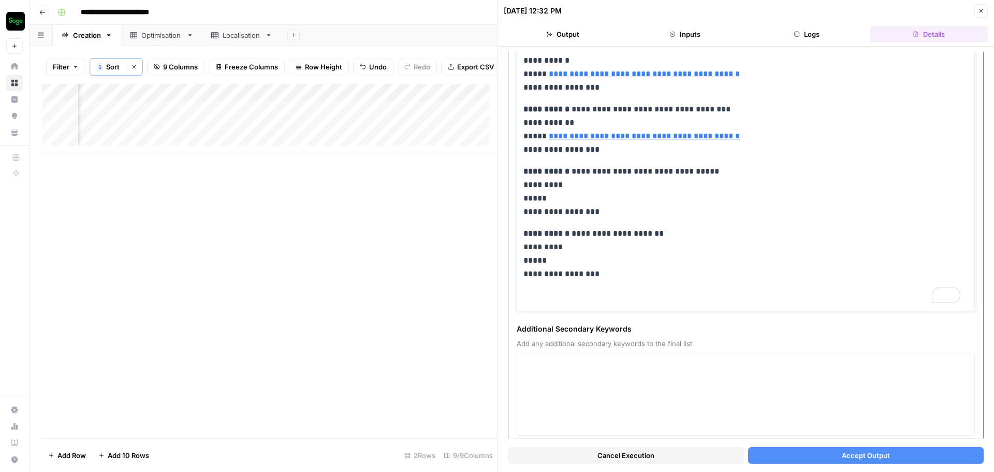
scroll to position [641, 0]
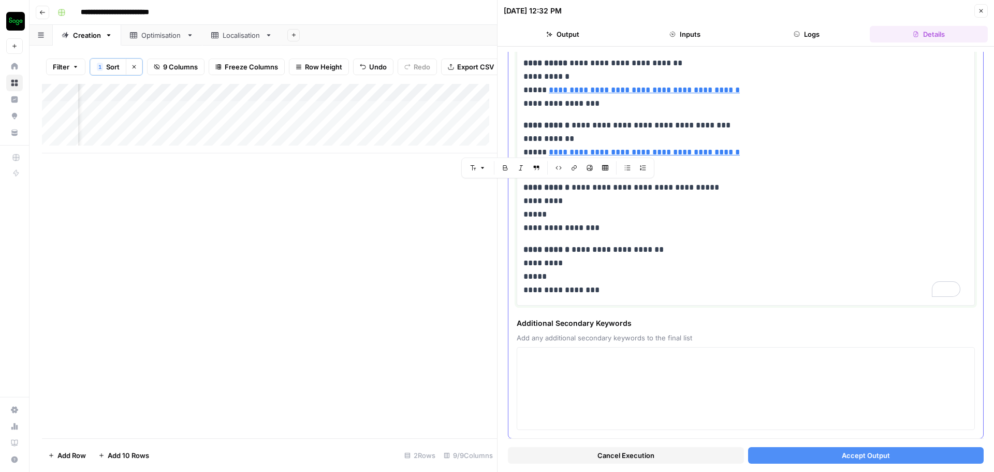
drag, startPoint x: 615, startPoint y: 290, endPoint x: 523, endPoint y: 185, distance: 139.4
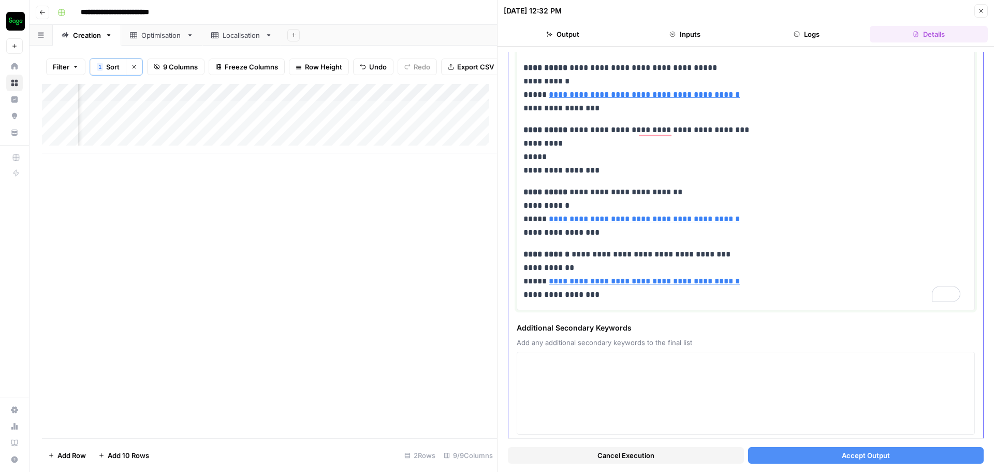
scroll to position [495, 0]
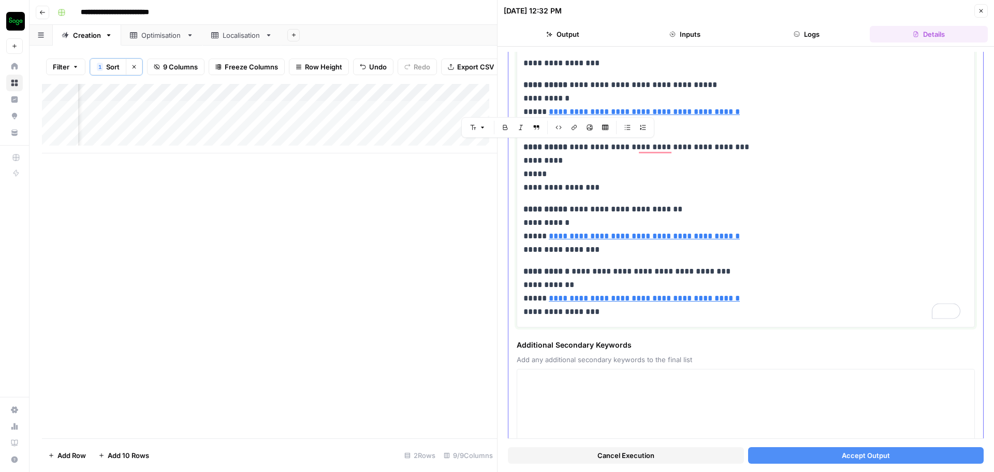
drag, startPoint x: 608, startPoint y: 253, endPoint x: 524, endPoint y: 150, distance: 133.2
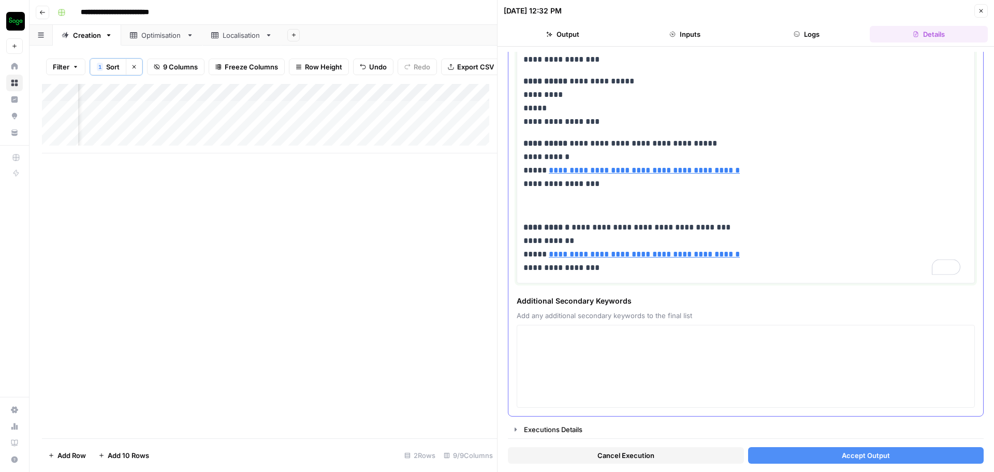
scroll to position [392, 0]
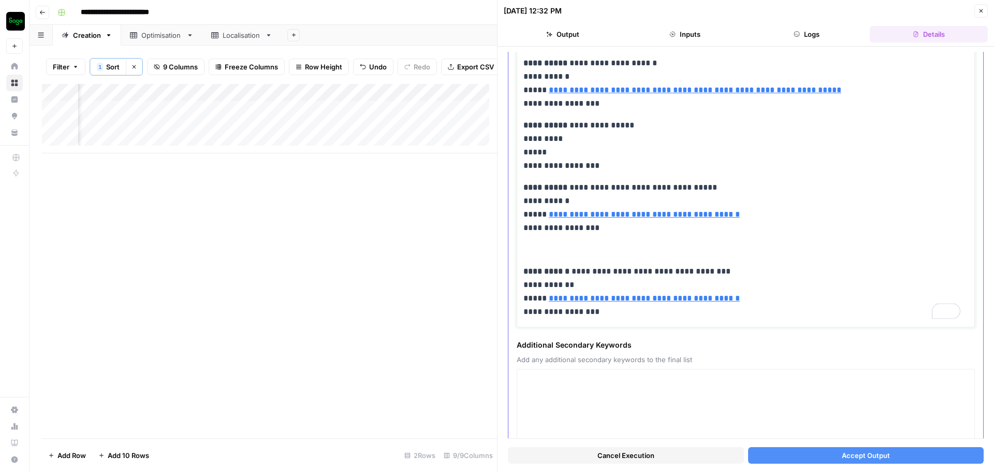
drag, startPoint x: 569, startPoint y: 242, endPoint x: 519, endPoint y: 122, distance: 130.4
click at [519, 122] on div "**********" at bounding box center [746, 32] width 458 height 590
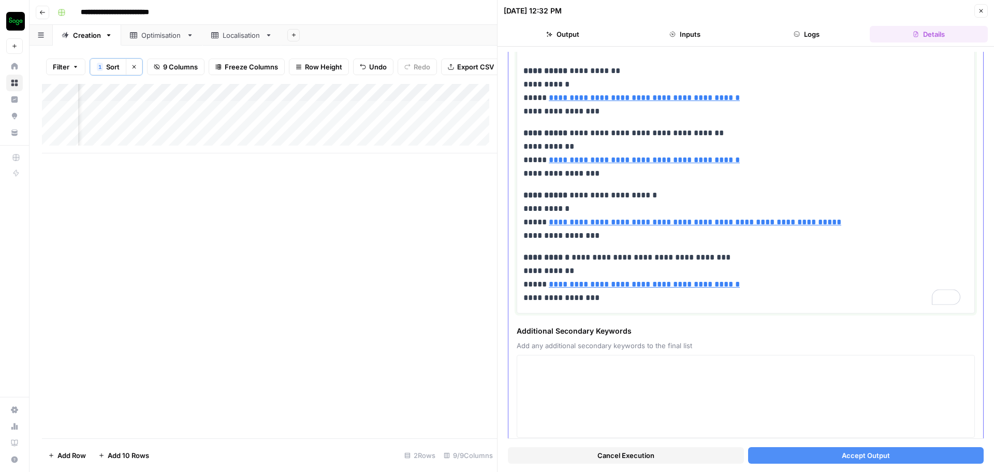
scroll to position [246, 0]
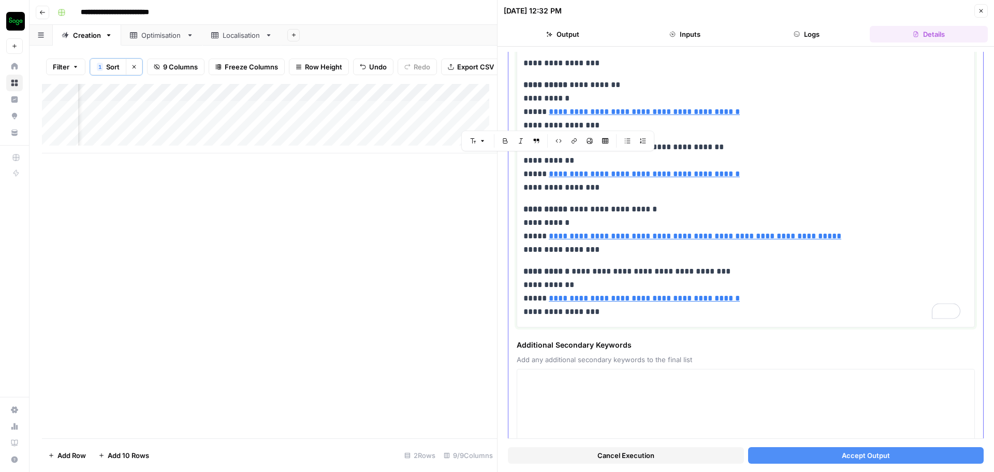
drag, startPoint x: 608, startPoint y: 186, endPoint x: 507, endPoint y: 148, distance: 108.5
click at [507, 148] on div "**********" at bounding box center [745, 259] width 496 height 425
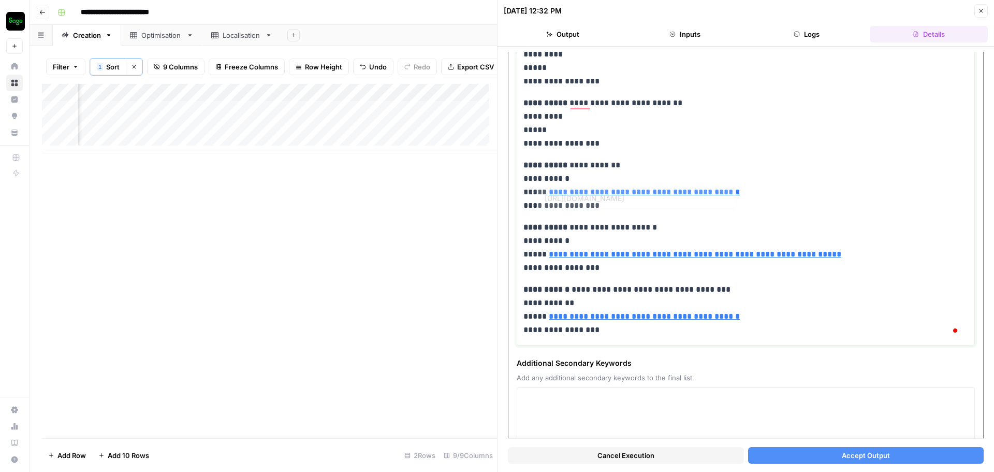
scroll to position [133, 0]
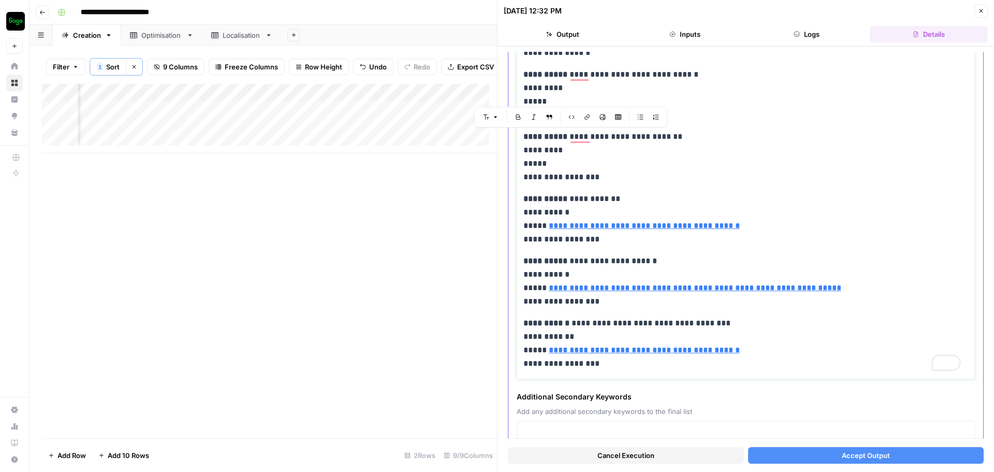
drag, startPoint x: 611, startPoint y: 244, endPoint x: 523, endPoint y: 139, distance: 136.7
click at [523, 139] on div "**********" at bounding box center [746, 188] width 458 height 382
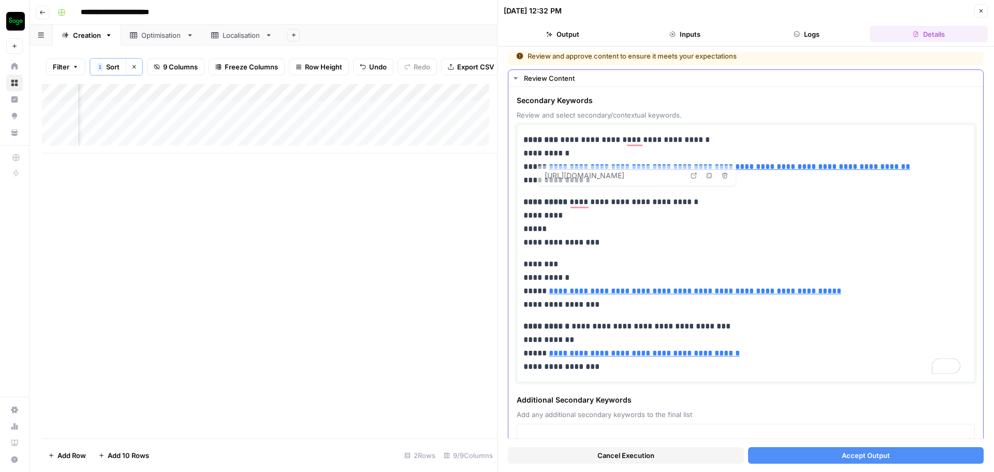
scroll to position [0, 0]
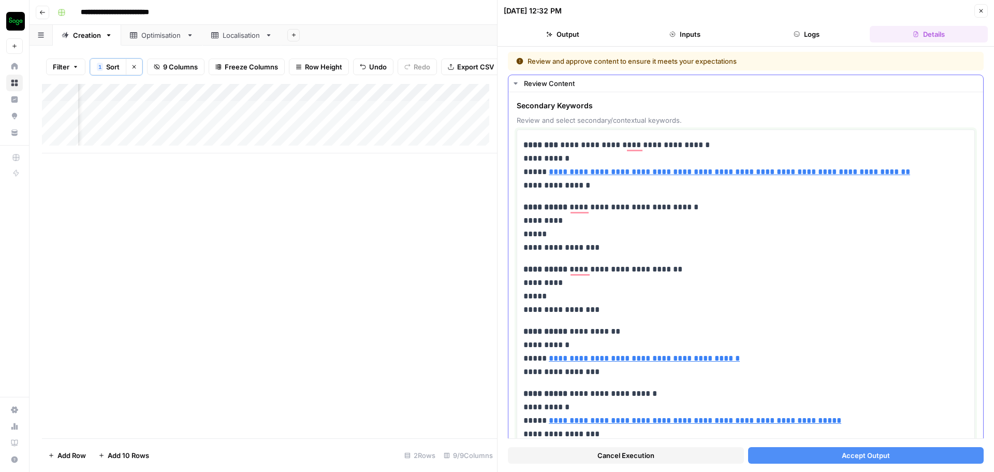
click at [656, 395] on p "**********" at bounding box center [741, 414] width 437 height 54
drag, startPoint x: 616, startPoint y: 368, endPoint x: 524, endPoint y: 208, distance: 184.3
click at [524, 208] on div "**********" at bounding box center [745, 320] width 445 height 373
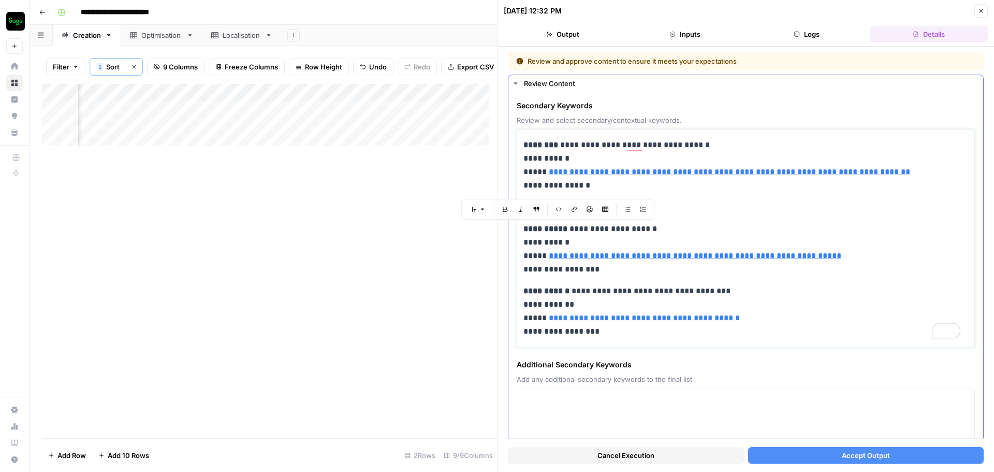
drag, startPoint x: 612, startPoint y: 271, endPoint x: 517, endPoint y: 228, distance: 104.8
click at [517, 228] on div "**********" at bounding box center [746, 237] width 458 height 217
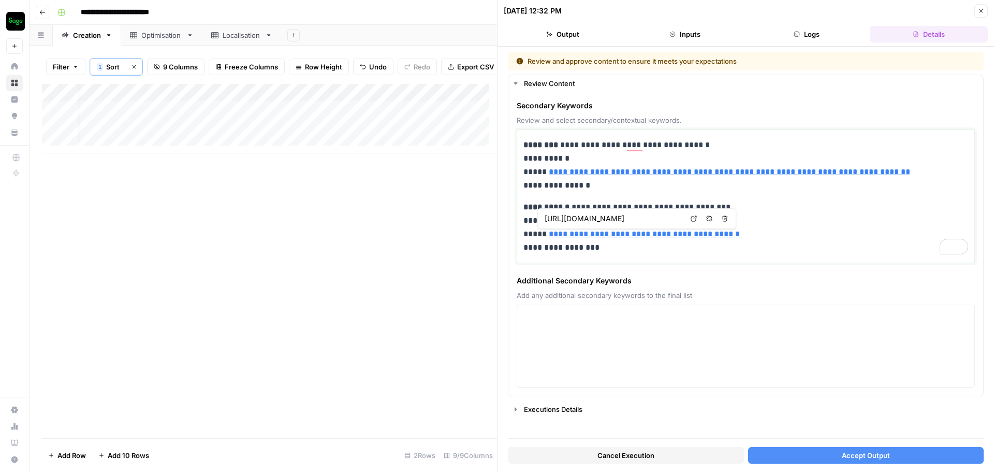
scroll to position [0, 0]
click at [276, 116] on div "Add Column" at bounding box center [269, 118] width 455 height 69
click at [281, 119] on div "Add Column" at bounding box center [269, 118] width 455 height 69
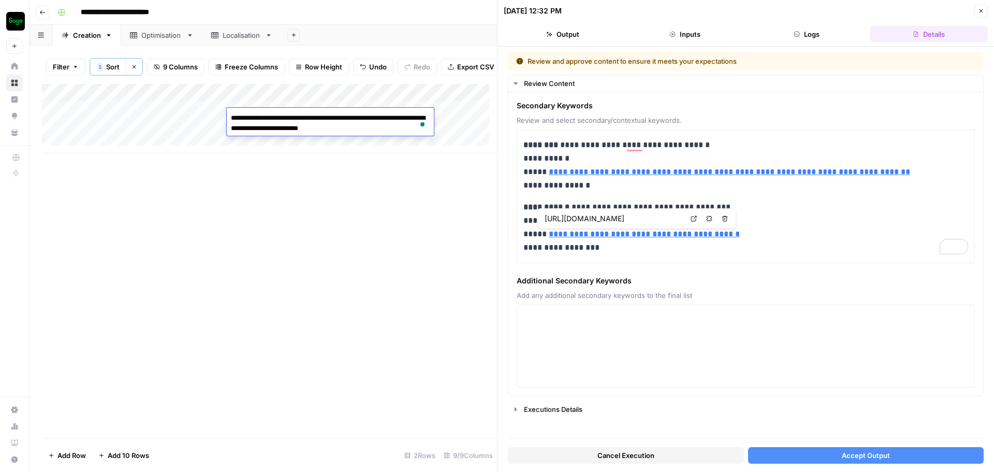
click at [237, 118] on textarea "**********" at bounding box center [330, 123] width 207 height 25
click at [267, 117] on textarea "**********" at bounding box center [330, 123] width 207 height 25
click at [270, 117] on textarea "**********" at bounding box center [330, 123] width 207 height 25
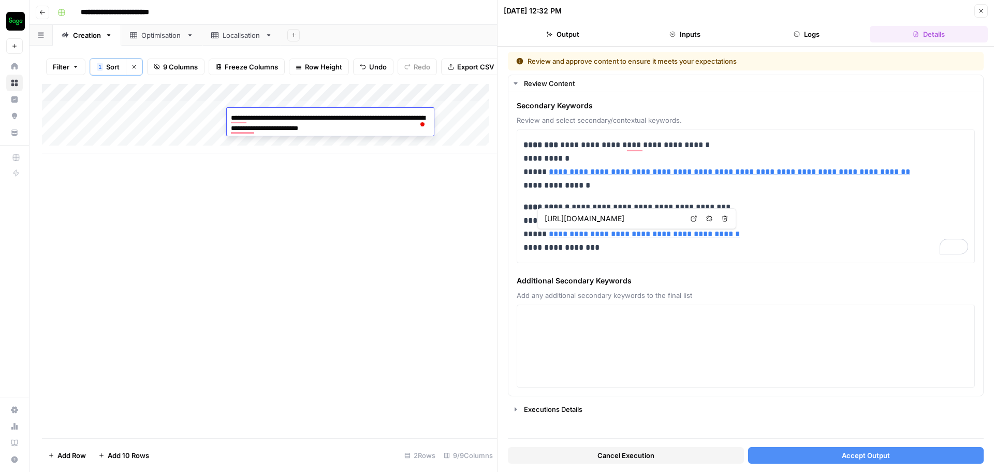
drag, startPoint x: 368, startPoint y: 118, endPoint x: 256, endPoint y: 116, distance: 111.3
click at [256, 116] on textarea "**********" at bounding box center [330, 123] width 207 height 25
drag, startPoint x: 376, startPoint y: 118, endPoint x: 426, endPoint y: 116, distance: 49.7
click at [426, 116] on textarea "**********" at bounding box center [330, 123] width 207 height 25
click at [596, 320] on textarea at bounding box center [745, 346] width 445 height 74
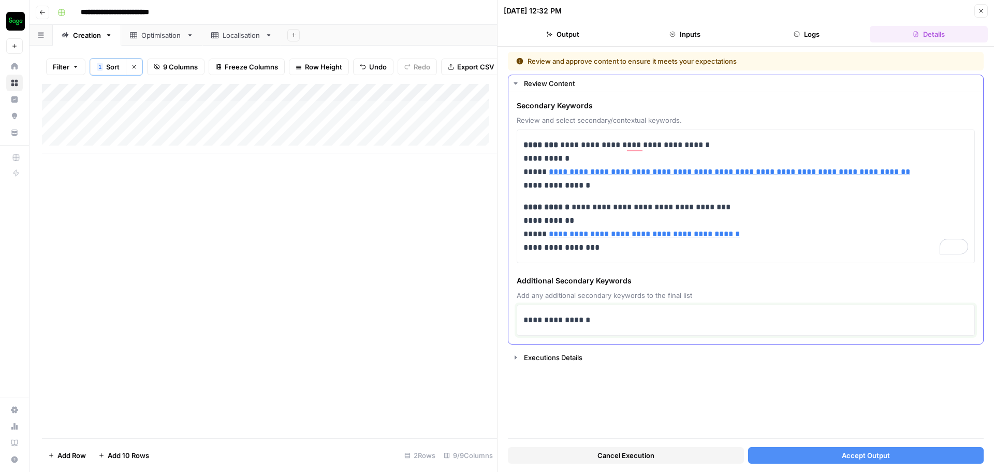
click at [596, 321] on p "**********" at bounding box center [745, 319] width 445 height 13
click at [329, 115] on div "Add Column" at bounding box center [269, 118] width 455 height 69
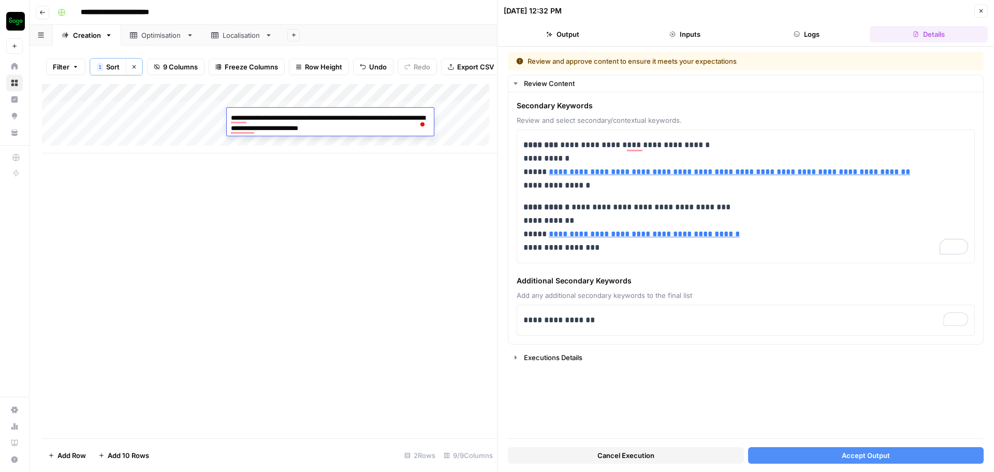
drag, startPoint x: 344, startPoint y: 128, endPoint x: 231, endPoint y: 134, distance: 112.5
click at [231, 134] on textarea "**********" at bounding box center [330, 123] width 207 height 25
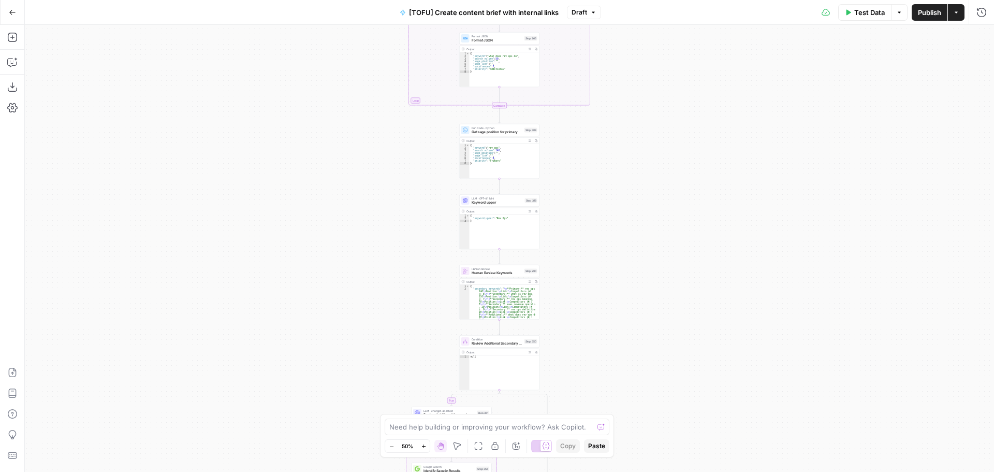
drag, startPoint x: 624, startPoint y: 93, endPoint x: 611, endPoint y: 341, distance: 248.3
click at [612, 359] on div "true false true false true false true false true false true false Workflow Inpu…" at bounding box center [509, 248] width 969 height 447
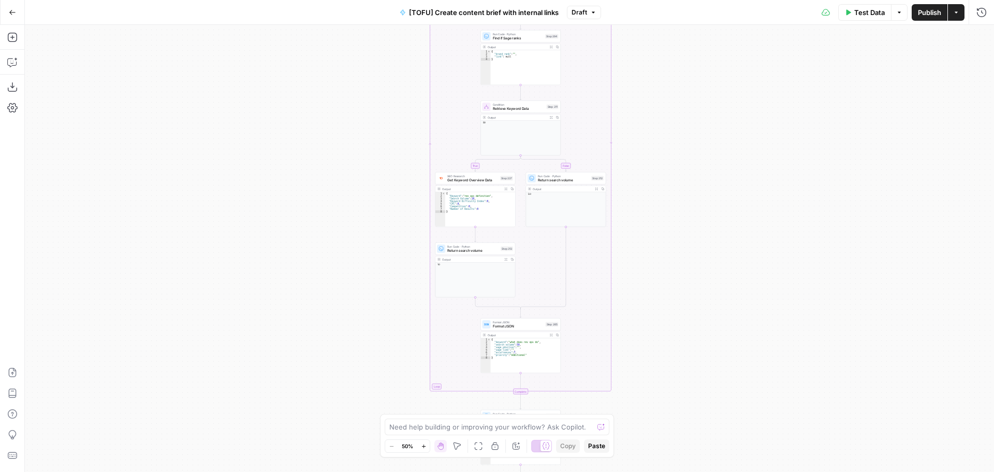
drag, startPoint x: 610, startPoint y: 205, endPoint x: 632, endPoint y: 474, distance: 269.6
click at [632, 471] on html "Sage SEO New Home Browse Insights Opportunities Your Data Recent Grids Content …" at bounding box center [497, 236] width 994 height 472
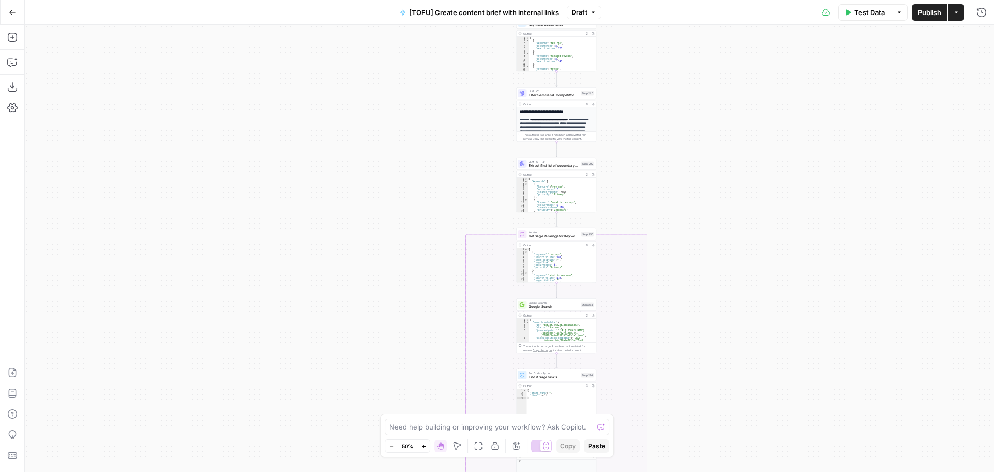
drag, startPoint x: 719, startPoint y: 30, endPoint x: 756, endPoint y: 371, distance: 343.1
click at [756, 380] on div "true false true false true false true false true false true false Workflow Inpu…" at bounding box center [509, 248] width 969 height 447
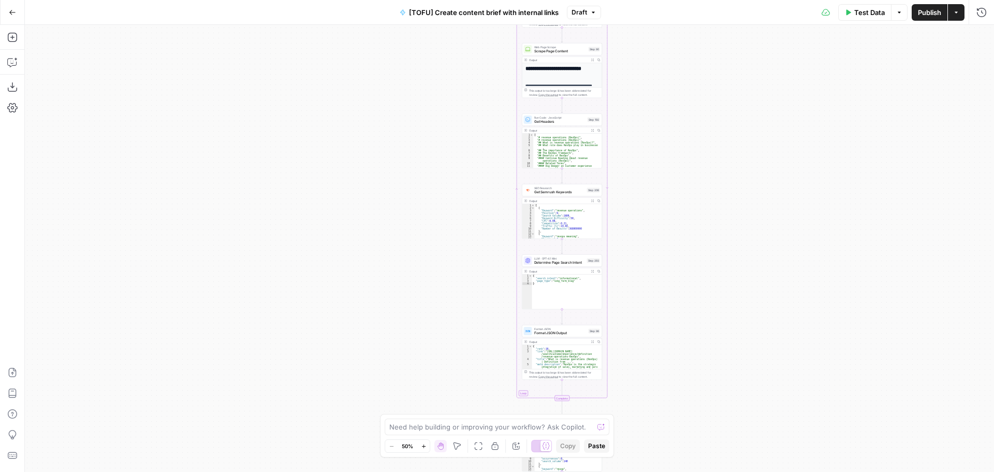
click at [761, 471] on html "Sage SEO New Home Browse Insights Opportunities Your Data Recent Grids Content …" at bounding box center [497, 236] width 994 height 472
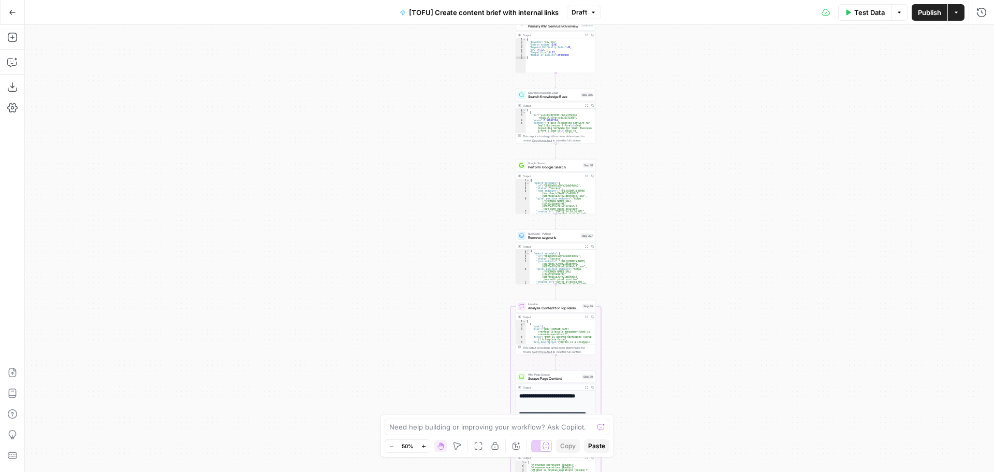
drag, startPoint x: 717, startPoint y: 366, endPoint x: 710, endPoint y: 387, distance: 21.9
click at [712, 400] on div "true false true false true false true false true false true false Workflow Inpu…" at bounding box center [509, 248] width 969 height 447
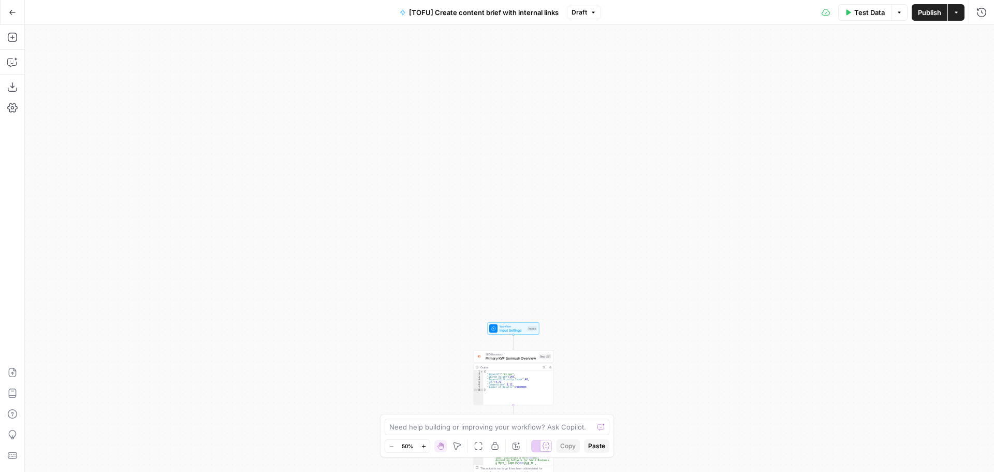
drag, startPoint x: 733, startPoint y: 69, endPoint x: 682, endPoint y: 276, distance: 213.6
click at [682, 276] on div "true false true false true false true false true false true false Workflow Inpu…" at bounding box center [509, 248] width 969 height 447
click at [491, 241] on span "Input Settings" at bounding box center [499, 239] width 26 height 5
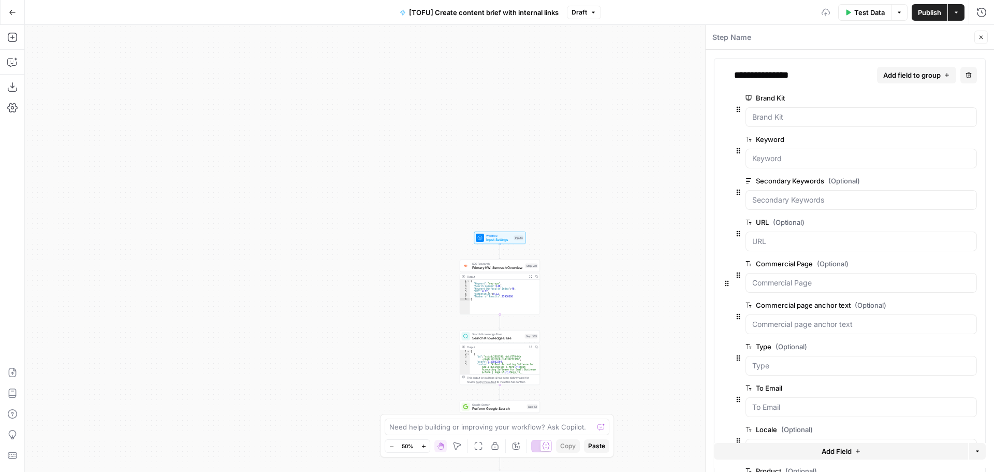
click at [789, 359] on div at bounding box center [860, 366] width 231 height 20
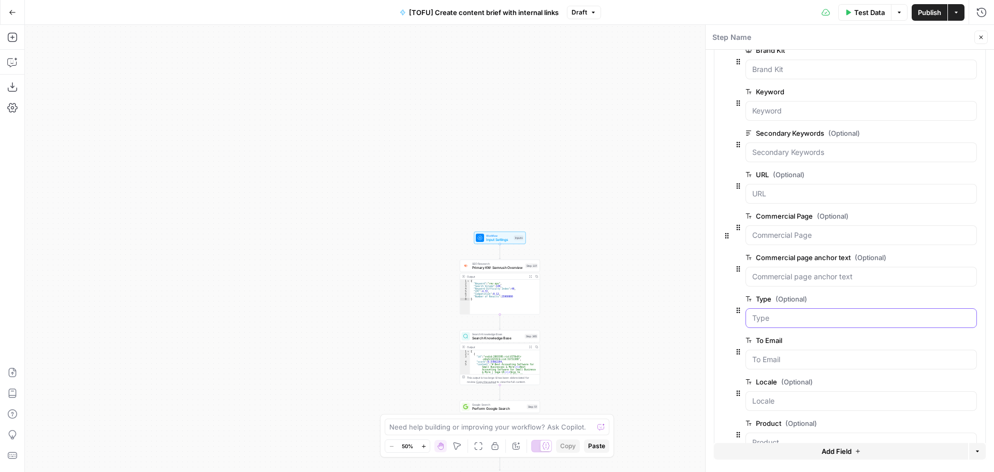
scroll to position [80, 0]
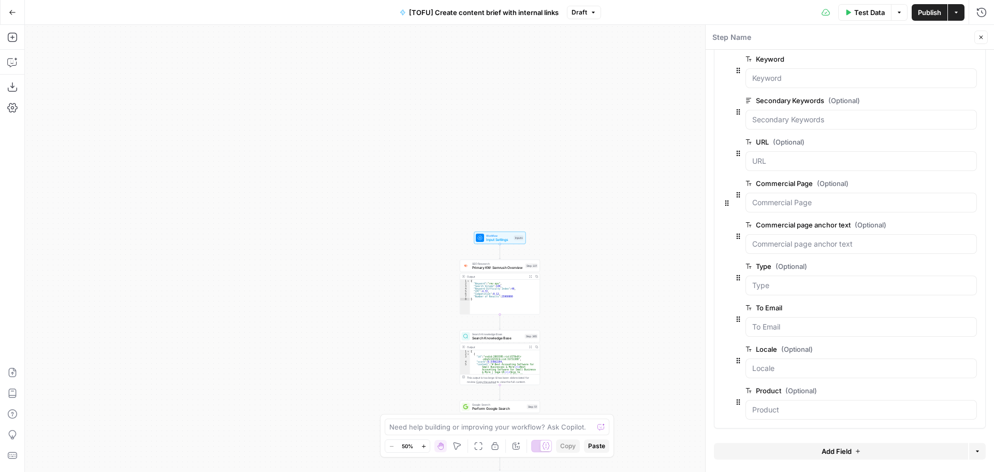
click at [877, 12] on span "Test Data" at bounding box center [869, 12] width 31 height 10
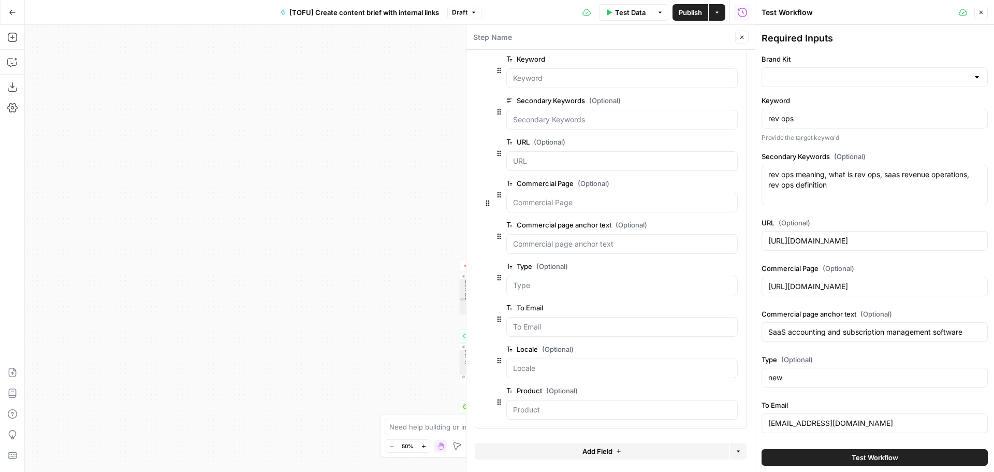
type input "Sage"
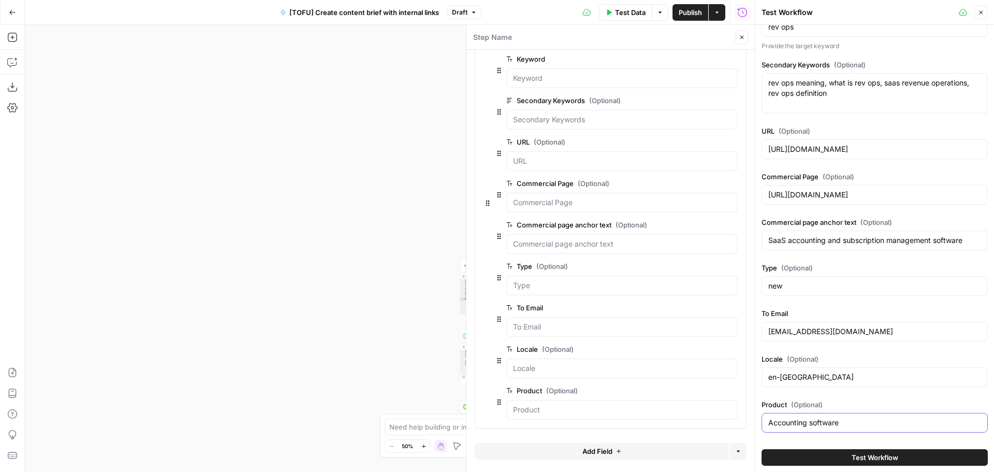
click at [817, 424] on input "Accounting software" at bounding box center [874, 422] width 213 height 10
click at [844, 424] on input "Accounting software" at bounding box center [874, 422] width 213 height 10
click at [983, 8] on button "Close" at bounding box center [980, 12] width 13 height 13
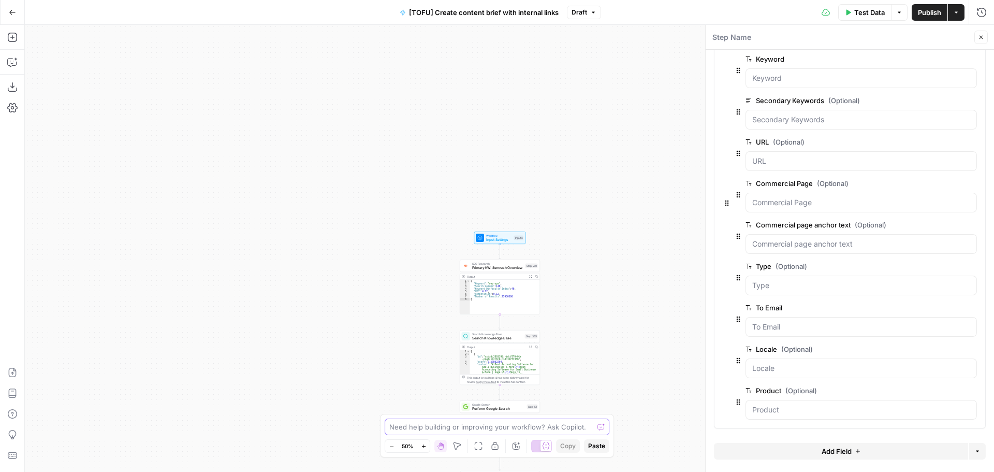
click at [499, 430] on textarea at bounding box center [491, 426] width 204 height 10
type textarea "Can you tell me how the Product input is used in this workflow?"
click at [603, 415] on icon "submit" at bounding box center [603, 416] width 4 height 5
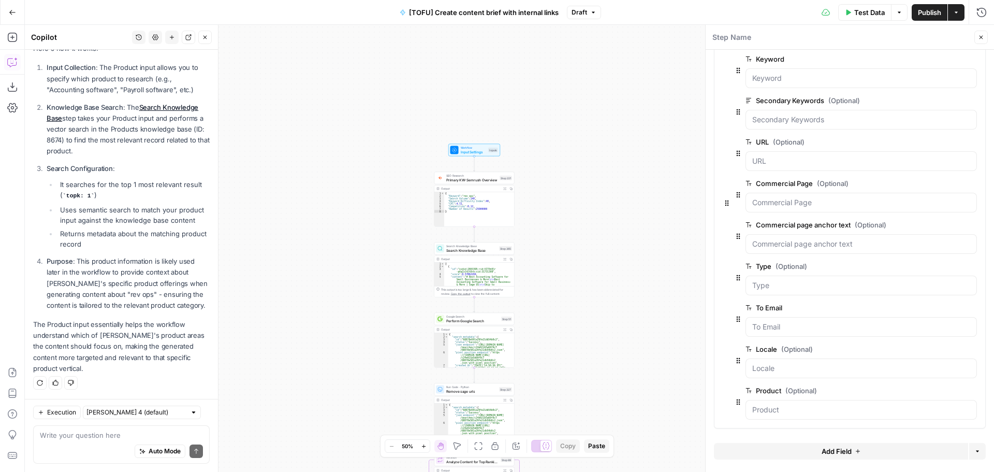
scroll to position [183, 0]
click at [109, 434] on textarea at bounding box center [121, 435] width 163 height 10
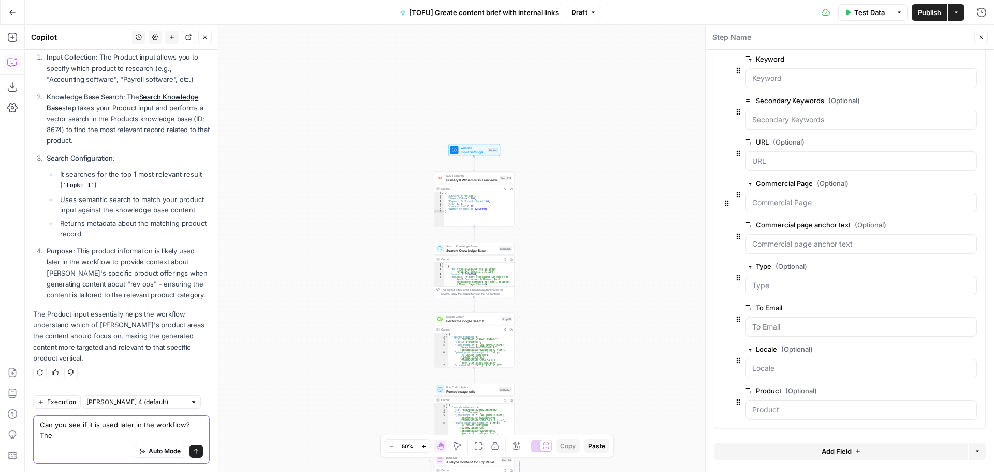
scroll to position [194, 0]
click at [542, 255] on div "true false true true true false true false true false false false Workflow Inpu…" at bounding box center [509, 248] width 969 height 447
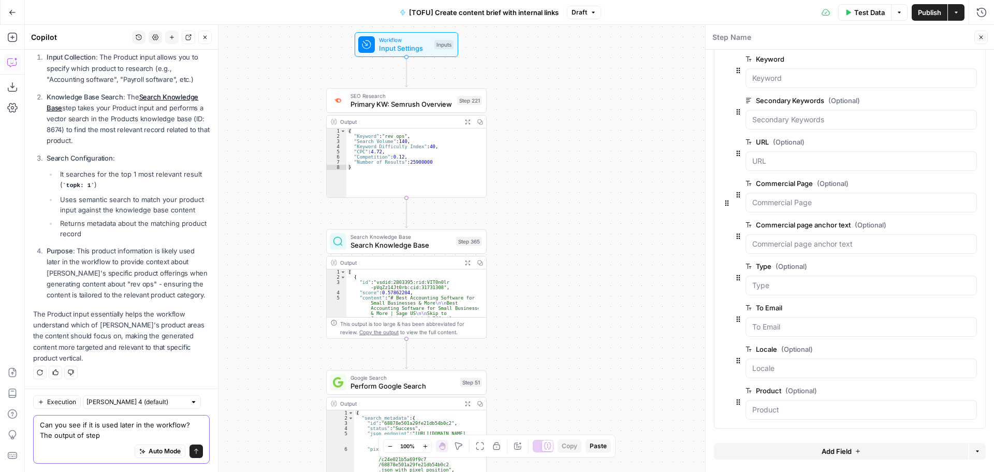
click at [110, 436] on textarea "Can you see if it is used later in the workflow? The output of step" at bounding box center [121, 429] width 163 height 21
type textarea "Can you see if it is used later in the workflow? The output of step 365?"
click at [467, 260] on icon "button" at bounding box center [468, 263] width 6 height 6
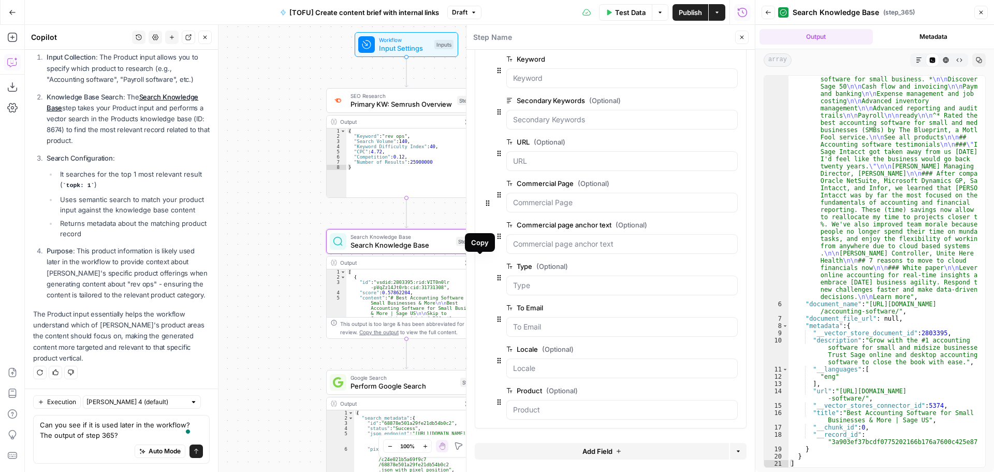
scroll to position [616, 0]
click at [175, 432] on textarea "Can you see if it is used later in the workflow? The output of step 365?" at bounding box center [121, 429] width 163 height 21
click at [193, 448] on button "Send" at bounding box center [195, 450] width 13 height 13
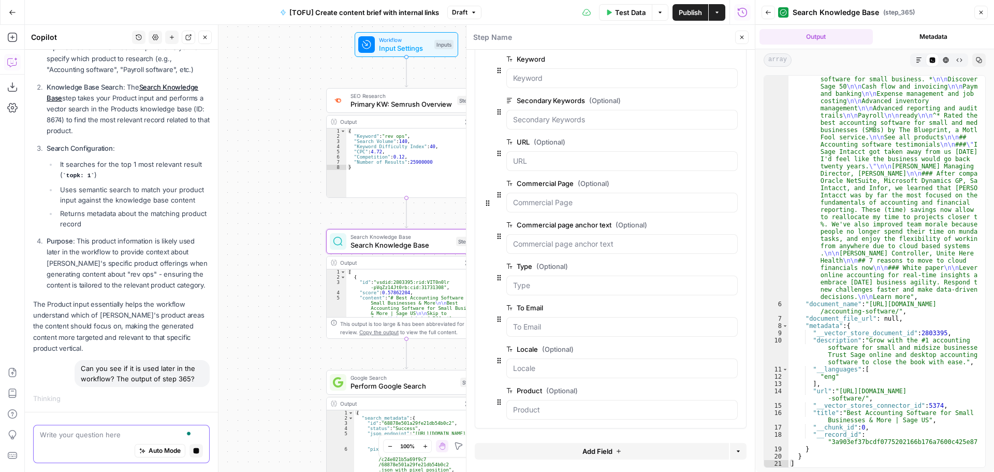
scroll to position [203, 0]
click at [980, 13] on icon "button" at bounding box center [981, 12] width 6 height 6
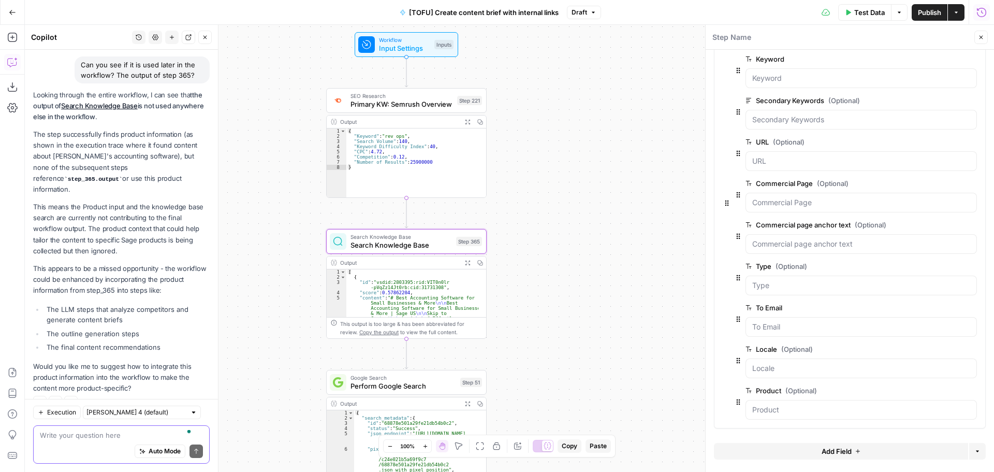
scroll to position [516, 0]
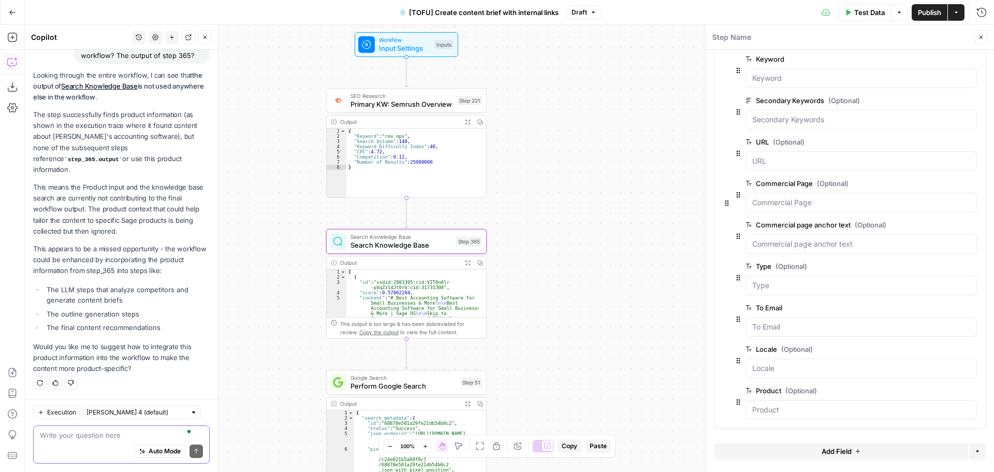
click at [146, 430] on div "Write your question here Auto Mode Send" at bounding box center [121, 444] width 177 height 38
type textarea "No can you remove step 365 instead please?"
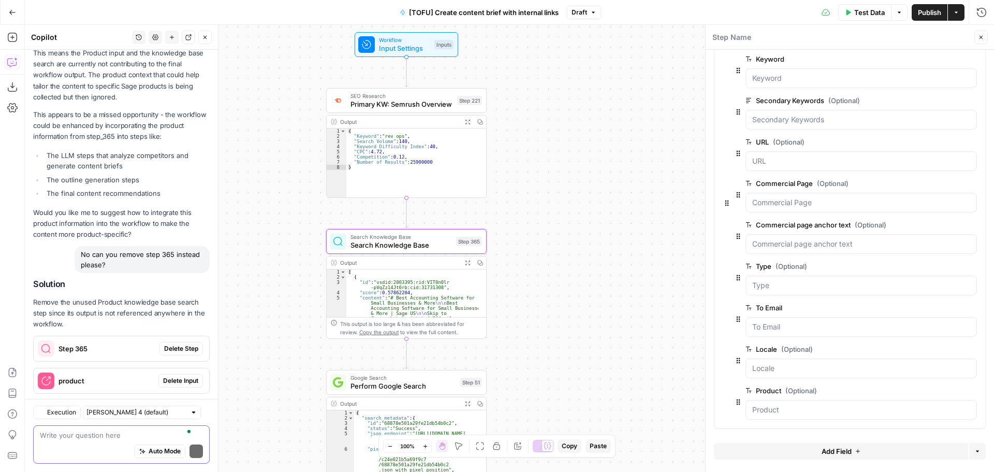
scroll to position [669, 0]
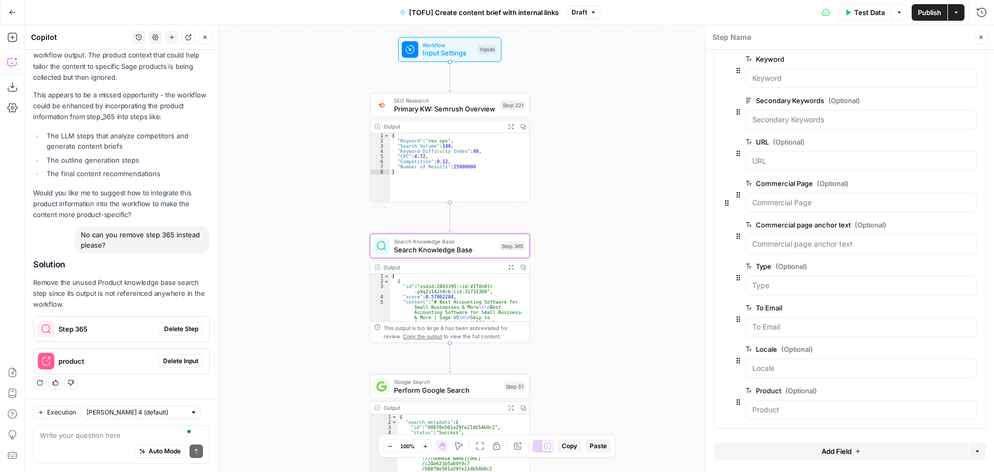
click at [184, 327] on span "Delete Step" at bounding box center [181, 328] width 34 height 9
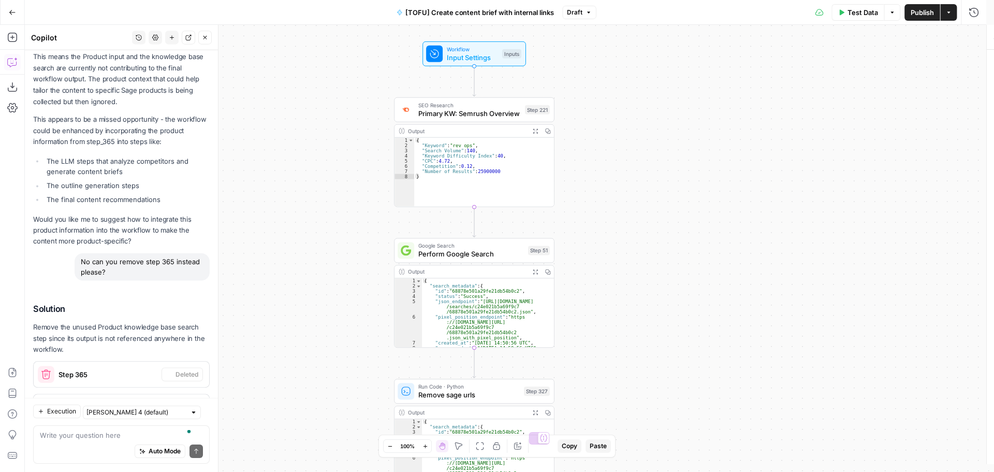
click at [186, 400] on button "Delete Input" at bounding box center [180, 406] width 45 height 13
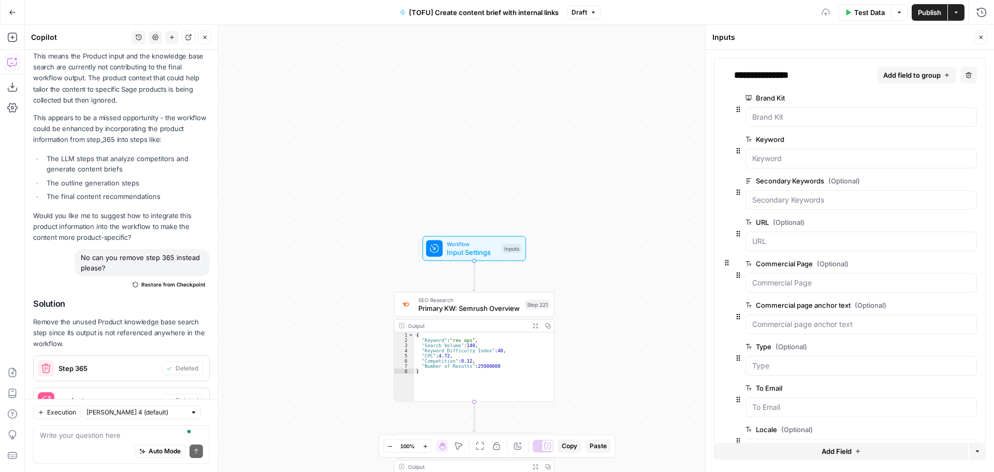
scroll to position [719, 0]
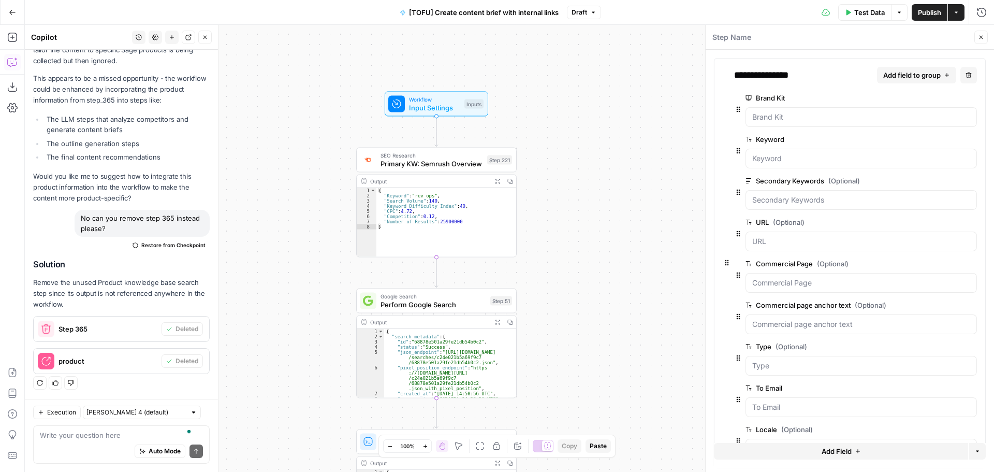
drag, startPoint x: 633, startPoint y: 144, endPoint x: 616, endPoint y: 80, distance: 66.1
click at [616, 80] on div "true false true true true false true false true false false false Workflow Inpu…" at bounding box center [509, 248] width 969 height 447
click at [586, 7] on button "Draft" at bounding box center [584, 12] width 34 height 13
click at [942, 14] on button "Publish" at bounding box center [930, 12] width 36 height 17
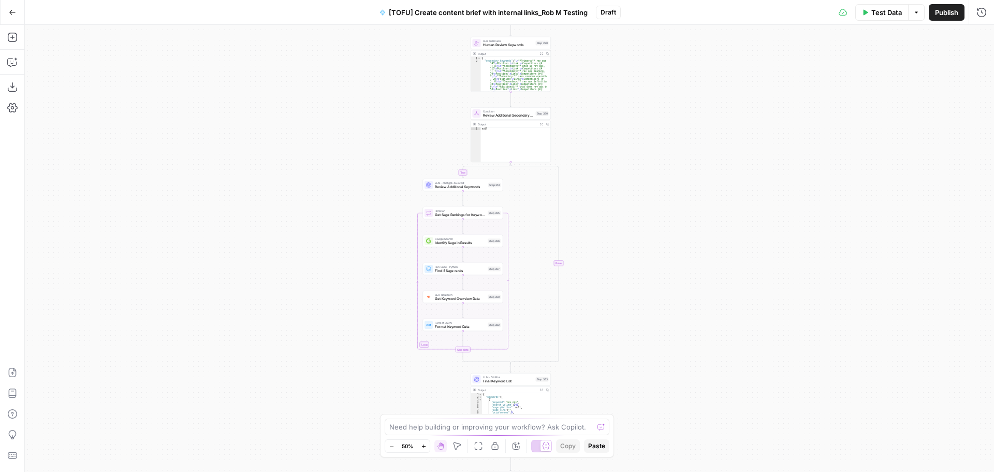
click at [9, 11] on icon "button" at bounding box center [12, 12] width 7 height 7
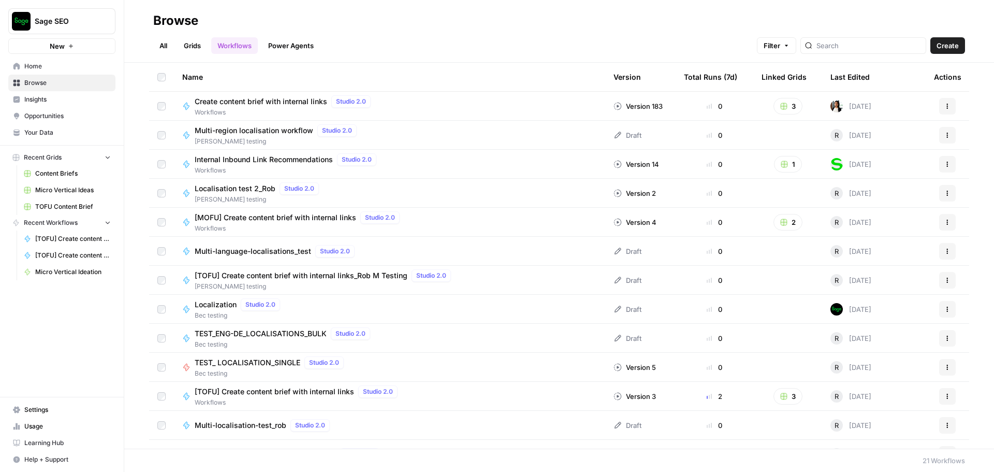
click at [49, 133] on span "Your Data" at bounding box center [67, 132] width 86 height 9
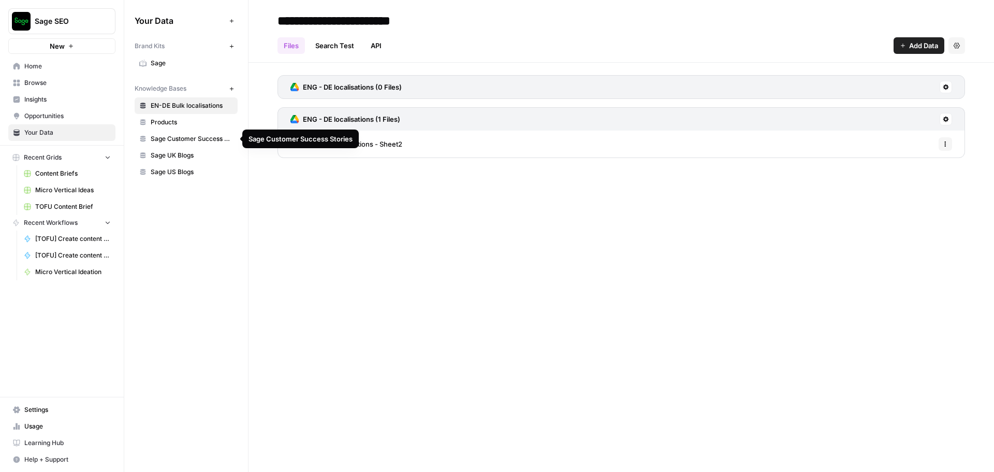
click at [184, 121] on span "Products" at bounding box center [192, 122] width 82 height 9
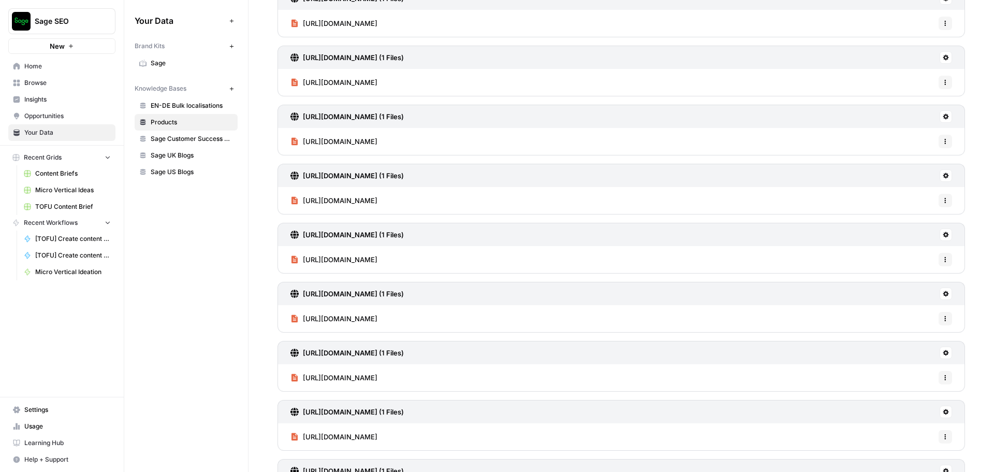
scroll to position [1, 0]
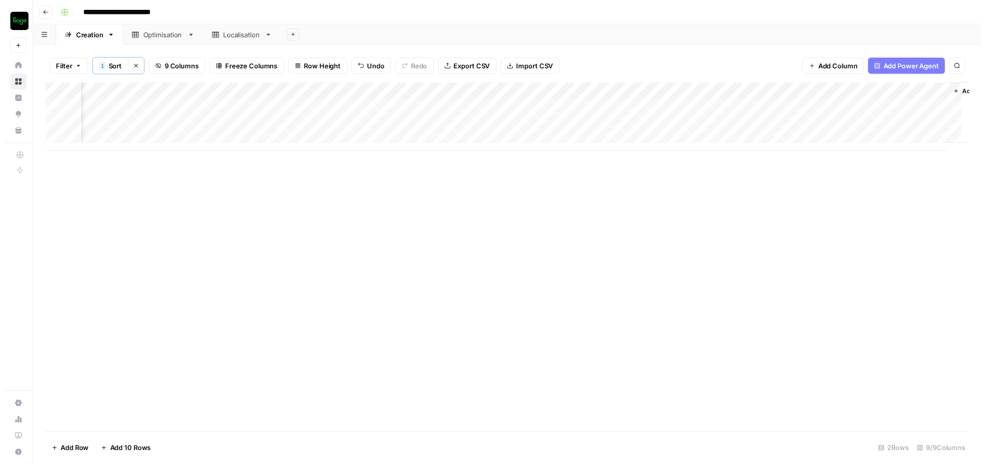
scroll to position [0, 495]
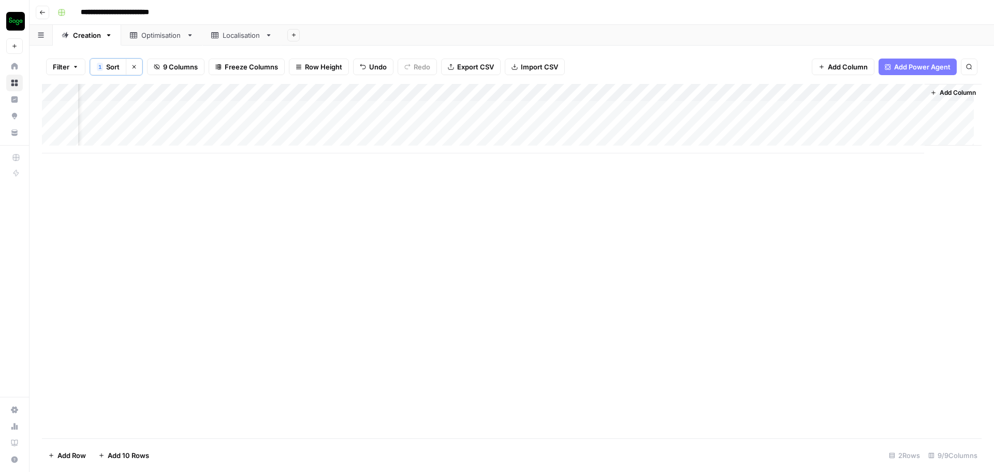
click at [777, 103] on div "Add Column" at bounding box center [512, 118] width 940 height 69
click at [762, 114] on div "Add Column" at bounding box center [512, 118] width 940 height 69
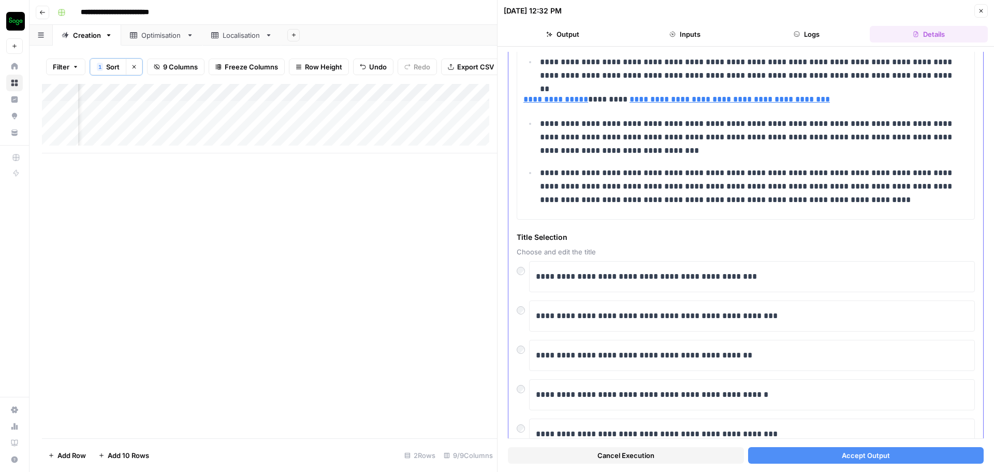
scroll to position [414, 0]
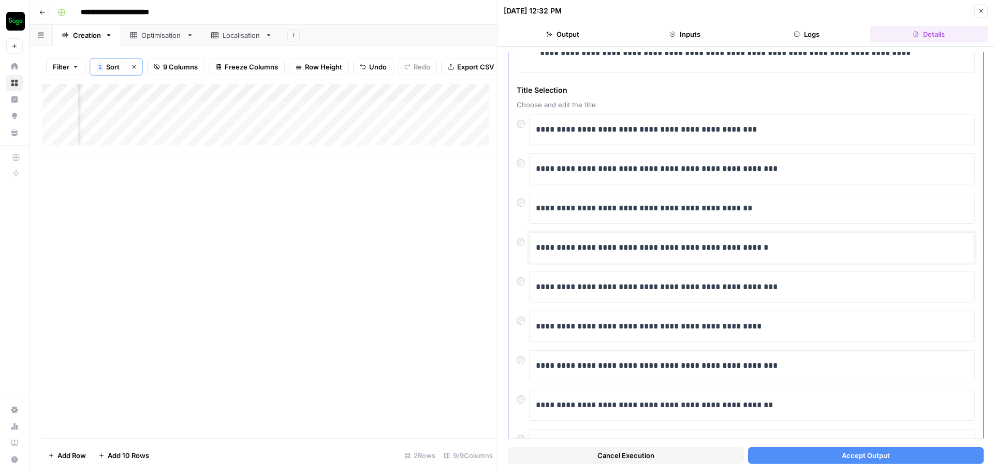
click at [684, 251] on p "**********" at bounding box center [748, 247] width 424 height 13
click at [528, 244] on div at bounding box center [523, 239] width 12 height 14
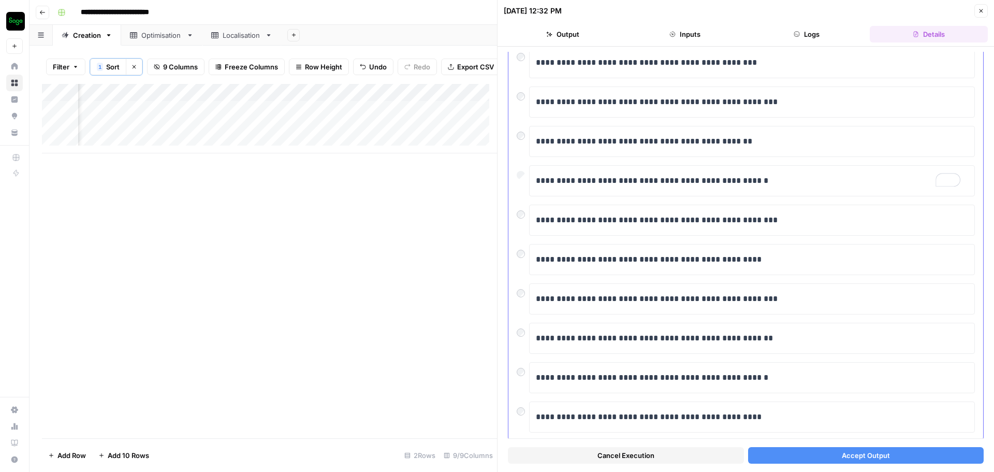
scroll to position [506, 0]
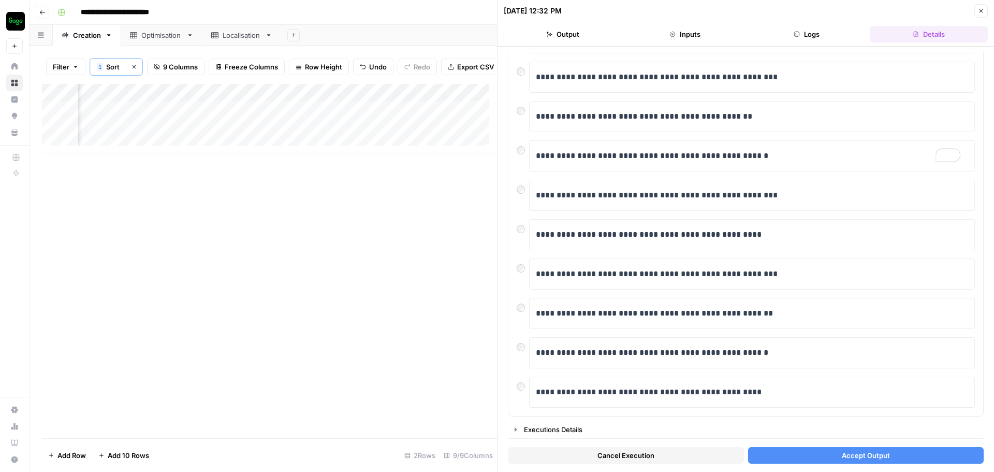
click at [856, 461] on button "Accept Output" at bounding box center [866, 455] width 236 height 17
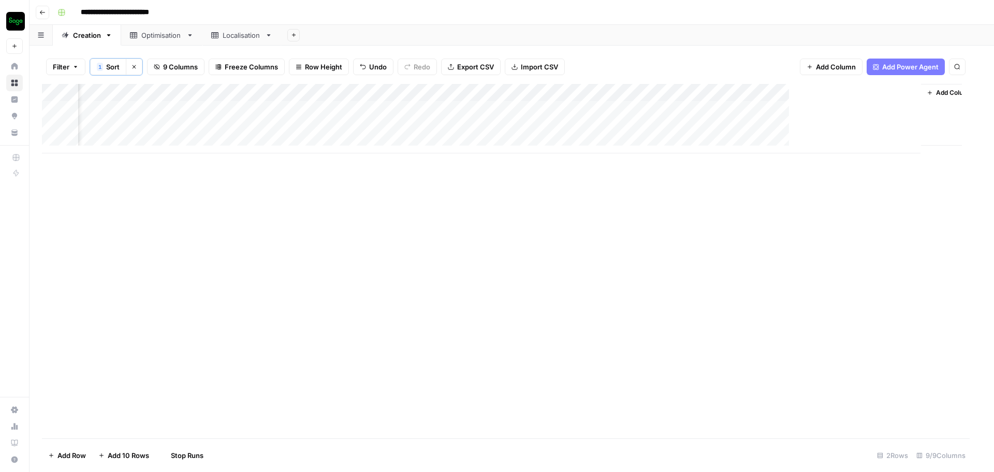
scroll to position [0, 483]
click at [799, 109] on div "Add Column" at bounding box center [512, 118] width 940 height 69
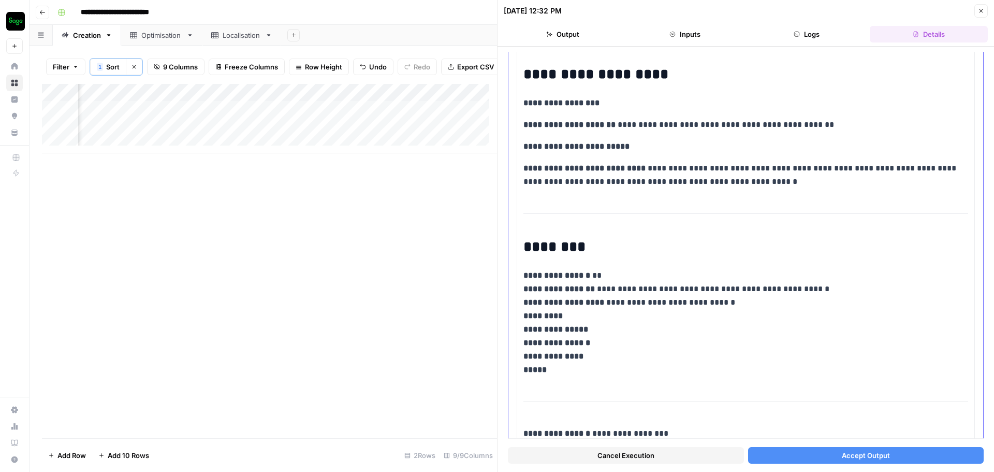
scroll to position [1553, 0]
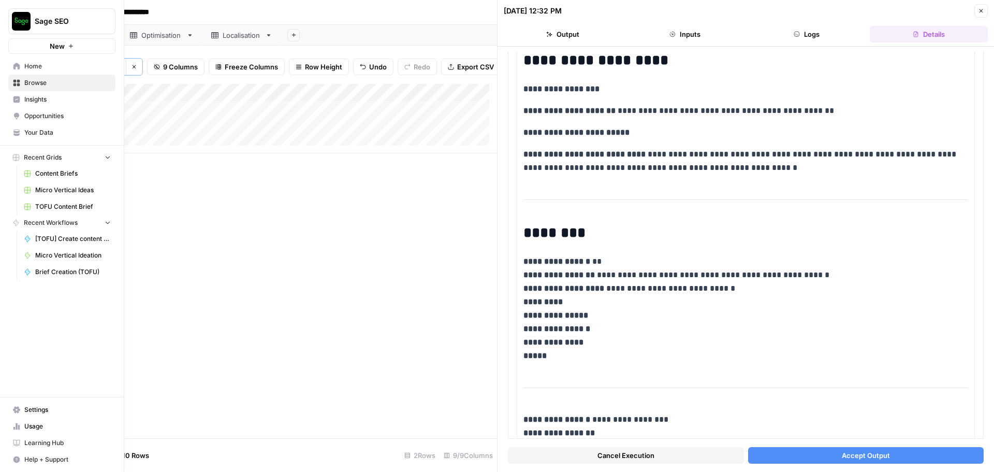
click at [58, 24] on span "Sage SEO" at bounding box center [66, 21] width 63 height 10
click at [77, 343] on div "Sage SEO New Home Browse Insights Opportunities Your Data Recent Grids Content …" at bounding box center [62, 236] width 124 height 472
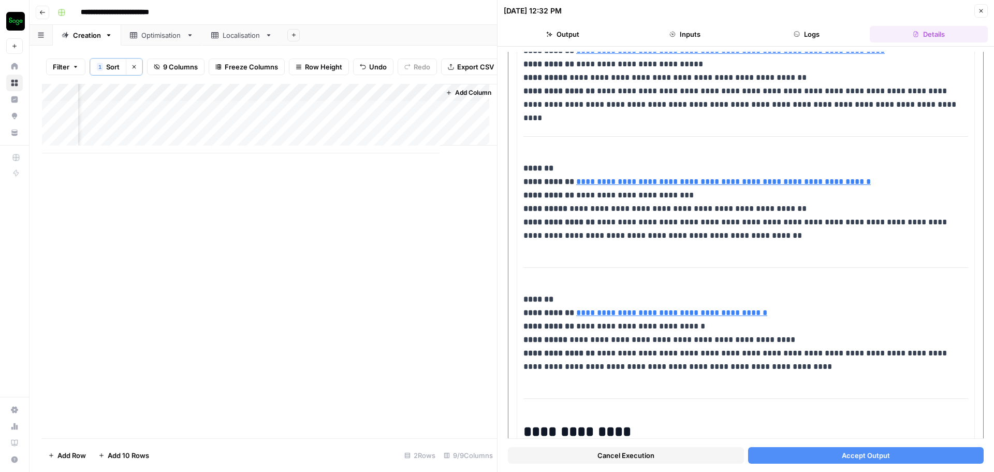
scroll to position [12010, 0]
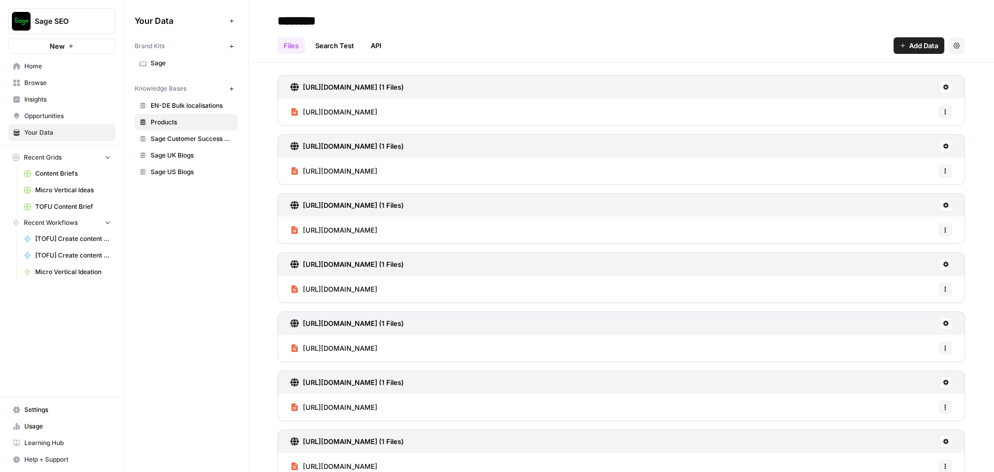
scroll to position [1, 0]
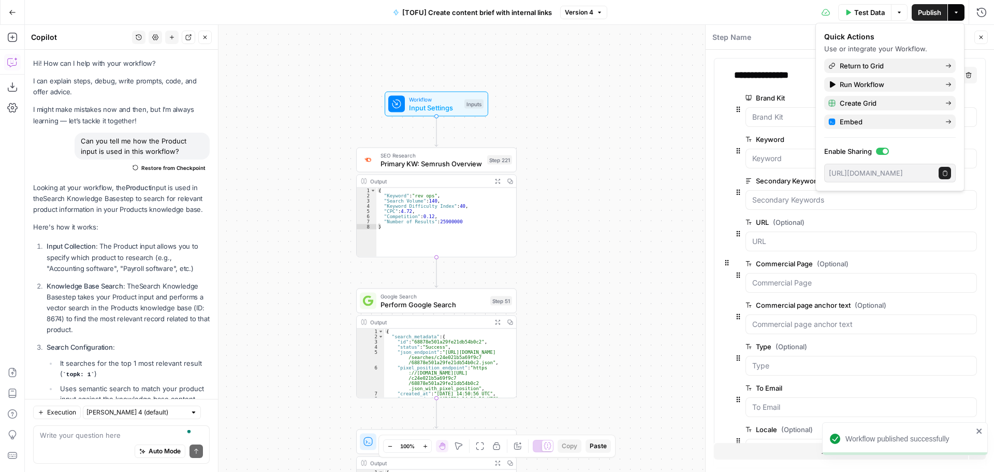
scroll to position [719, 0]
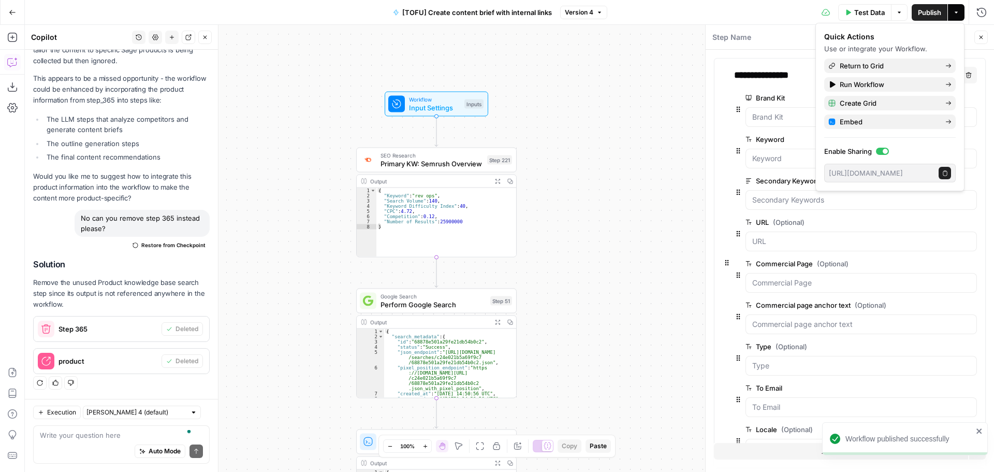
click at [12, 17] on button "Go Back" at bounding box center [12, 12] width 19 height 19
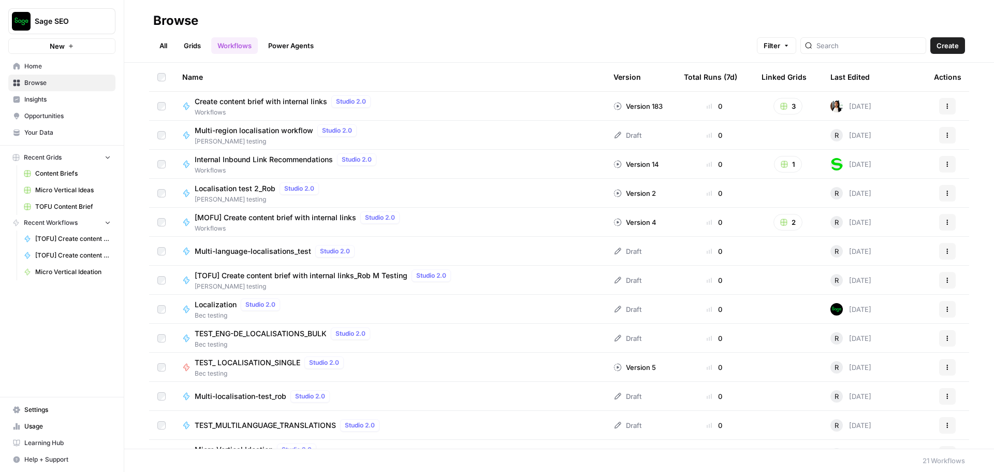
click at [60, 429] on span "Usage" at bounding box center [67, 425] width 86 height 9
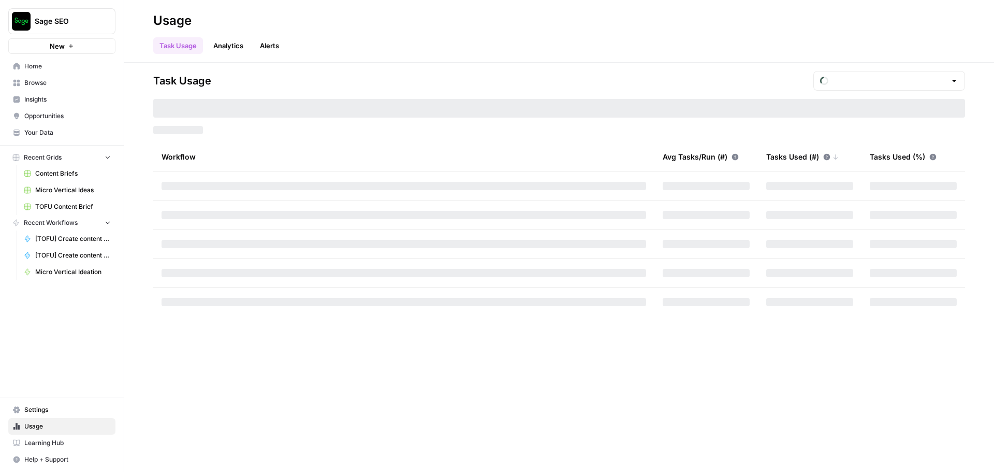
type input "October Tasks"
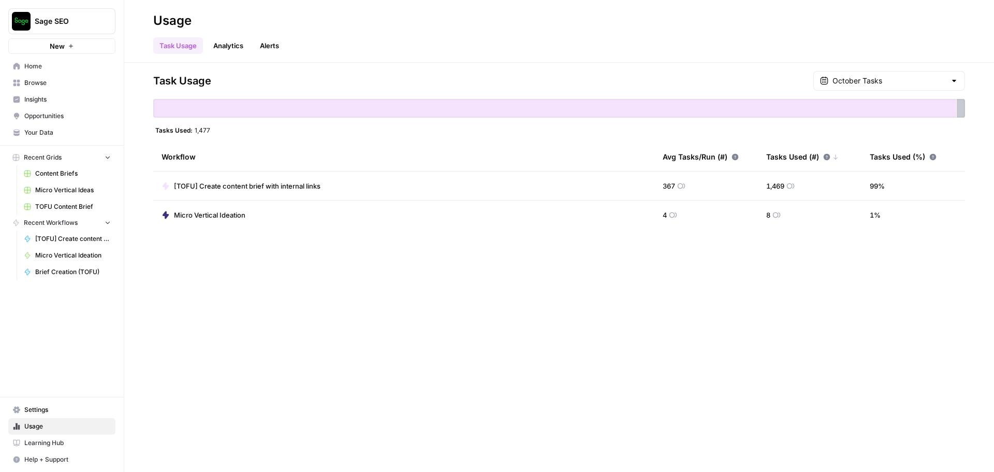
click at [304, 183] on span "[TOFU] Create content brief with internal links" at bounding box center [247, 186] width 147 height 10
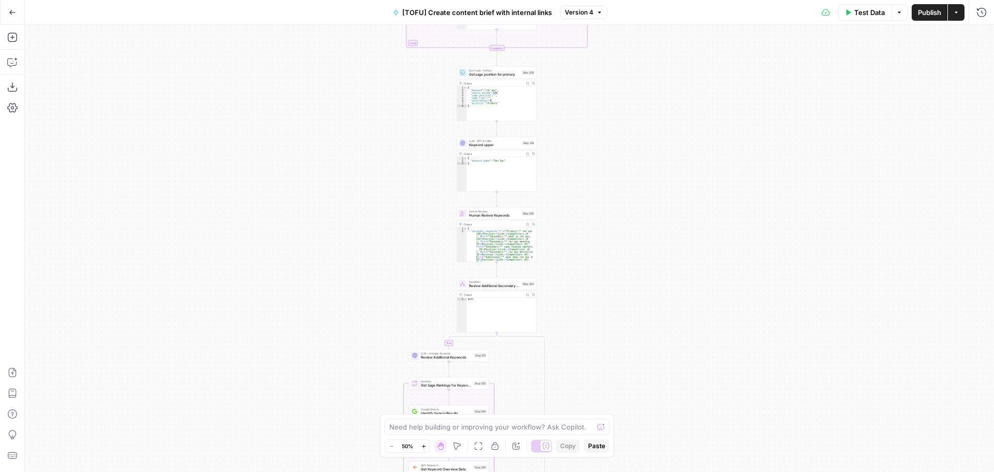
drag, startPoint x: 608, startPoint y: 123, endPoint x: 617, endPoint y: 230, distance: 107.0
click at [594, 350] on div "true false true false true false true false true false true false Workflow Inpu…" at bounding box center [509, 248] width 969 height 447
click at [621, 303] on div "true false true false true false true false true false true false Workflow Inpu…" at bounding box center [509, 248] width 969 height 447
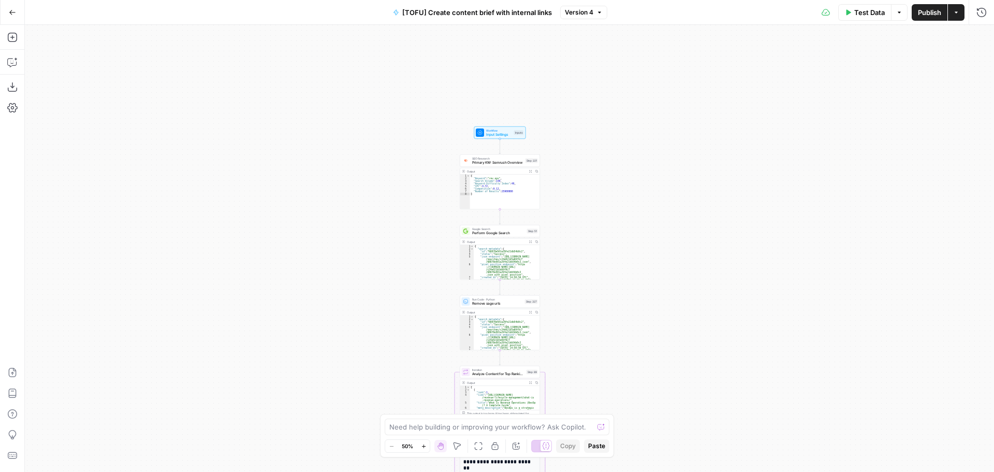
click at [424, 447] on icon "button" at bounding box center [424, 446] width 6 height 6
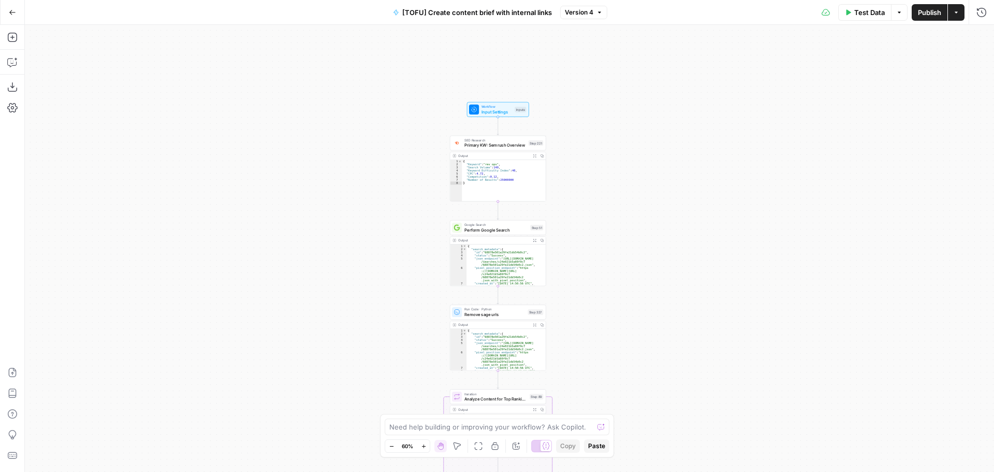
click at [417, 447] on button "Zoom In" at bounding box center [423, 446] width 12 height 12
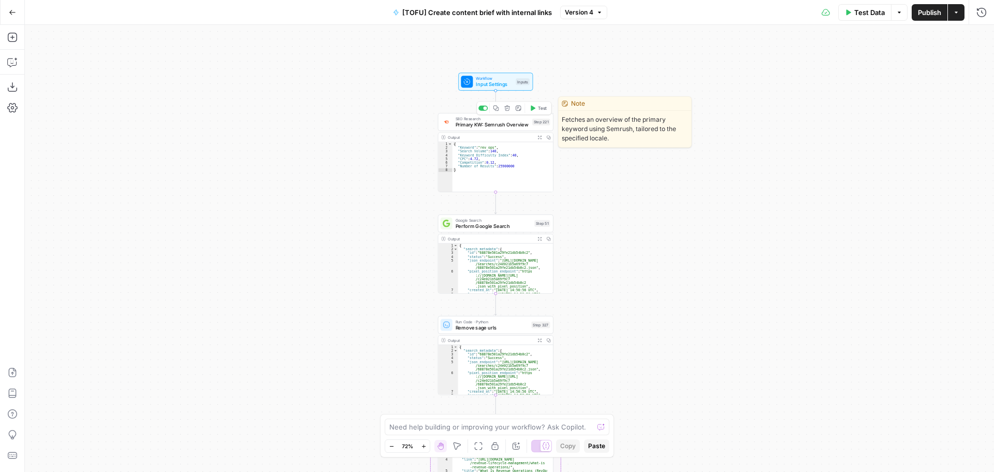
click at [498, 125] on span "Primary KW: Semrush Overview" at bounding box center [493, 124] width 74 height 7
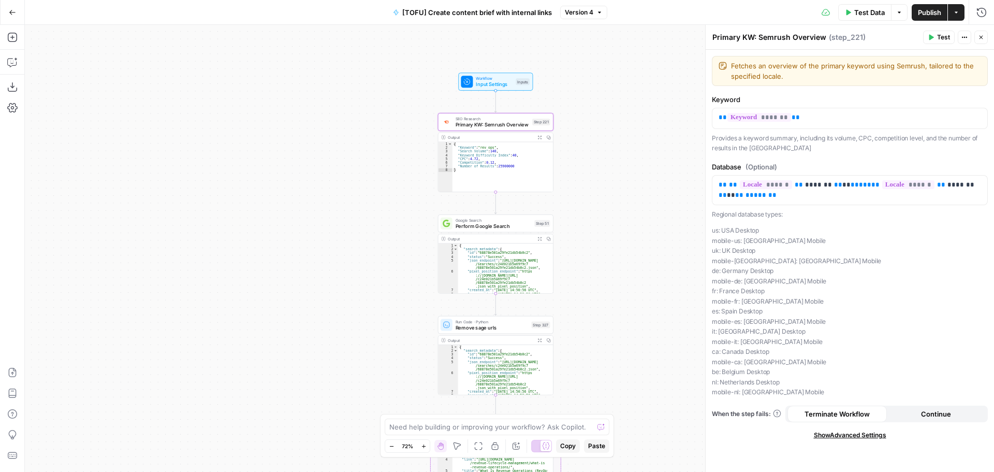
click at [517, 221] on span "Google Search" at bounding box center [494, 220] width 76 height 6
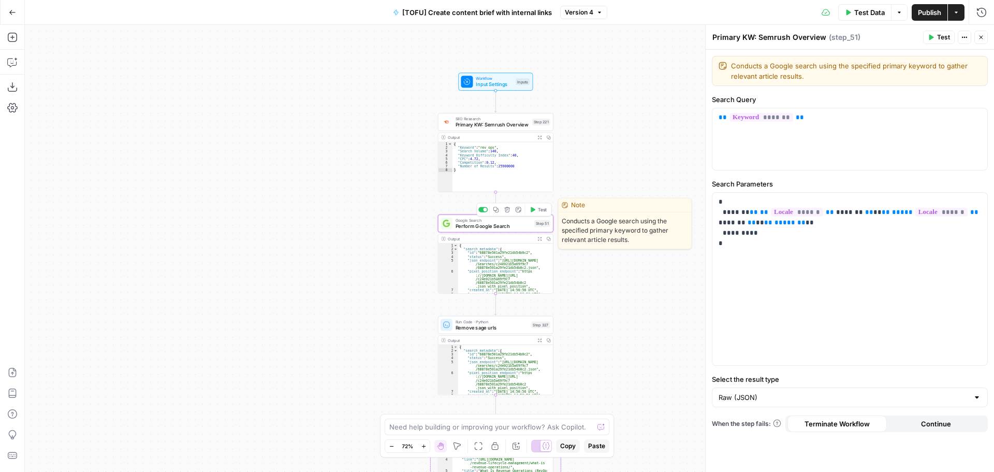
click at [510, 228] on span "Perform Google Search" at bounding box center [494, 225] width 76 height 7
type textarea "Perform Google Search"
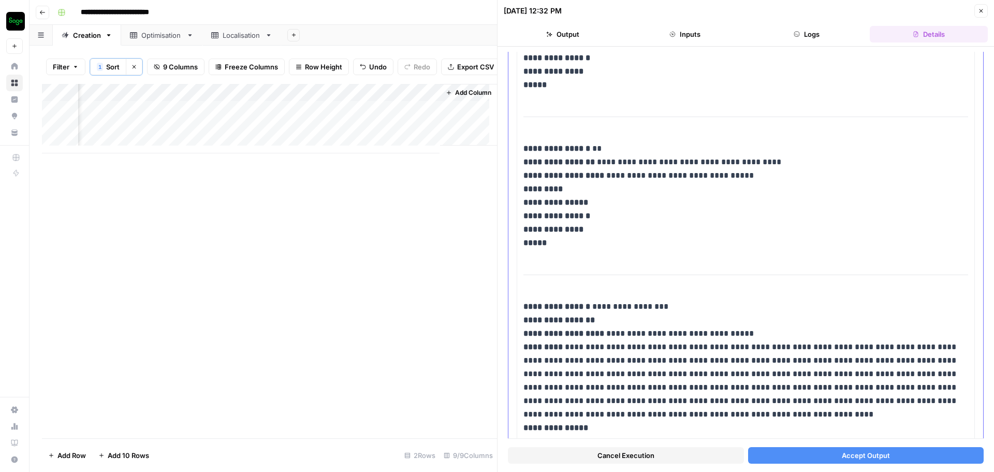
scroll to position [2071, 0]
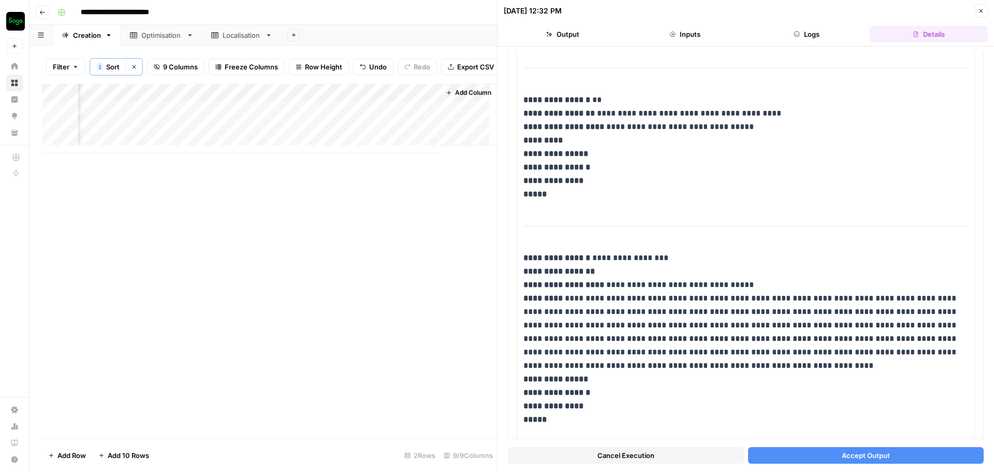
click at [794, 454] on button "Accept Output" at bounding box center [866, 455] width 236 height 17
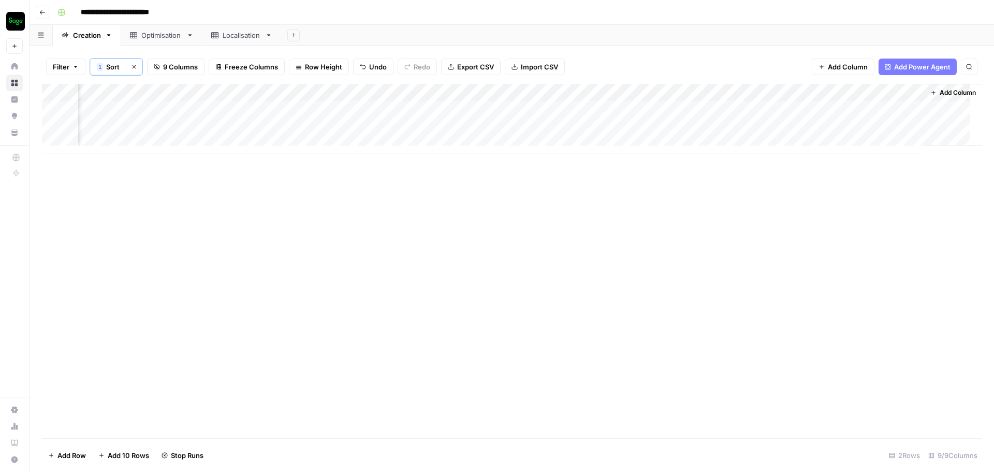
scroll to position [0, 483]
click at [902, 193] on div "Add Column" at bounding box center [512, 261] width 940 height 354
click at [864, 109] on div "Add Column" at bounding box center [512, 118] width 940 height 69
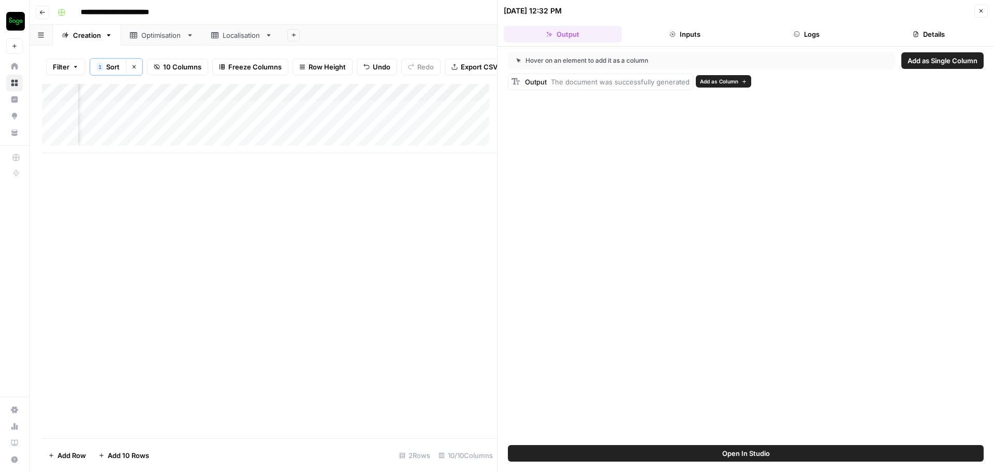
click at [628, 82] on span "The document was successfully generated" at bounding box center [620, 82] width 139 height 8
click at [979, 14] on button "Close" at bounding box center [980, 10] width 13 height 13
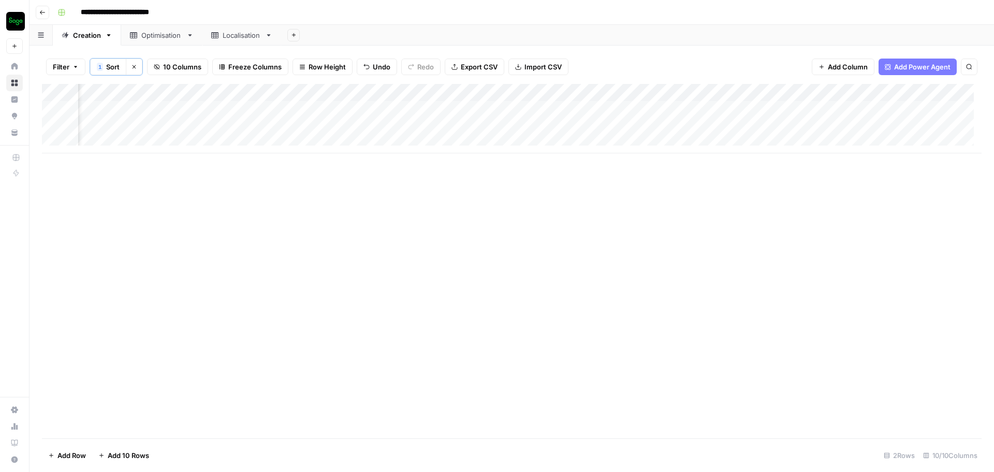
scroll to position [0, 113]
